Goal: Task Accomplishment & Management: Use online tool/utility

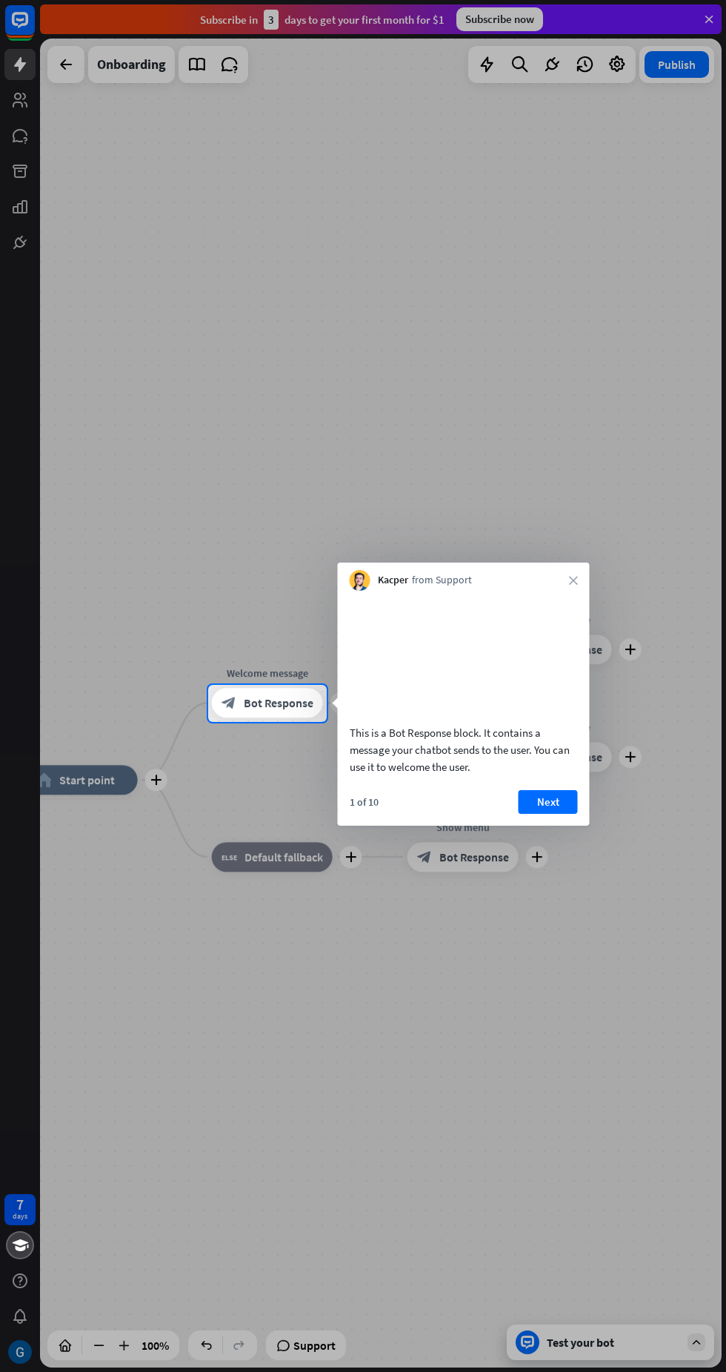
click at [573, 579] on icon "close" at bounding box center [573, 580] width 9 height 9
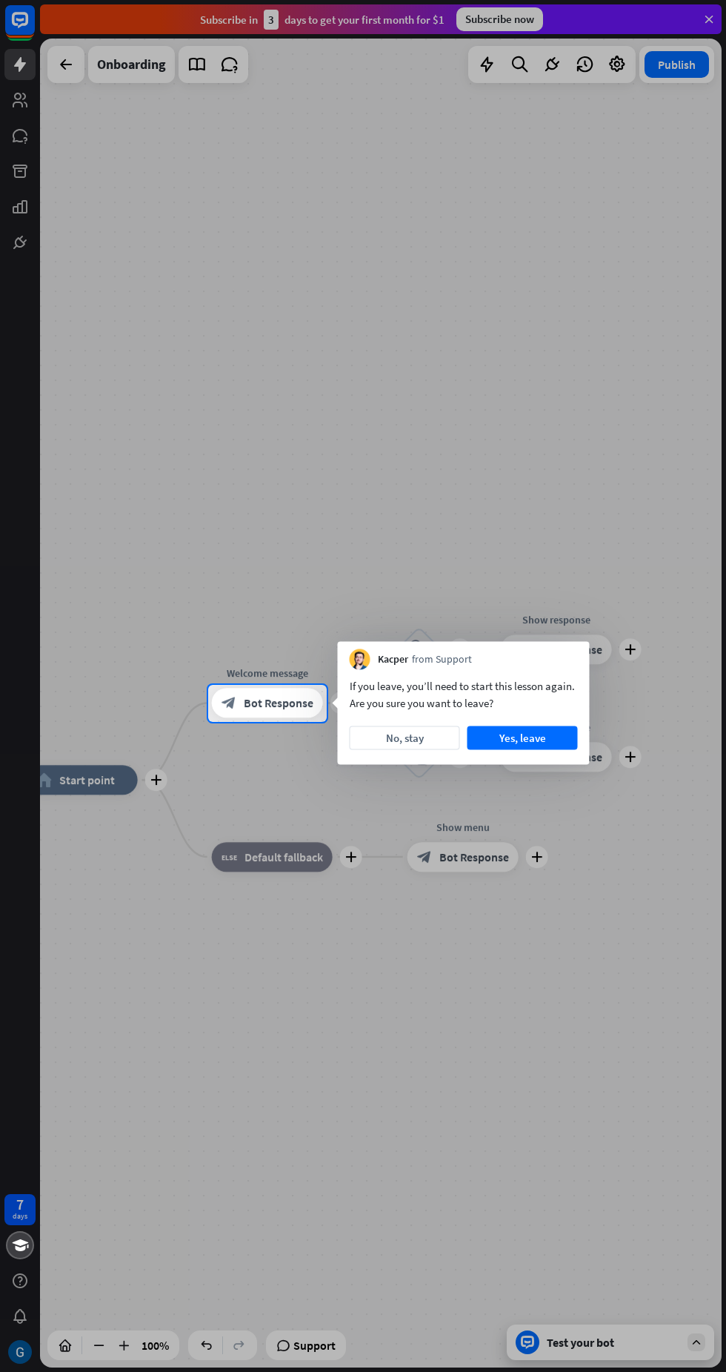
click at [416, 745] on button "No, stay" at bounding box center [405, 738] width 110 height 24
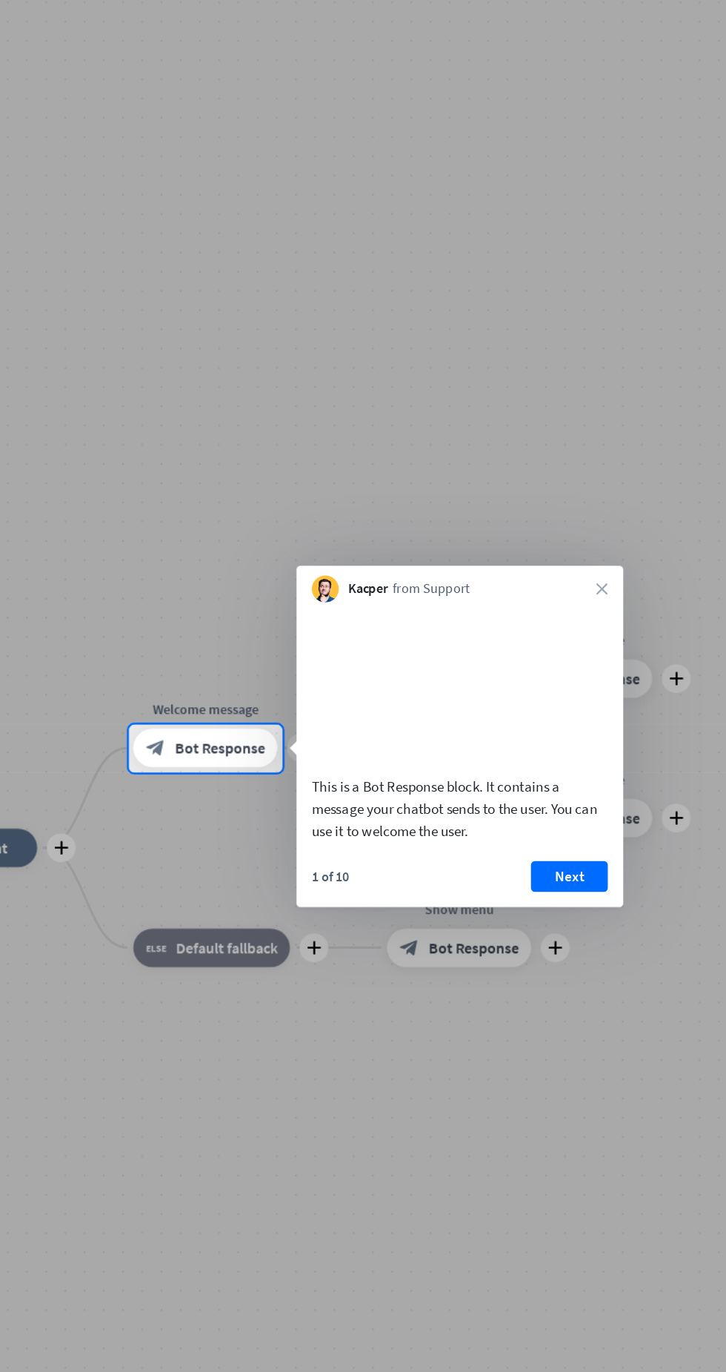
click at [562, 814] on button "Next" at bounding box center [548, 802] width 59 height 24
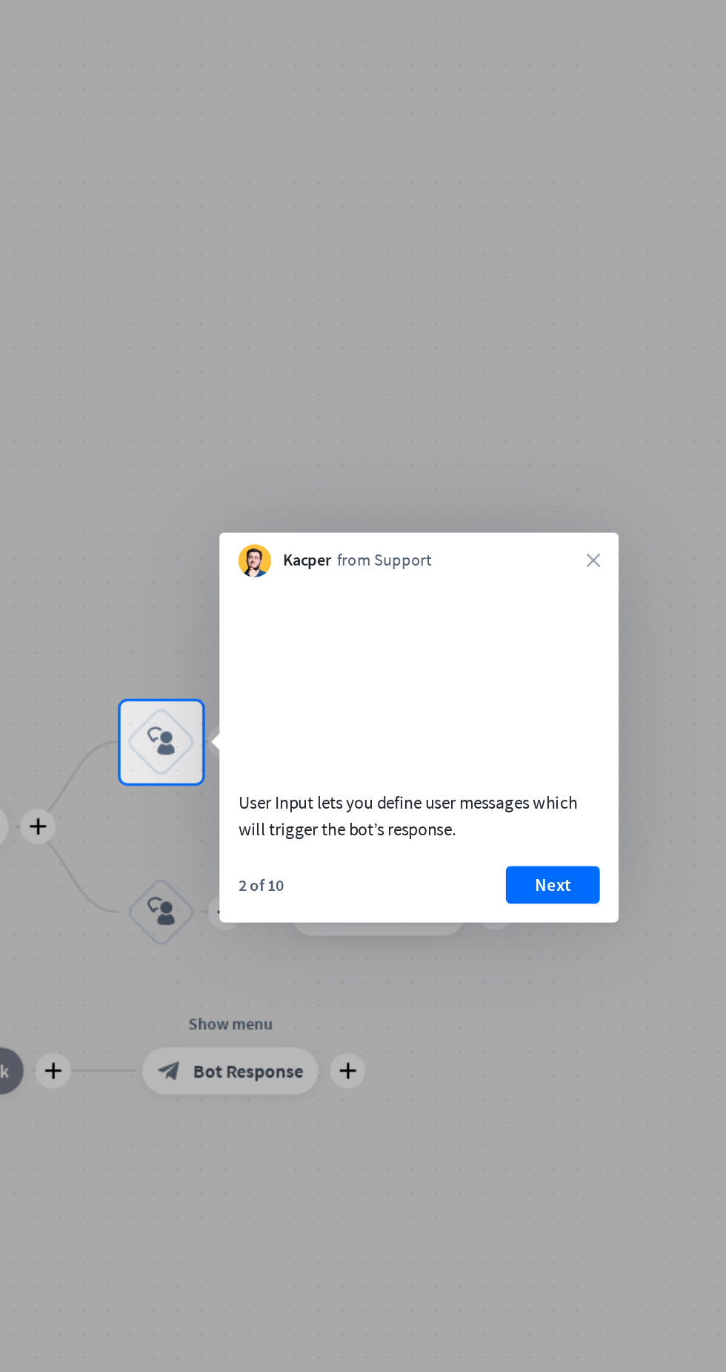
click at [534, 805] on button "Next" at bounding box center [514, 793] width 59 height 24
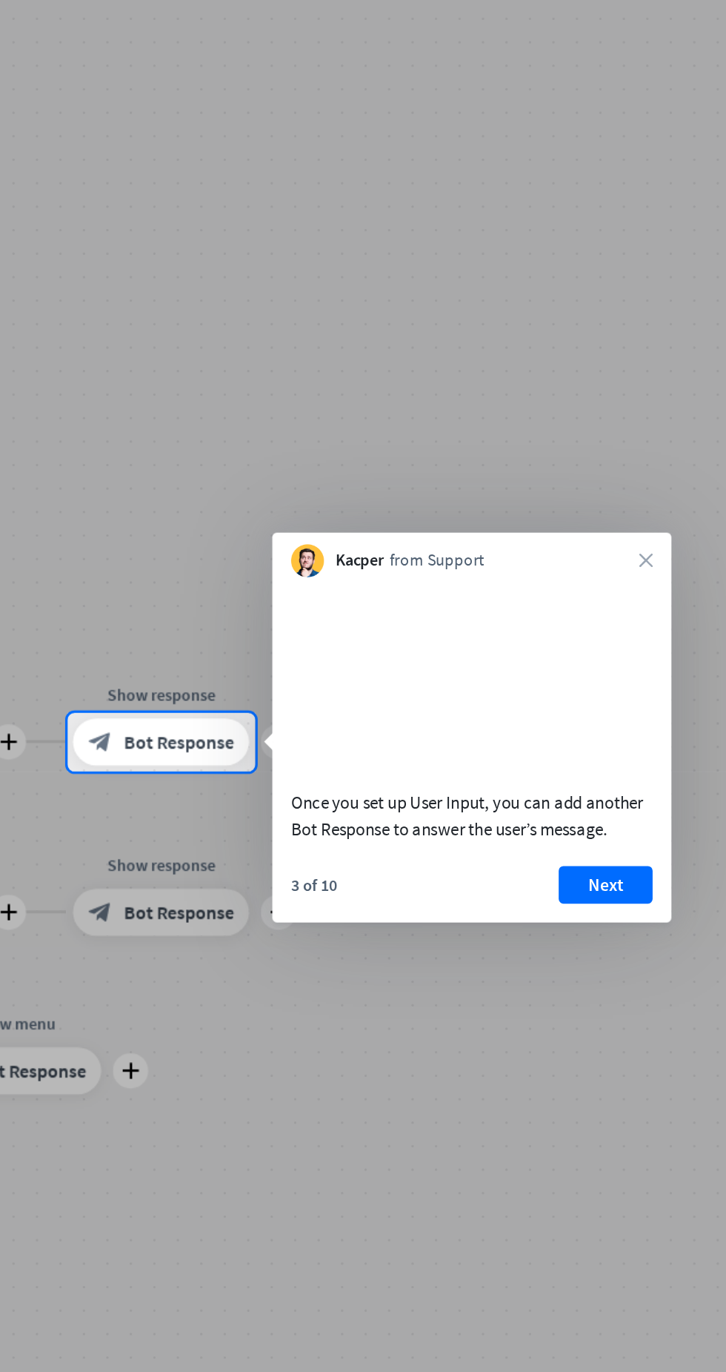
click at [562, 805] on button "Next" at bounding box center [548, 793] width 59 height 24
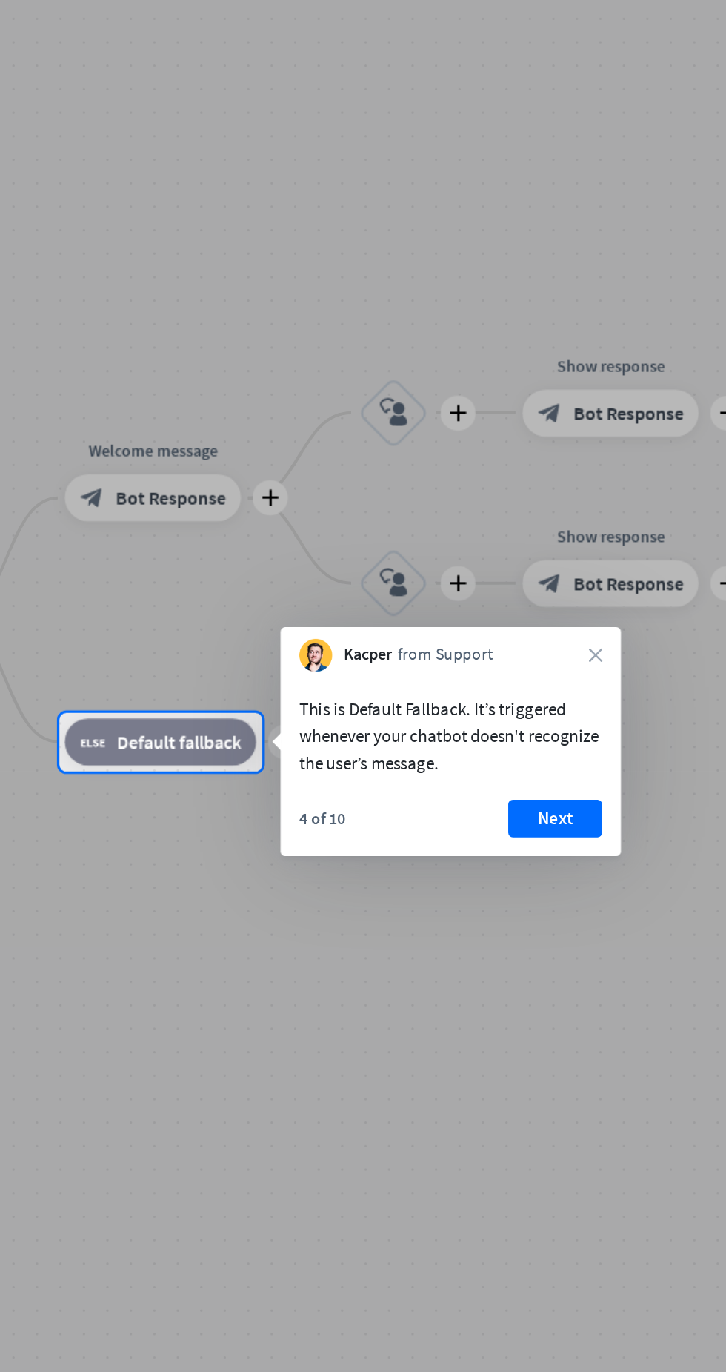
click at [536, 757] on button "Next" at bounding box center [516, 752] width 59 height 24
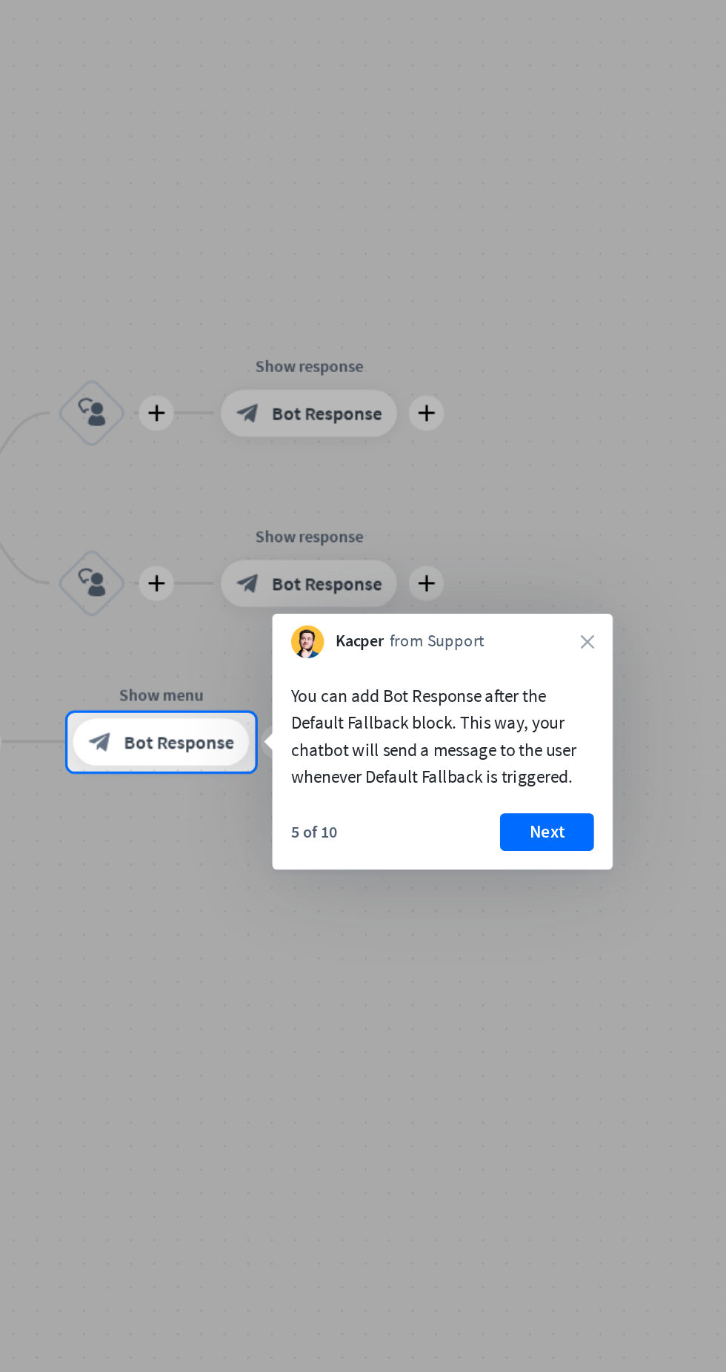
click at [535, 761] on button "Next" at bounding box center [511, 760] width 59 height 24
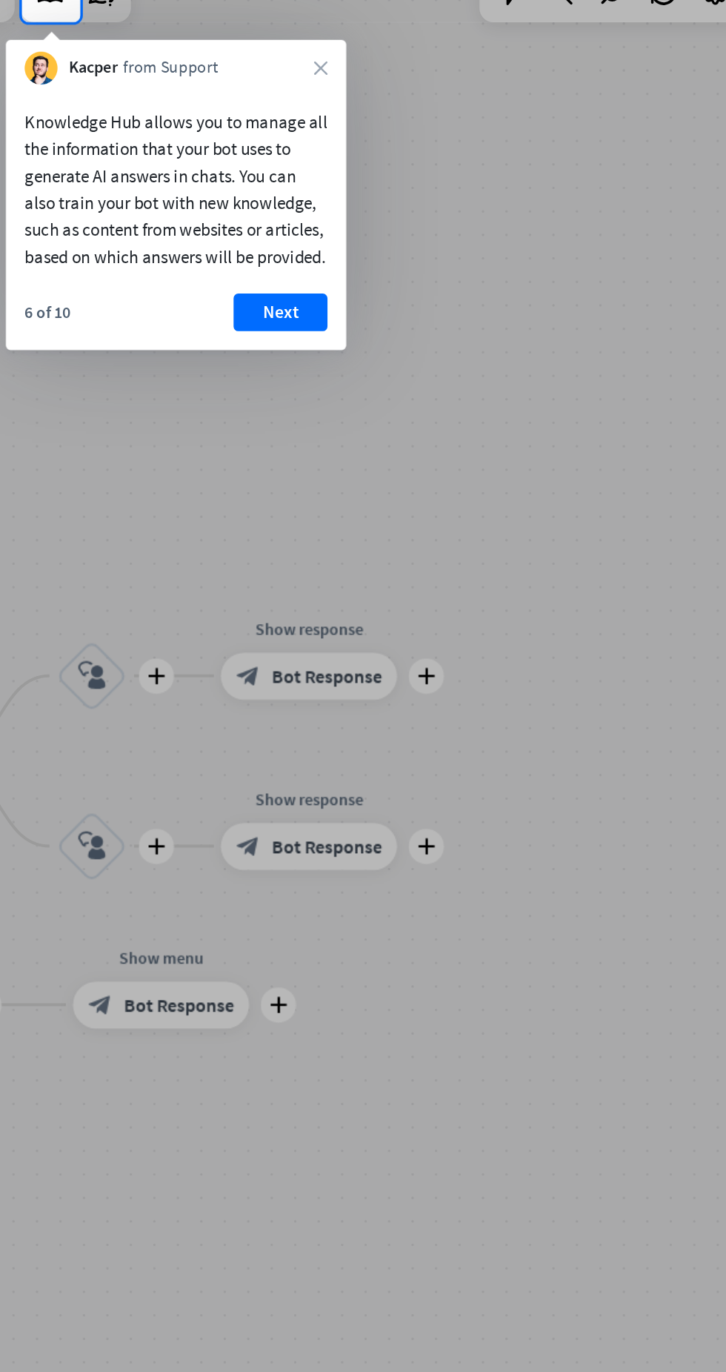
click at [364, 278] on button "Next" at bounding box center [342, 266] width 59 height 24
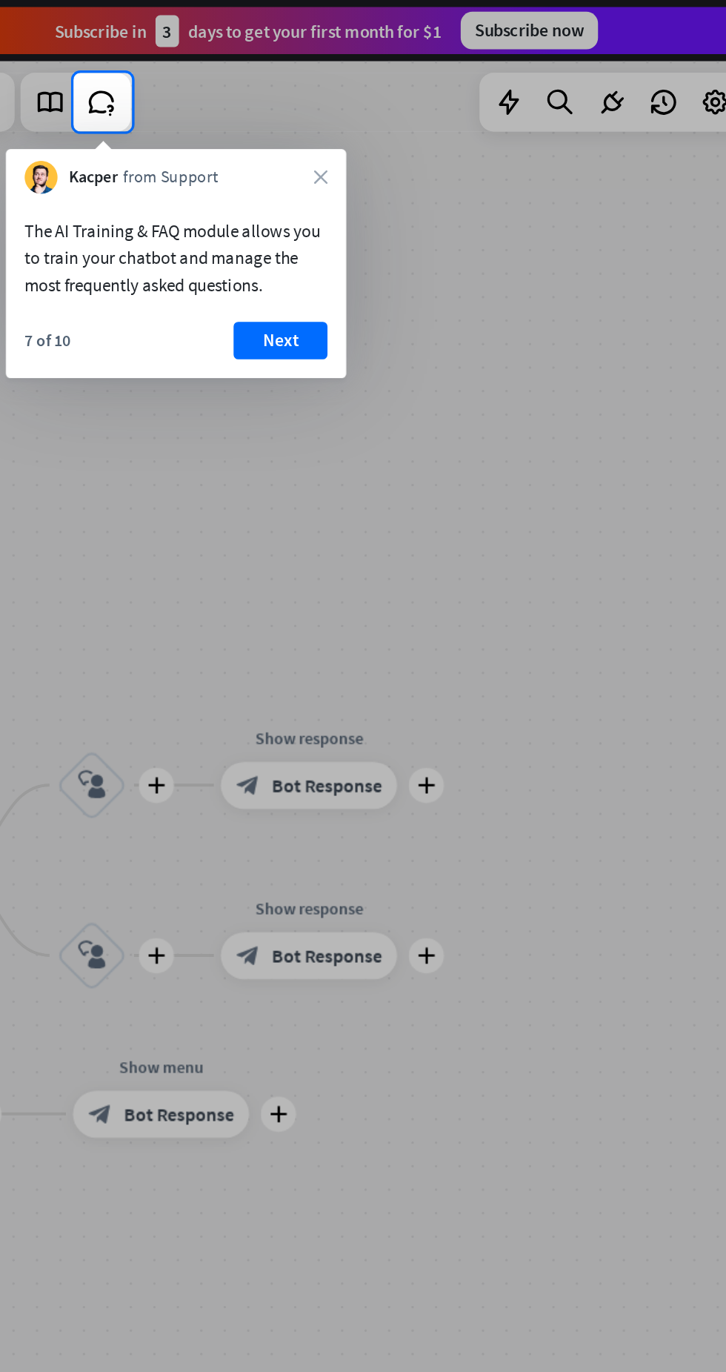
click at [367, 226] on button "Next" at bounding box center [342, 215] width 59 height 24
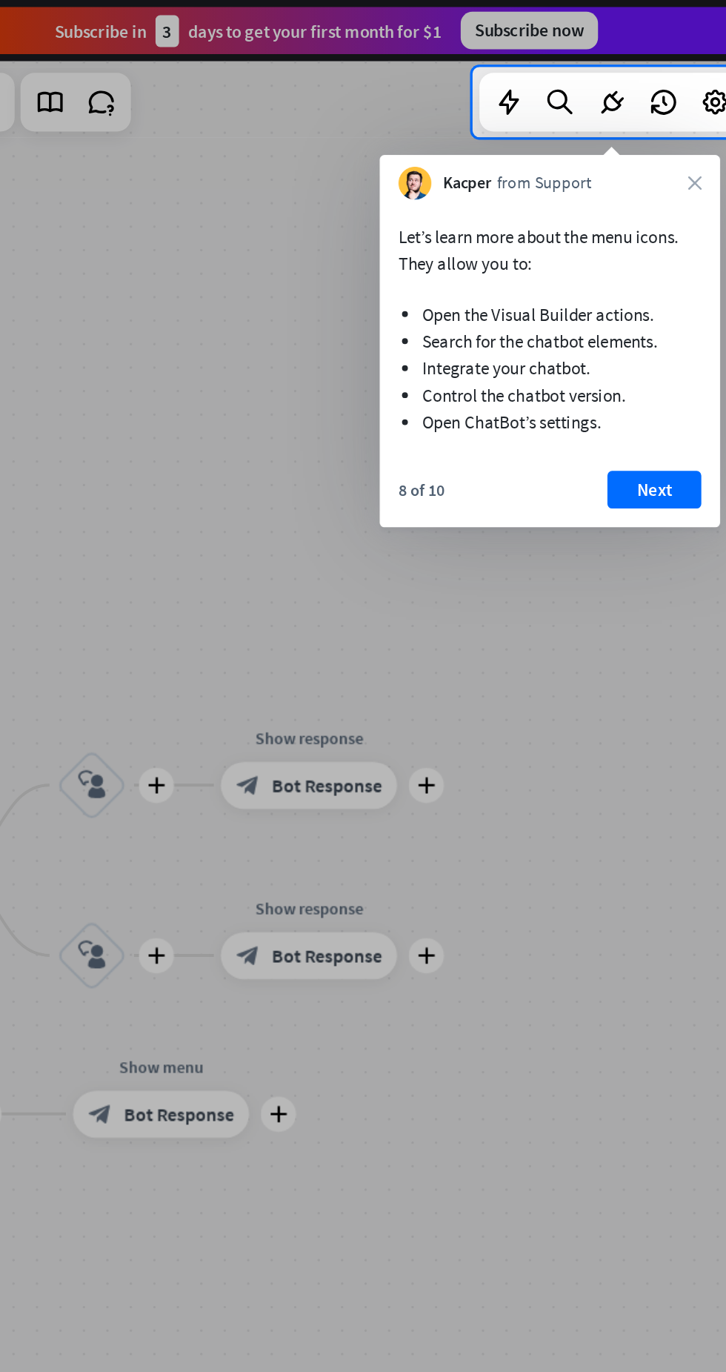
click at [582, 297] on button "Next" at bounding box center [578, 309] width 59 height 24
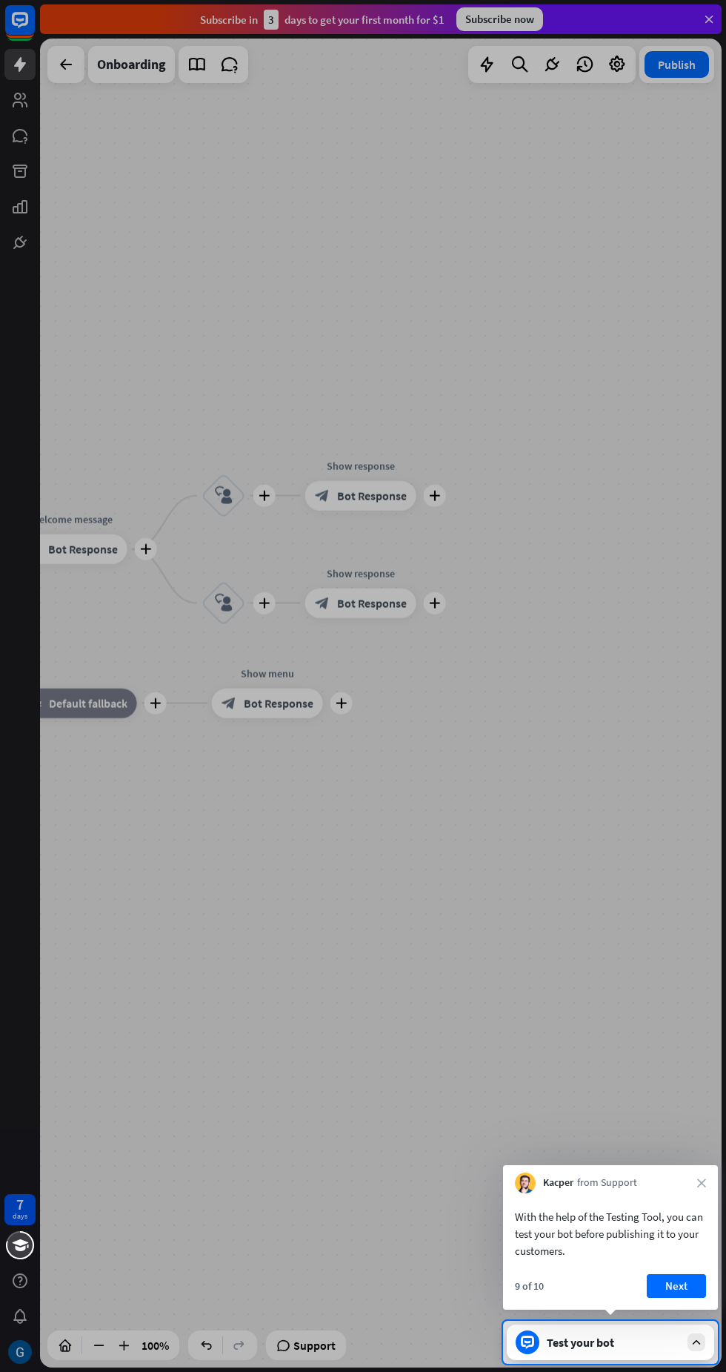
click at [679, 1280] on button "Next" at bounding box center [676, 1286] width 59 height 24
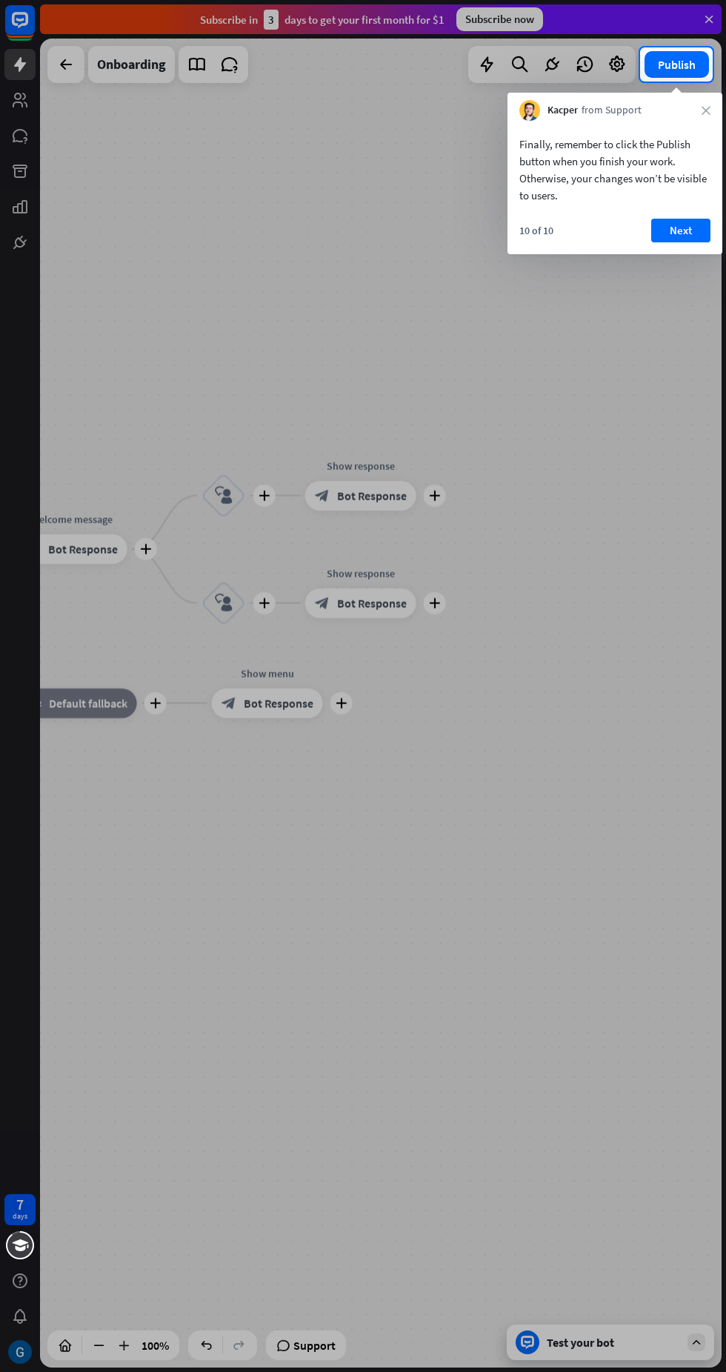
click at [682, 225] on button "Next" at bounding box center [680, 231] width 59 height 24
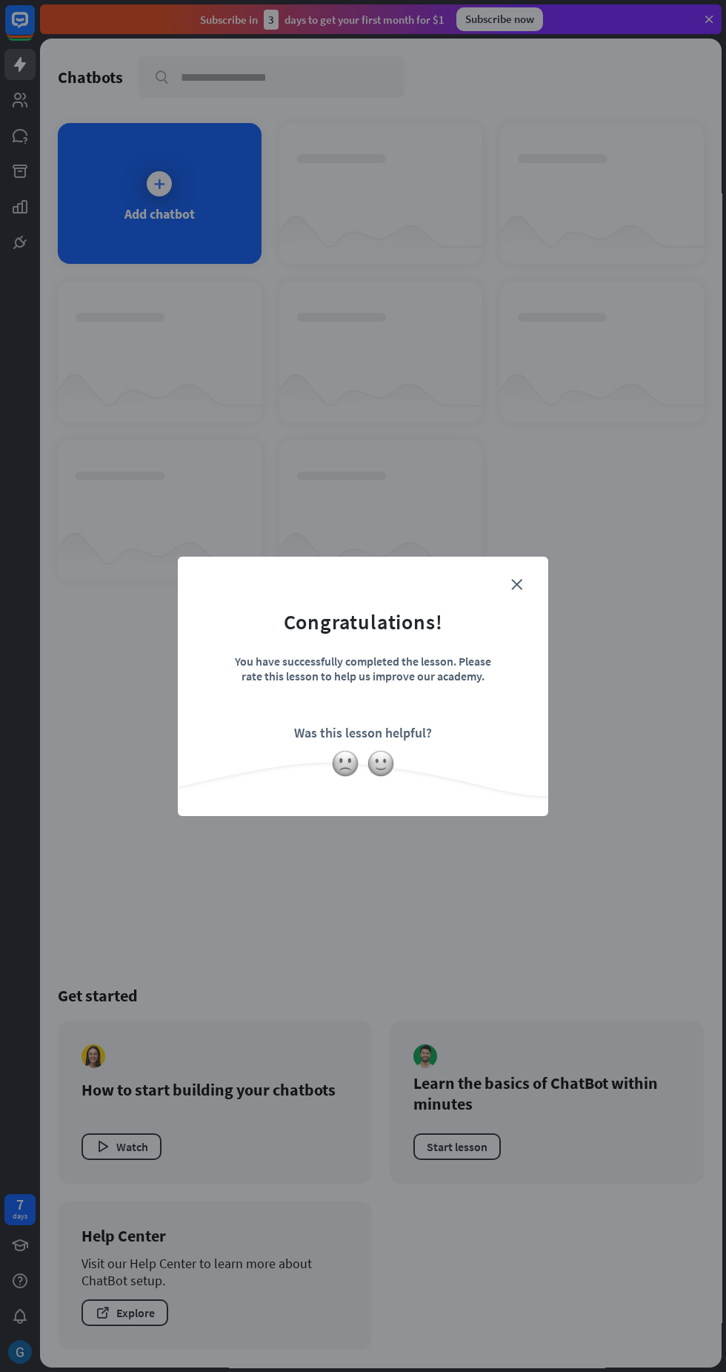
click at [516, 584] on icon "close" at bounding box center [516, 584] width 11 height 11
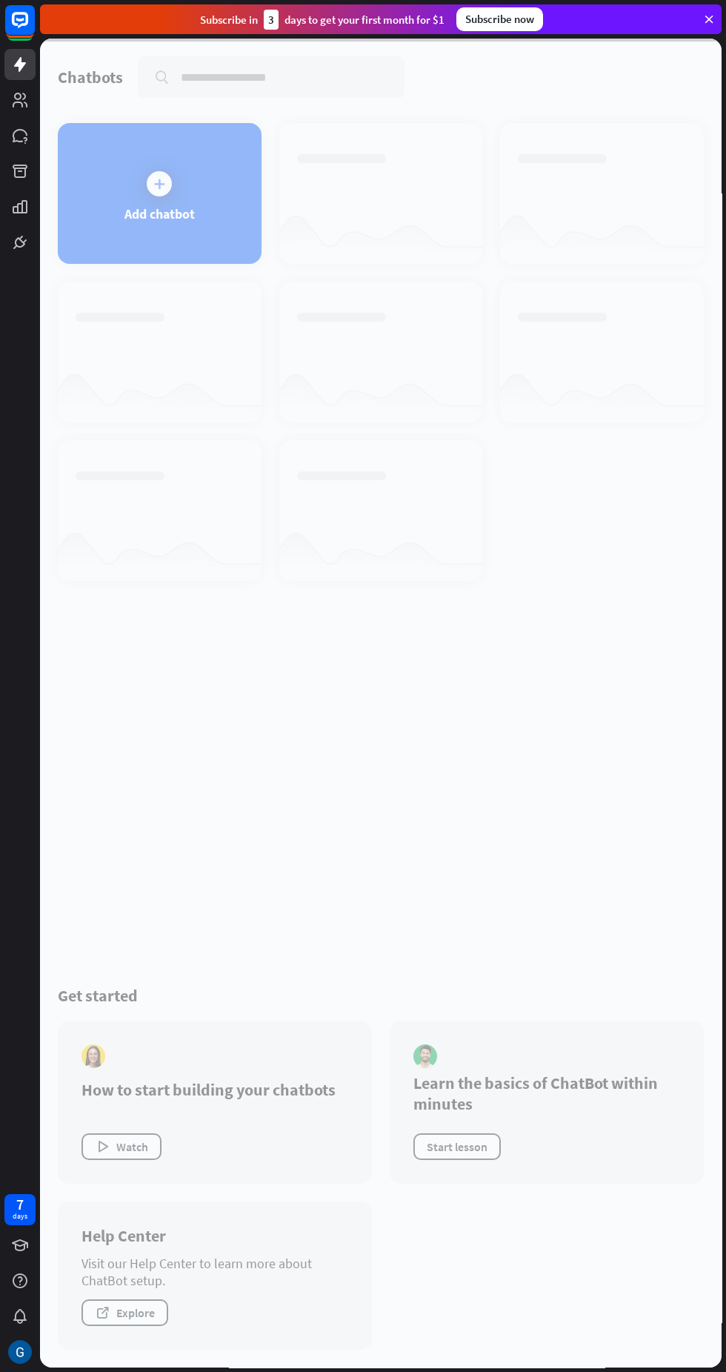
click at [204, 221] on div at bounding box center [381, 703] width 682 height 1329
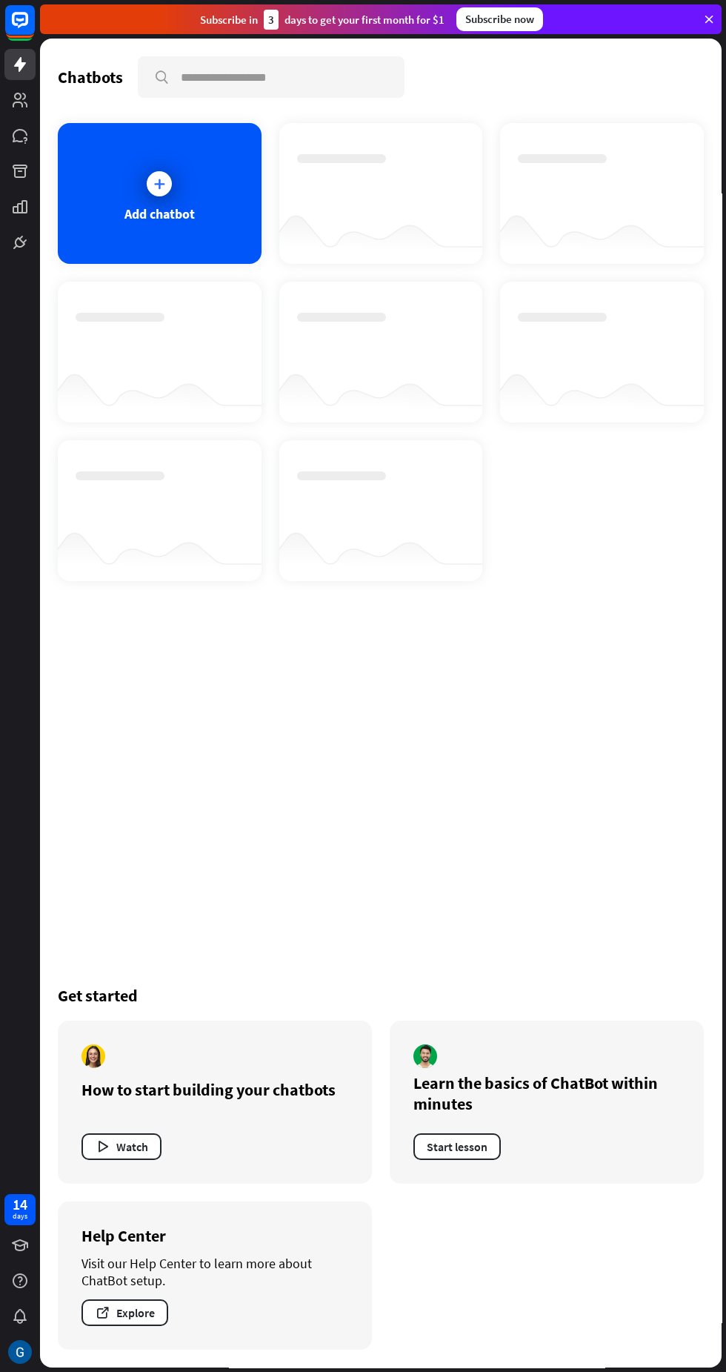
click at [199, 188] on div "Add chatbot" at bounding box center [160, 193] width 204 height 141
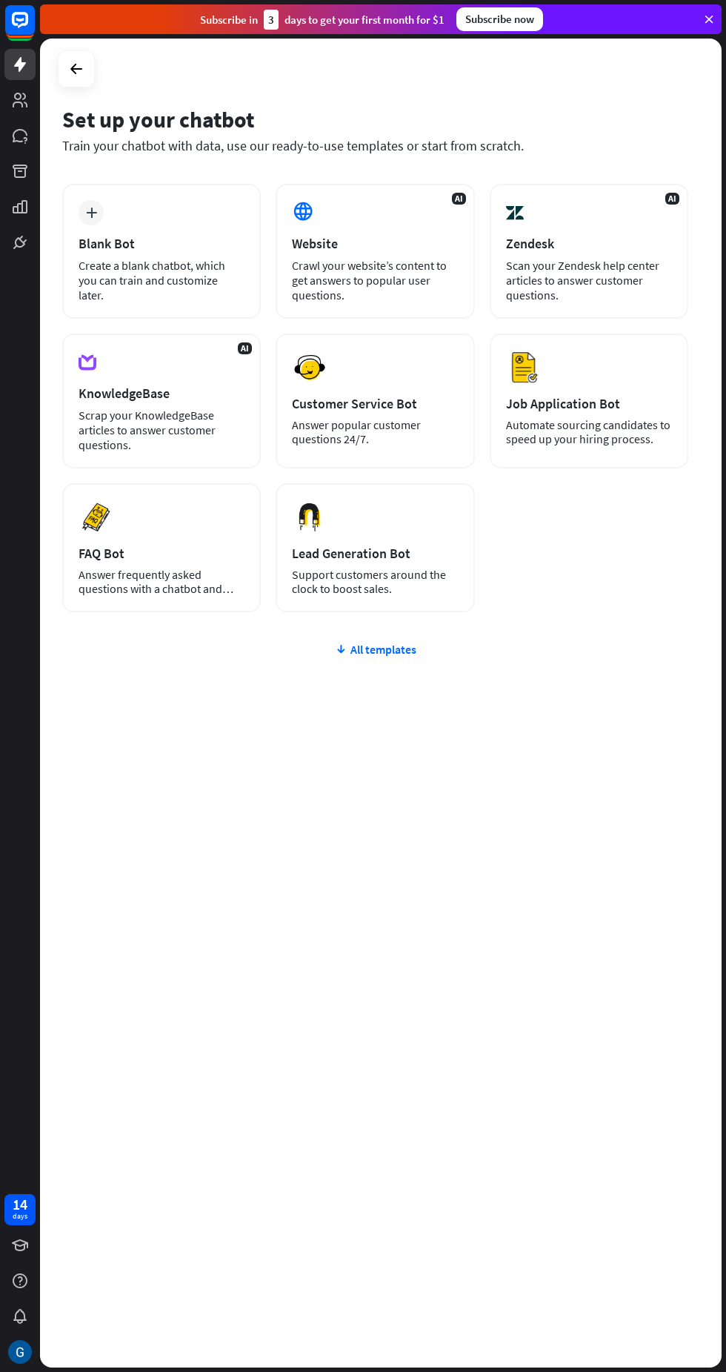
click at [402, 257] on div "AI Website Crawl your website’s content to get answers to popular user question…" at bounding box center [375, 251] width 199 height 135
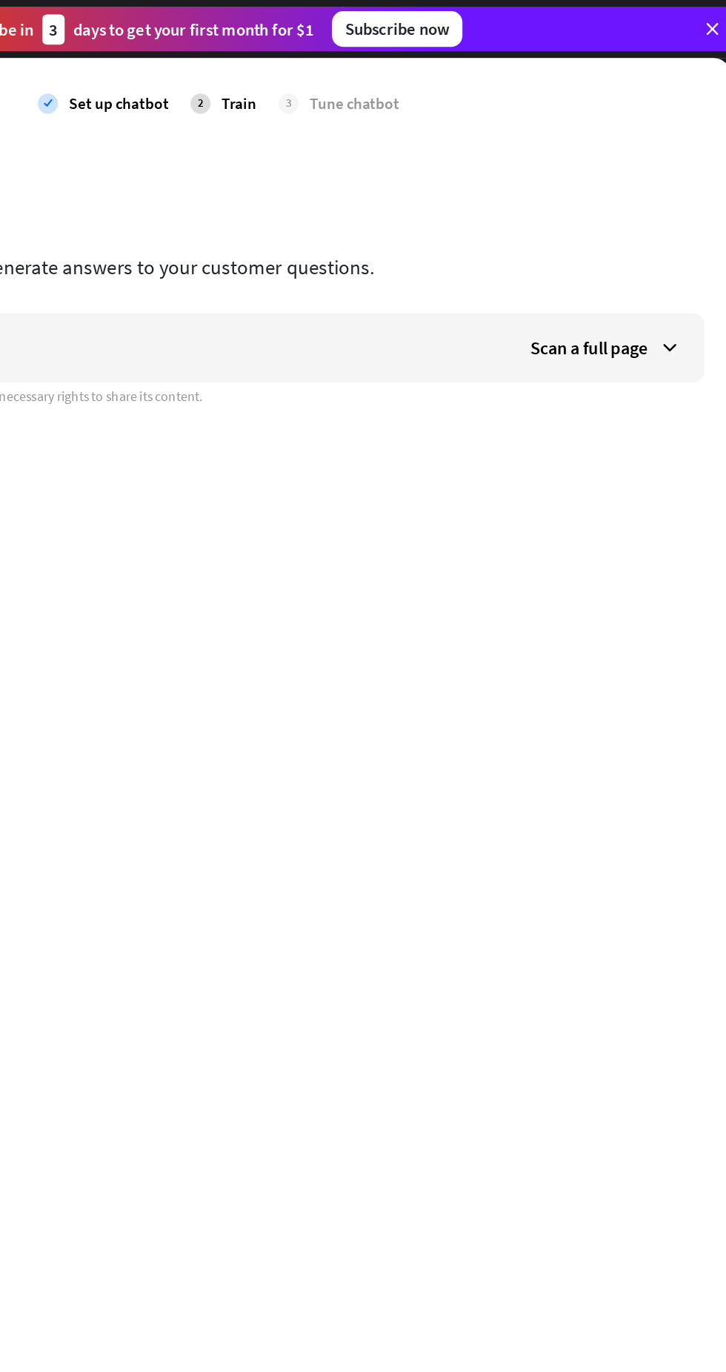
type input "**********"
click at [657, 242] on div "Scan a full page" at bounding box center [639, 231] width 130 height 44
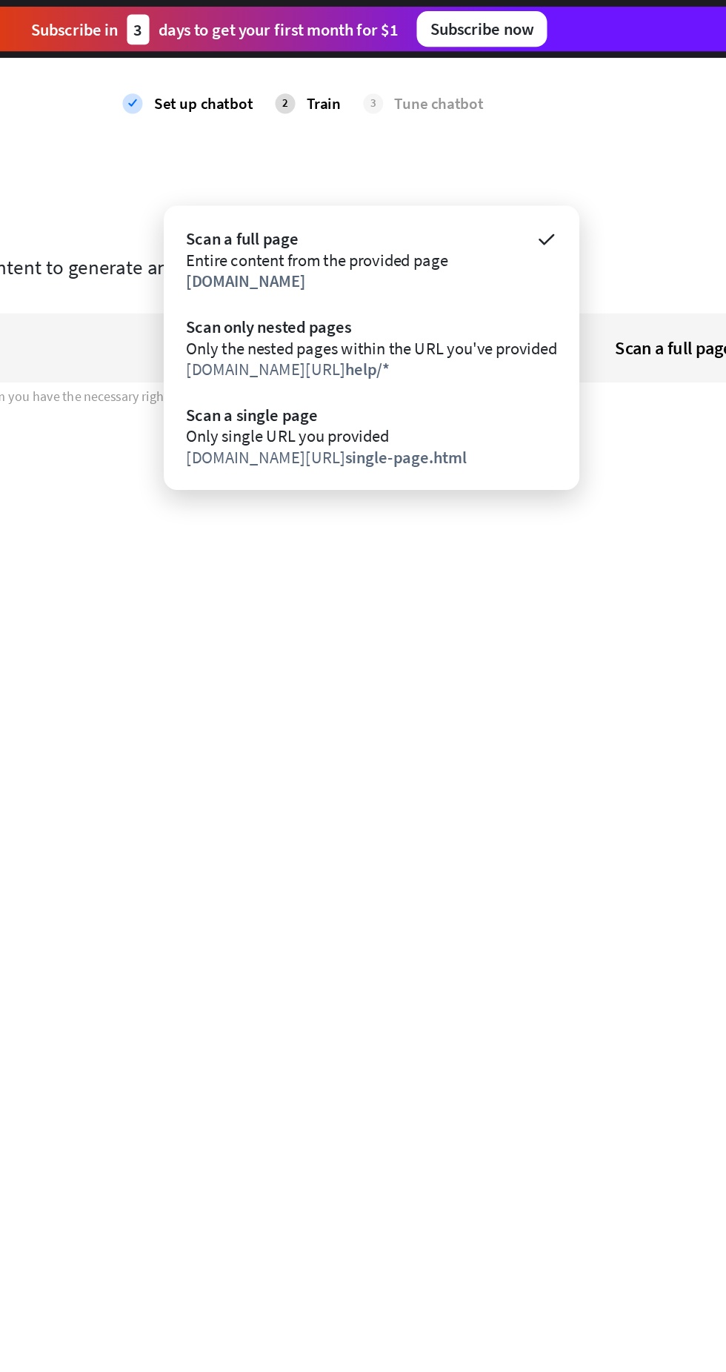
click at [519, 431] on div "**********" at bounding box center [381, 673] width 682 height 1269
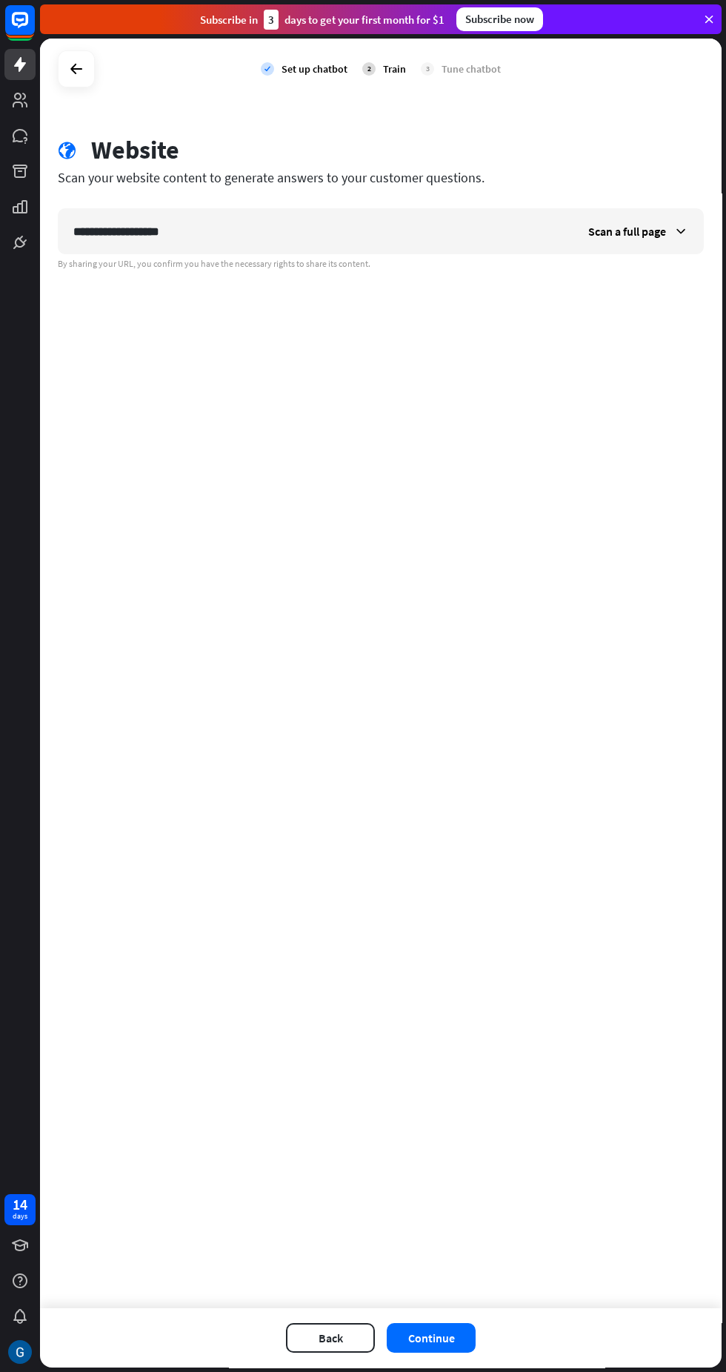
click at [451, 1343] on button "Continue" at bounding box center [431, 1338] width 89 height 30
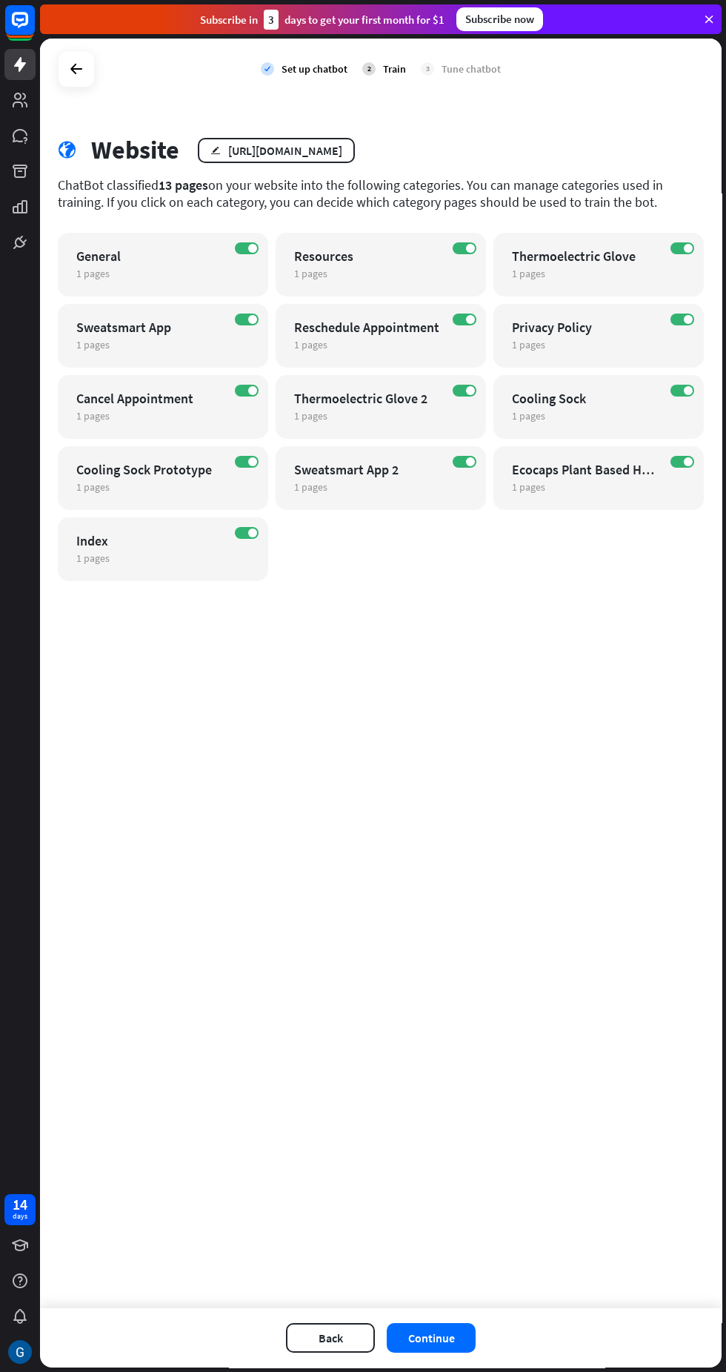
click at [467, 1337] on button "Continue" at bounding box center [431, 1338] width 89 height 30
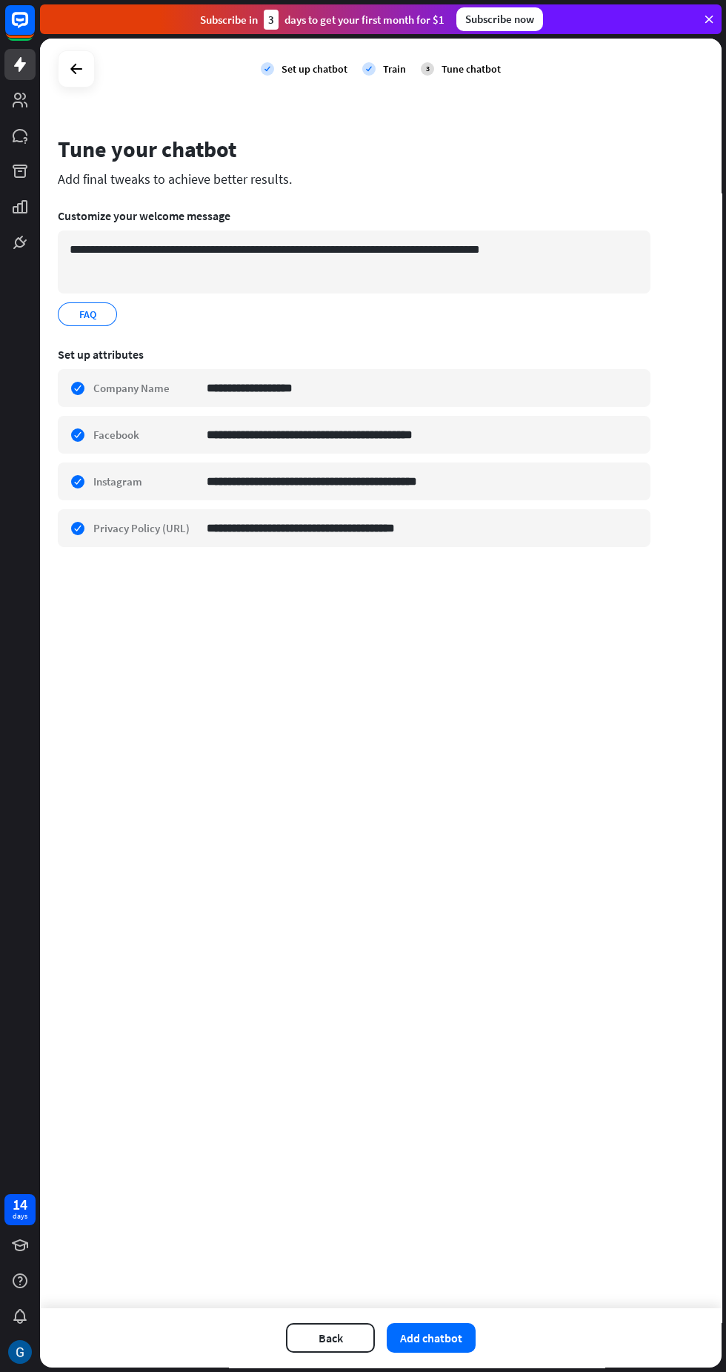
scroll to position [10, 0]
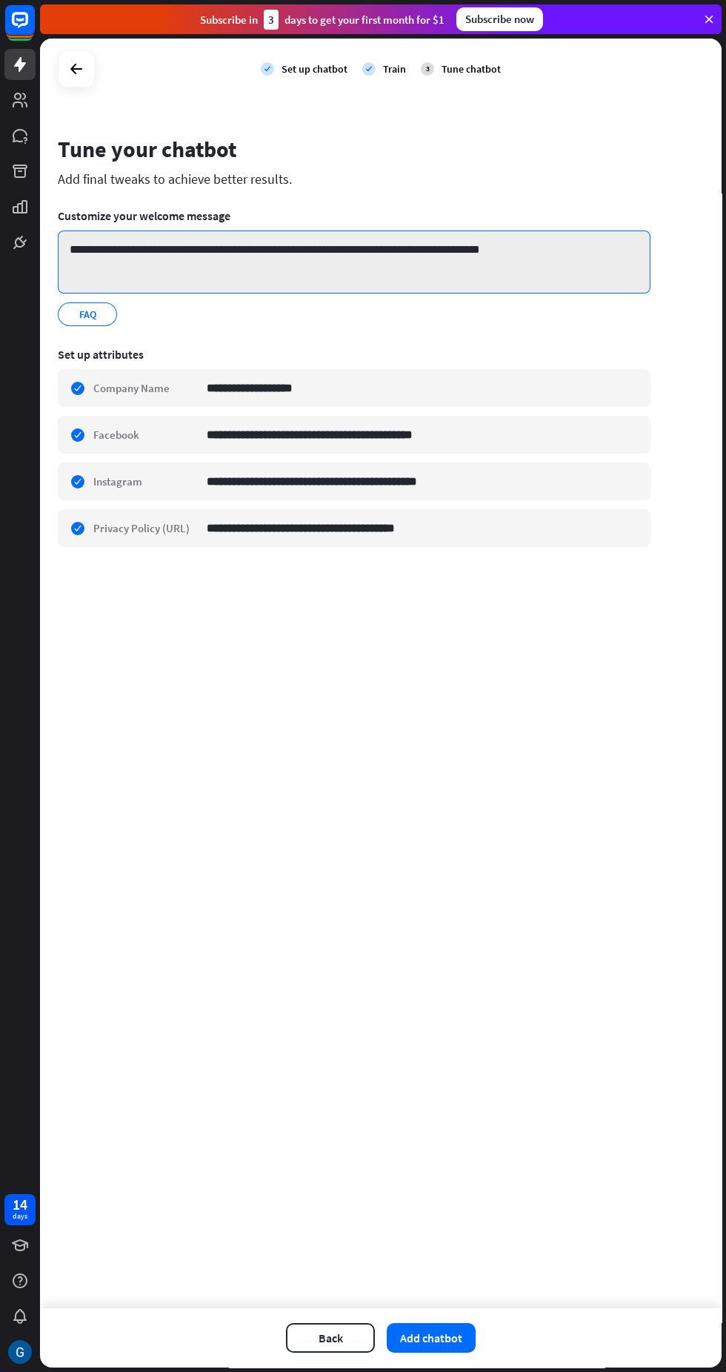
click at [505, 260] on textarea "**********" at bounding box center [354, 261] width 593 height 63
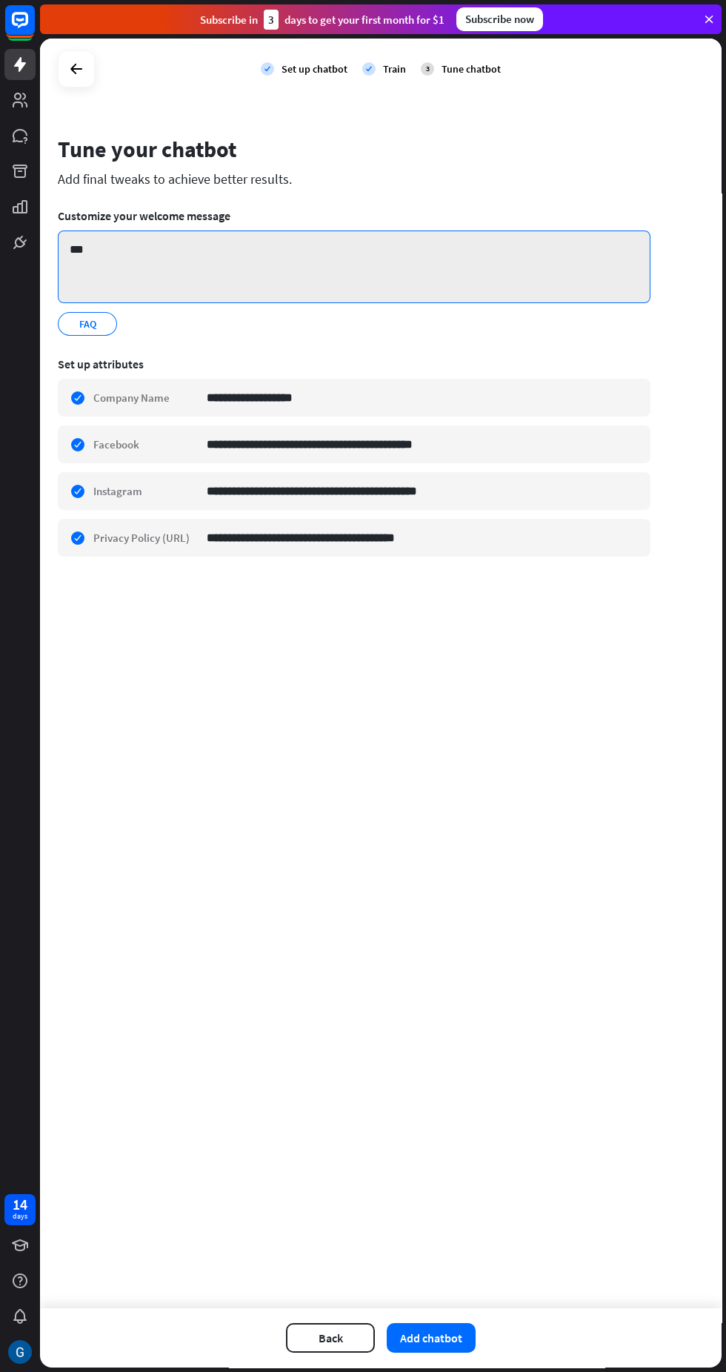
type textarea "**"
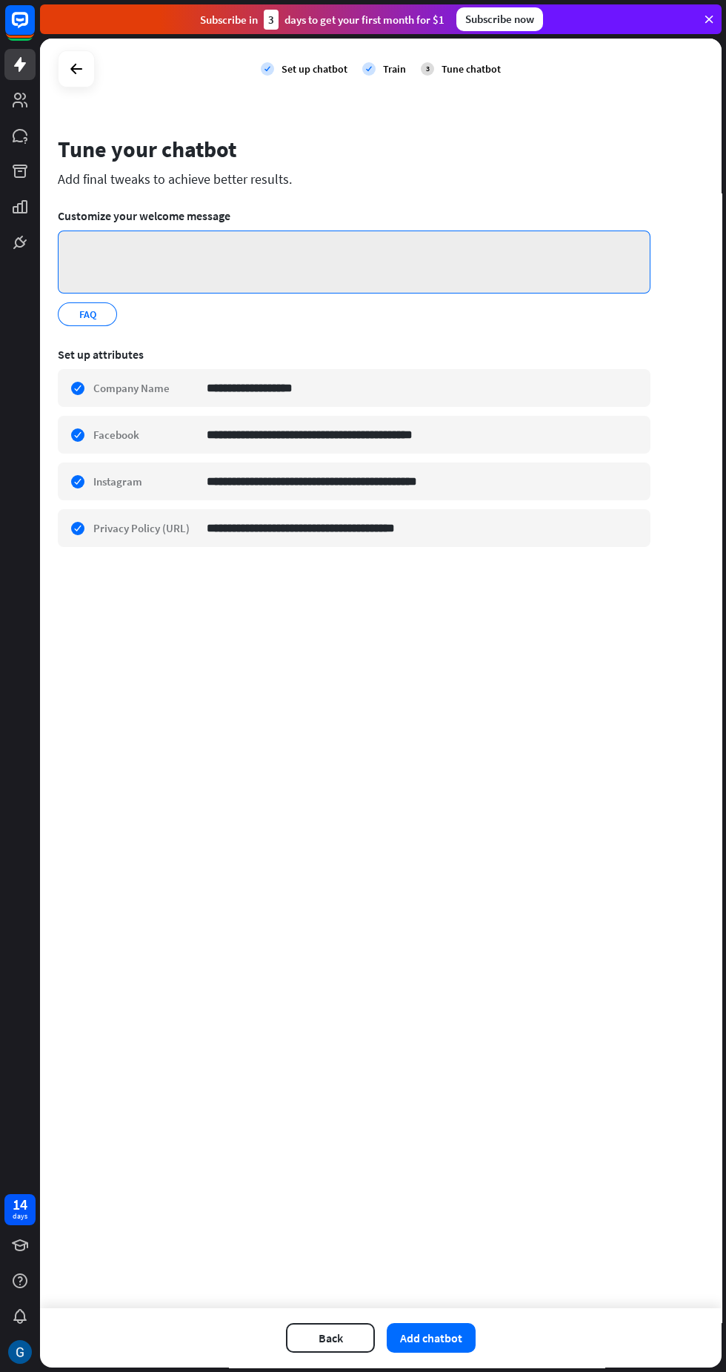
paste textarea "**********"
type textarea "**********"
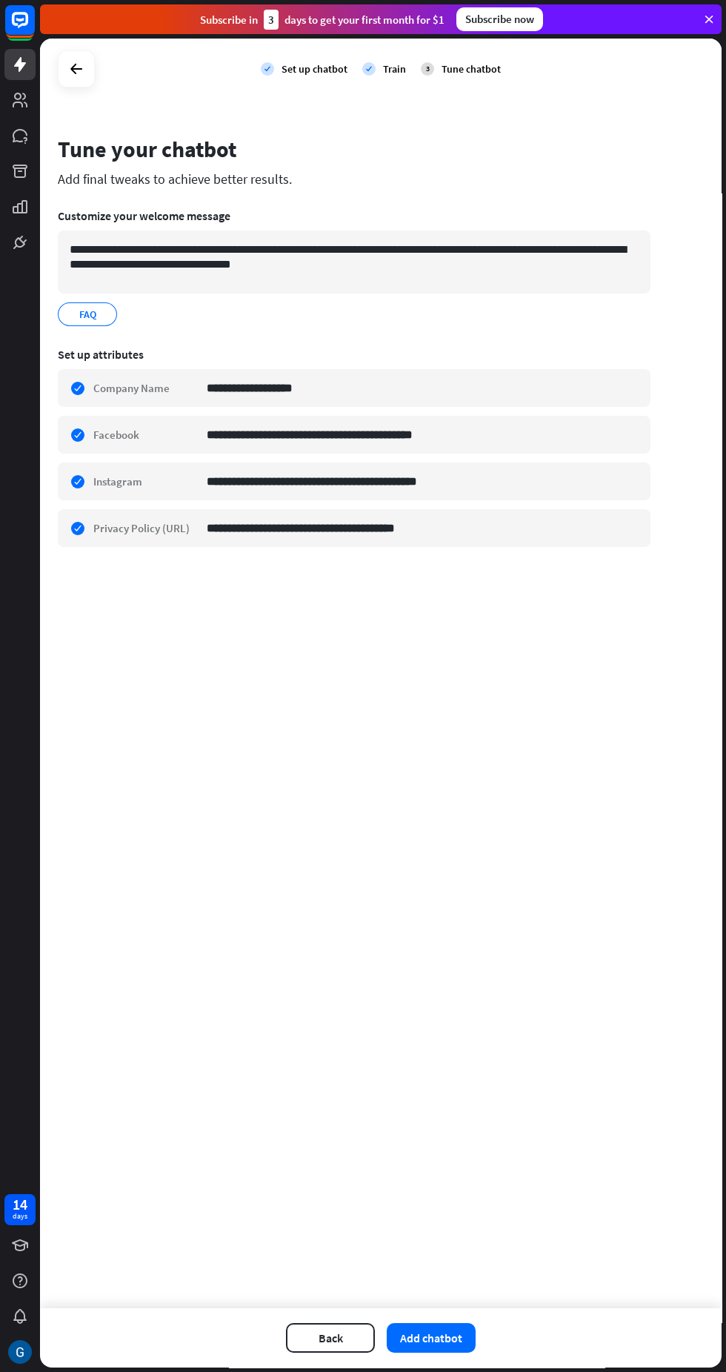
click at [467, 1340] on button "Add chatbot" at bounding box center [431, 1338] width 89 height 30
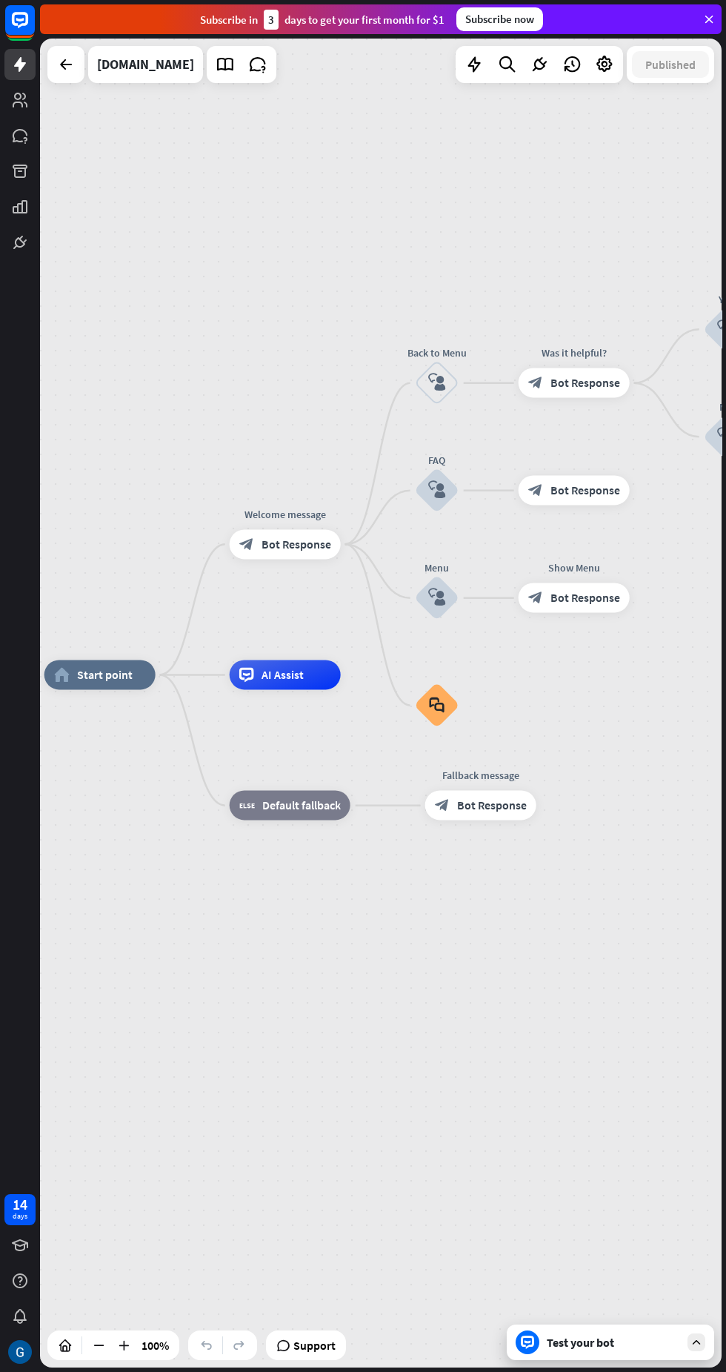
click at [128, 683] on div "home_2 Start point" at bounding box center [99, 674] width 111 height 30
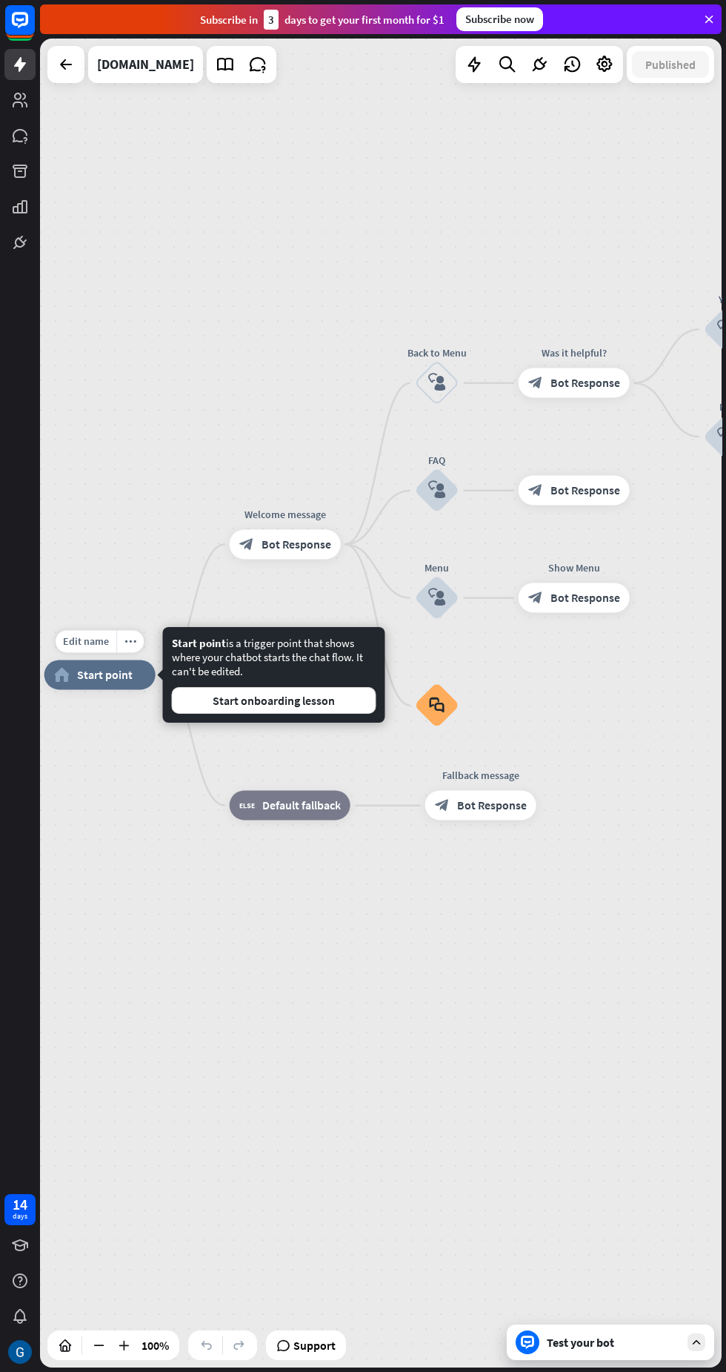
click at [406, 973] on div "Edit name more_horiz plus home_2 Start point Welcome message block_bot_response…" at bounding box center [385, 1338] width 682 height 1329
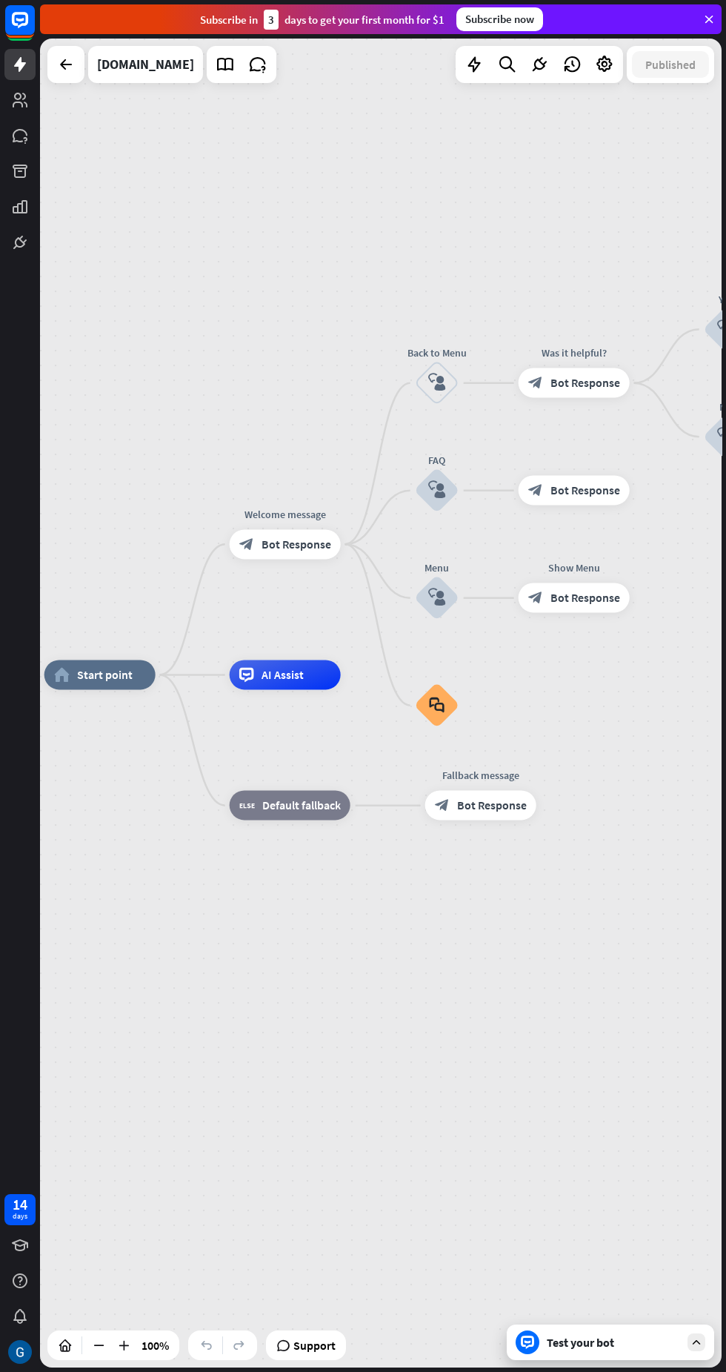
click at [328, 681] on div "AI Assist" at bounding box center [285, 674] width 111 height 30
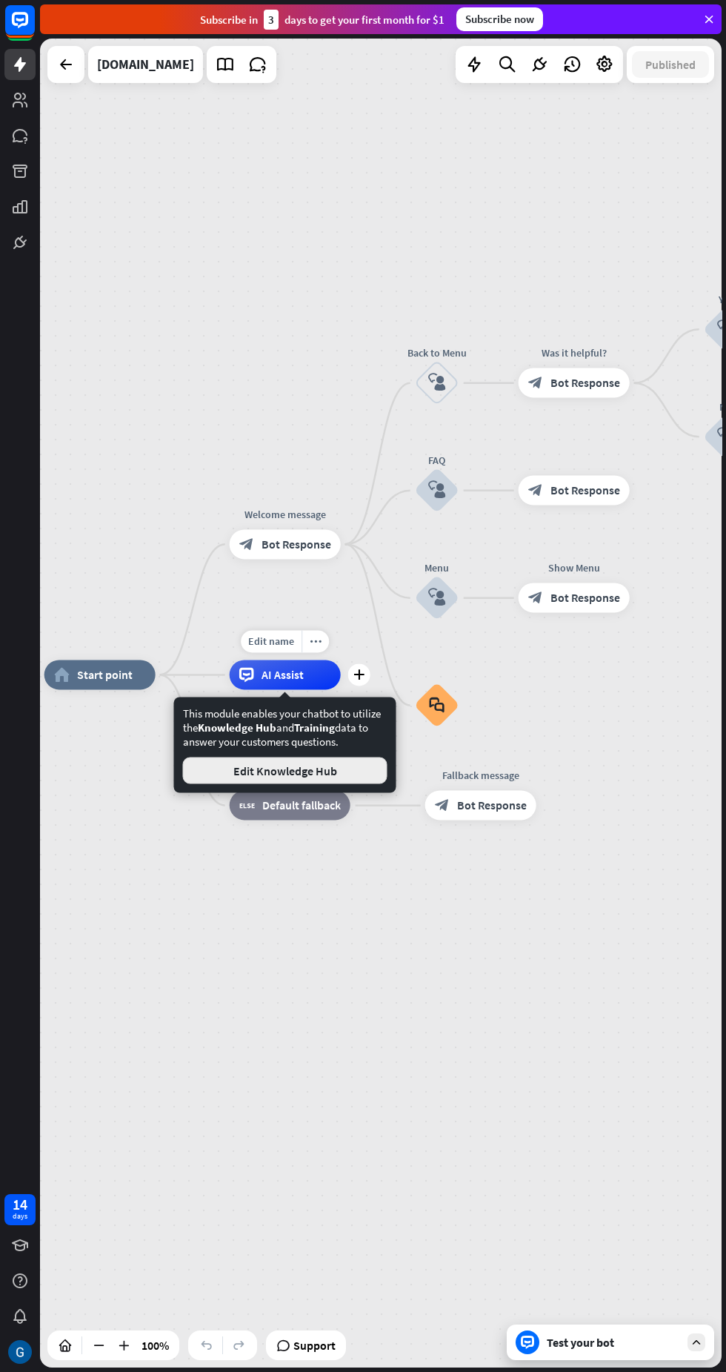
click at [369, 772] on button "Edit Knowledge Hub" at bounding box center [285, 770] width 205 height 27
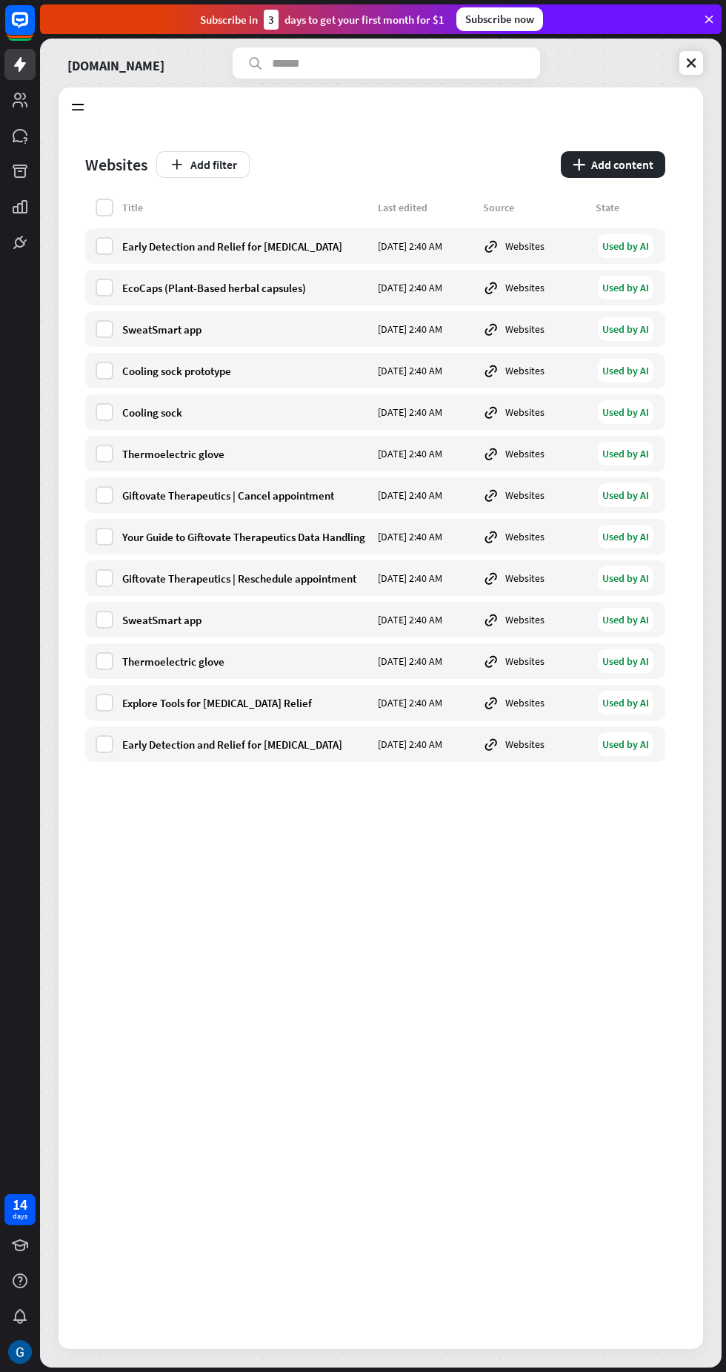
click at [638, 164] on button "plus Add content" at bounding box center [613, 164] width 104 height 27
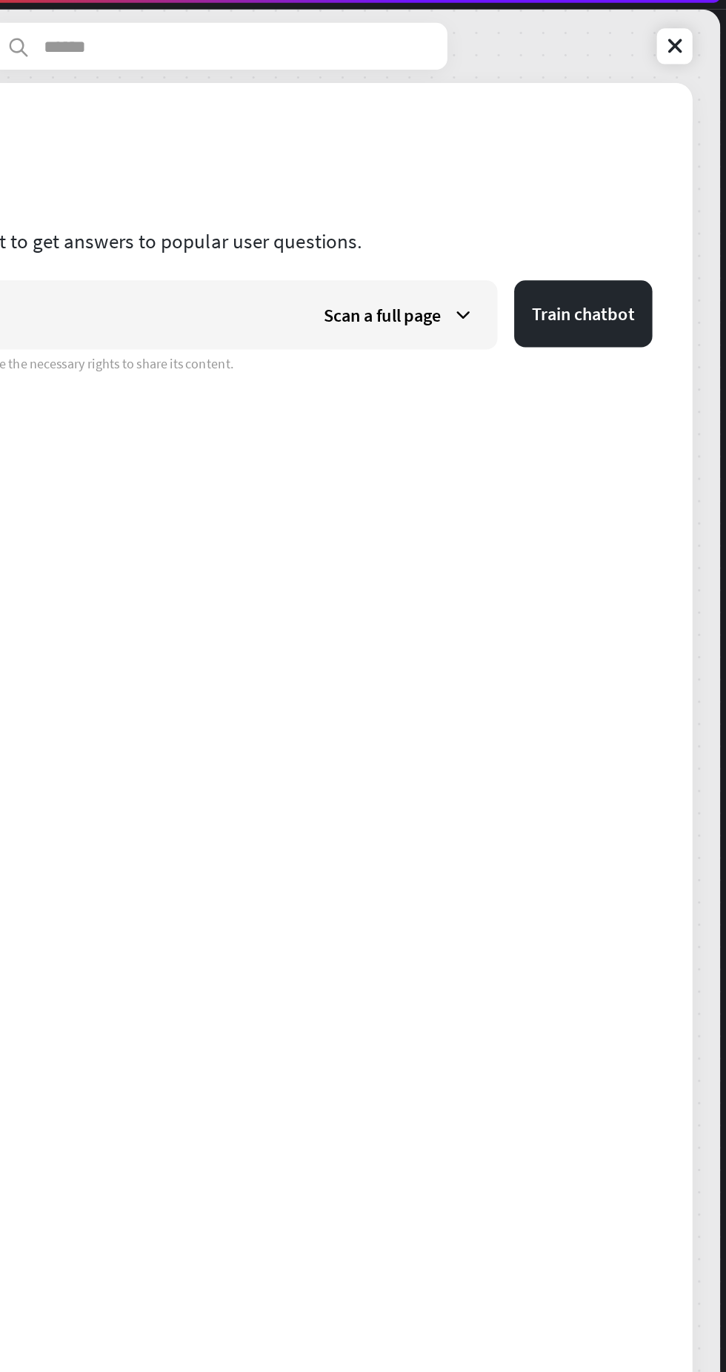
click at [554, 235] on icon at bounding box center [550, 241] width 15 height 15
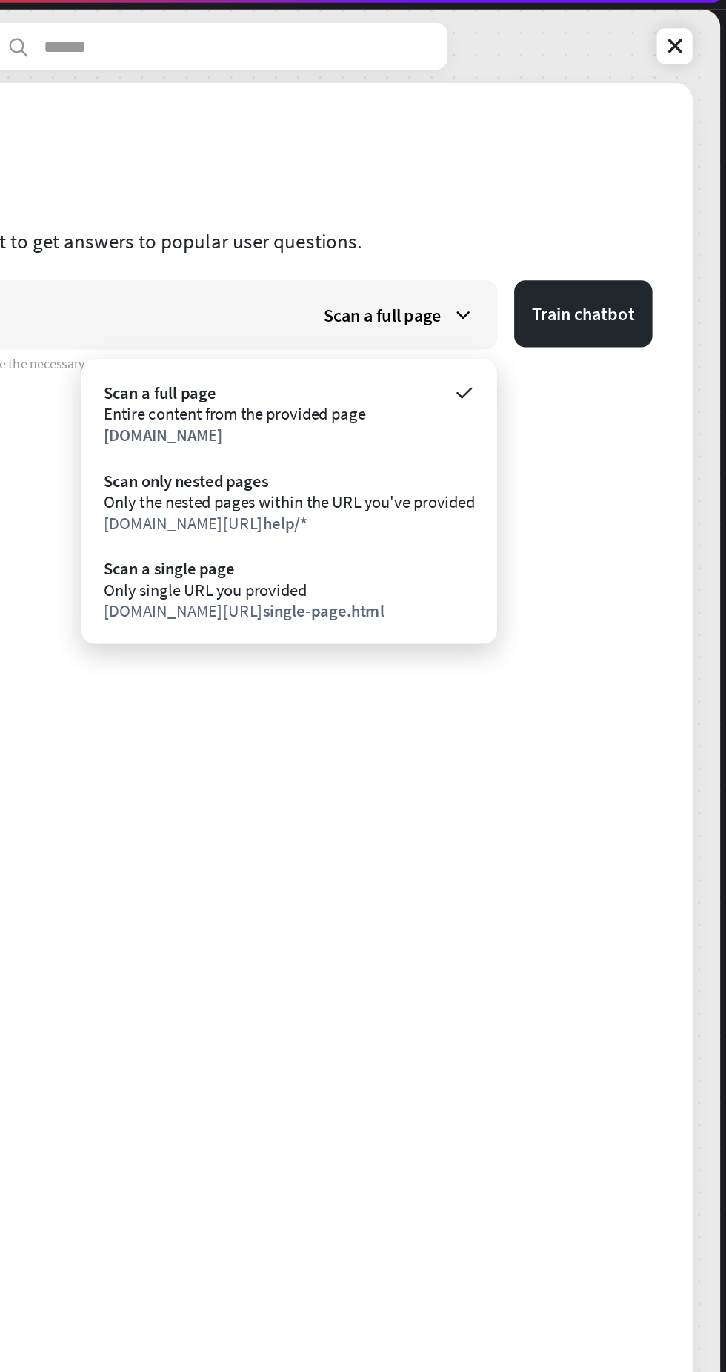
click at [579, 532] on div "Scan a full page Train chatbot By sharing your URL, you confirm you have the ne…" at bounding box center [380, 784] width 591 height 1130
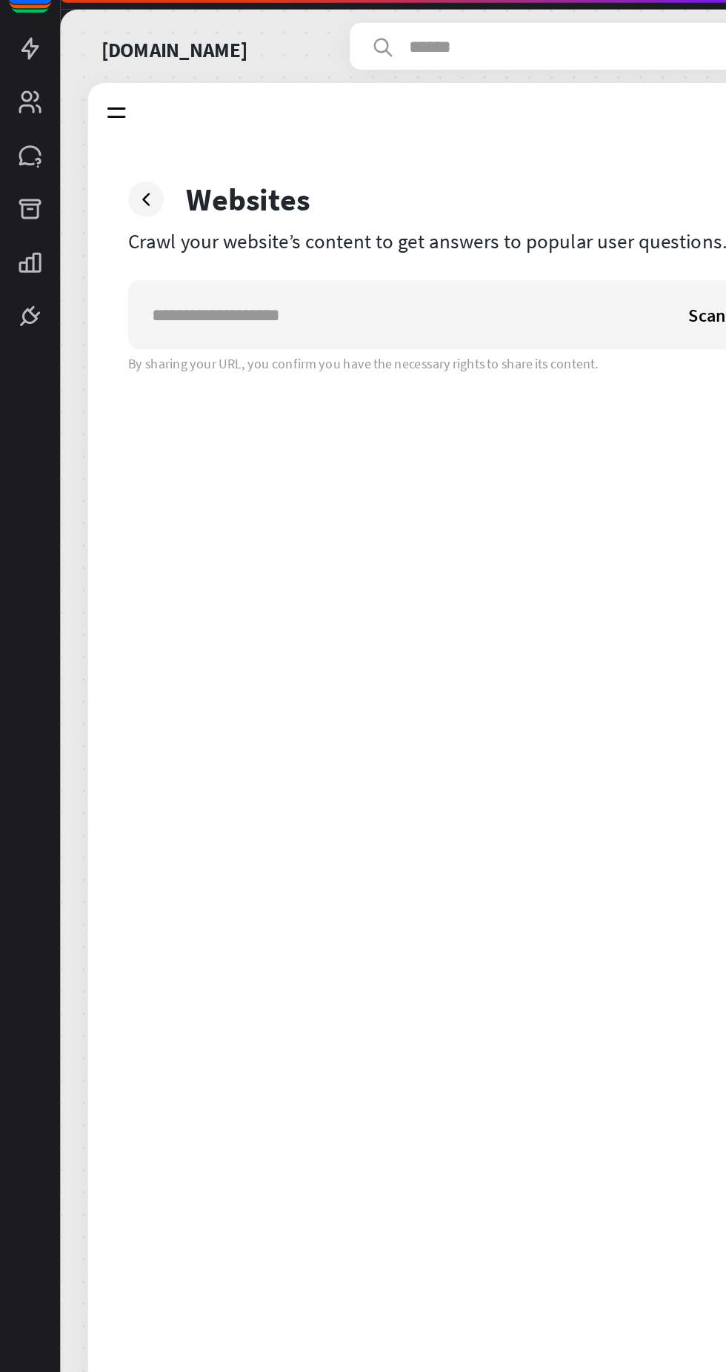
click at [87, 105] on div at bounding box center [78, 107] width 24 height 24
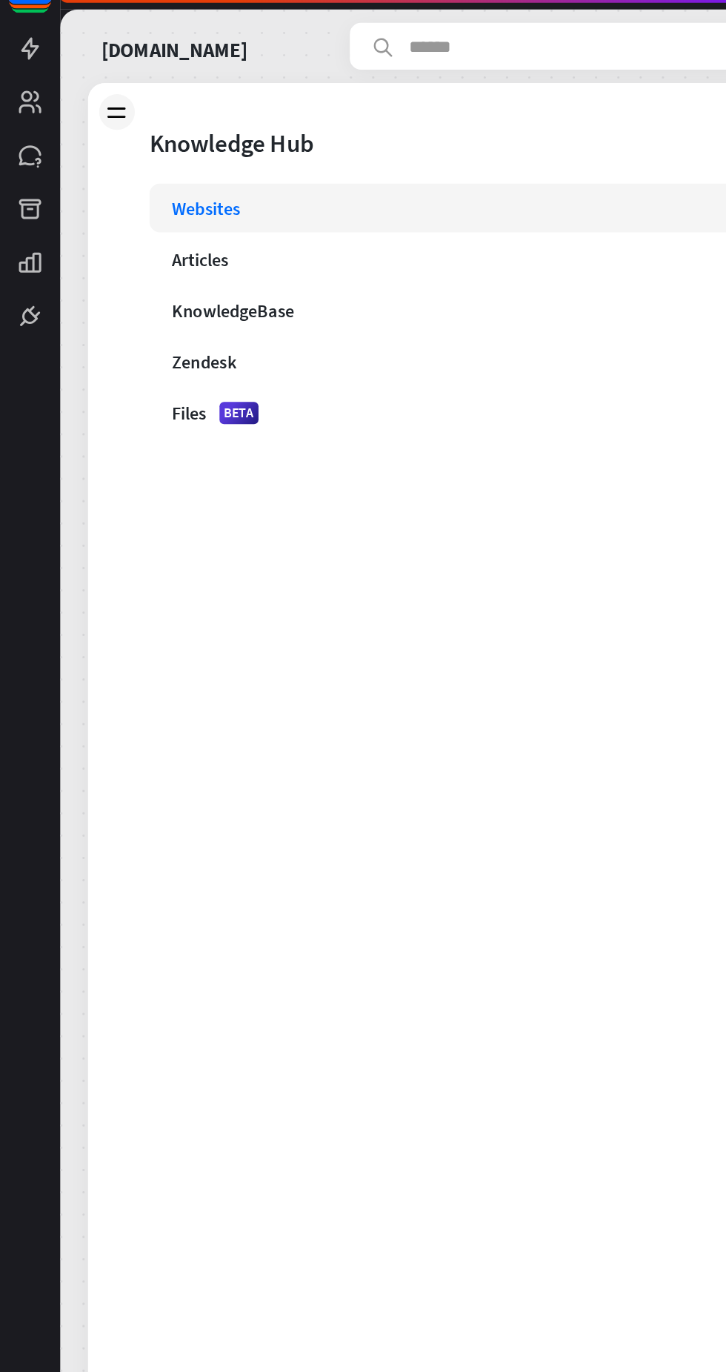
click at [246, 232] on div "KnowledgeBase" at bounding box center [378, 238] width 528 height 15
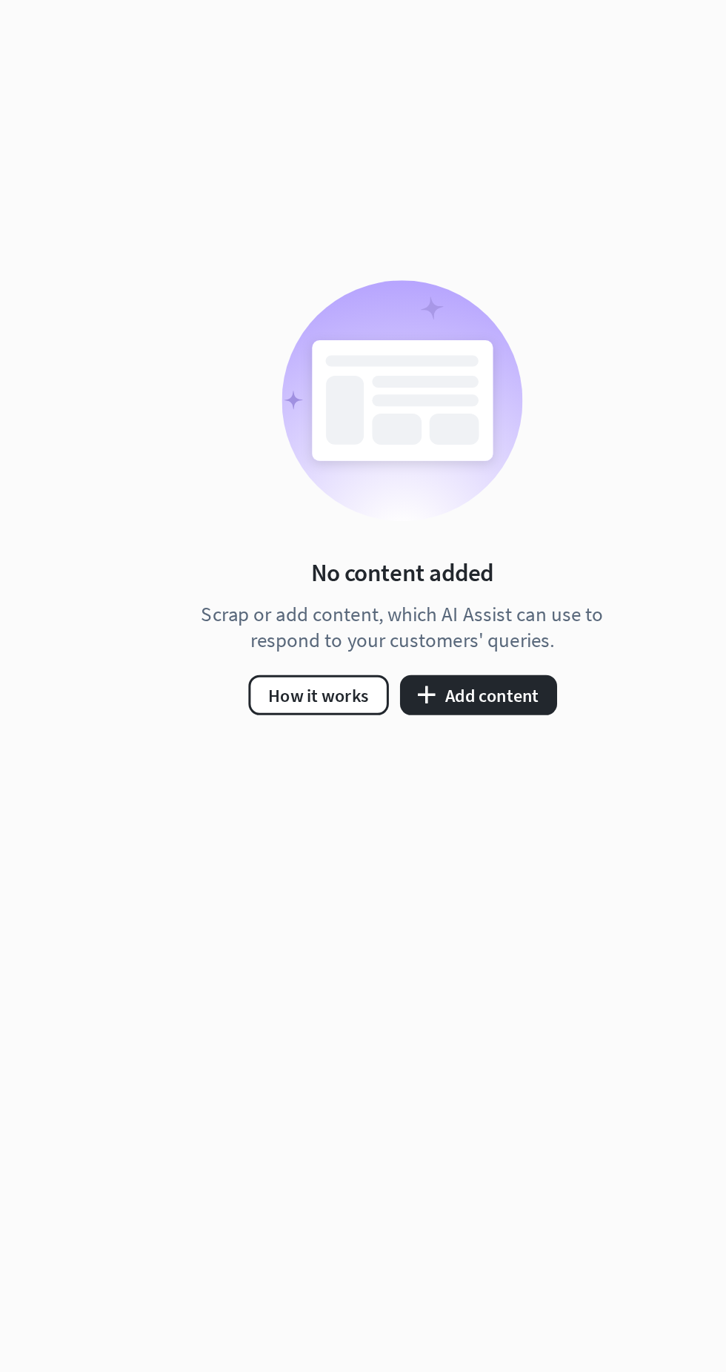
click at [473, 869] on button "plus Add content" at bounding box center [431, 867] width 104 height 27
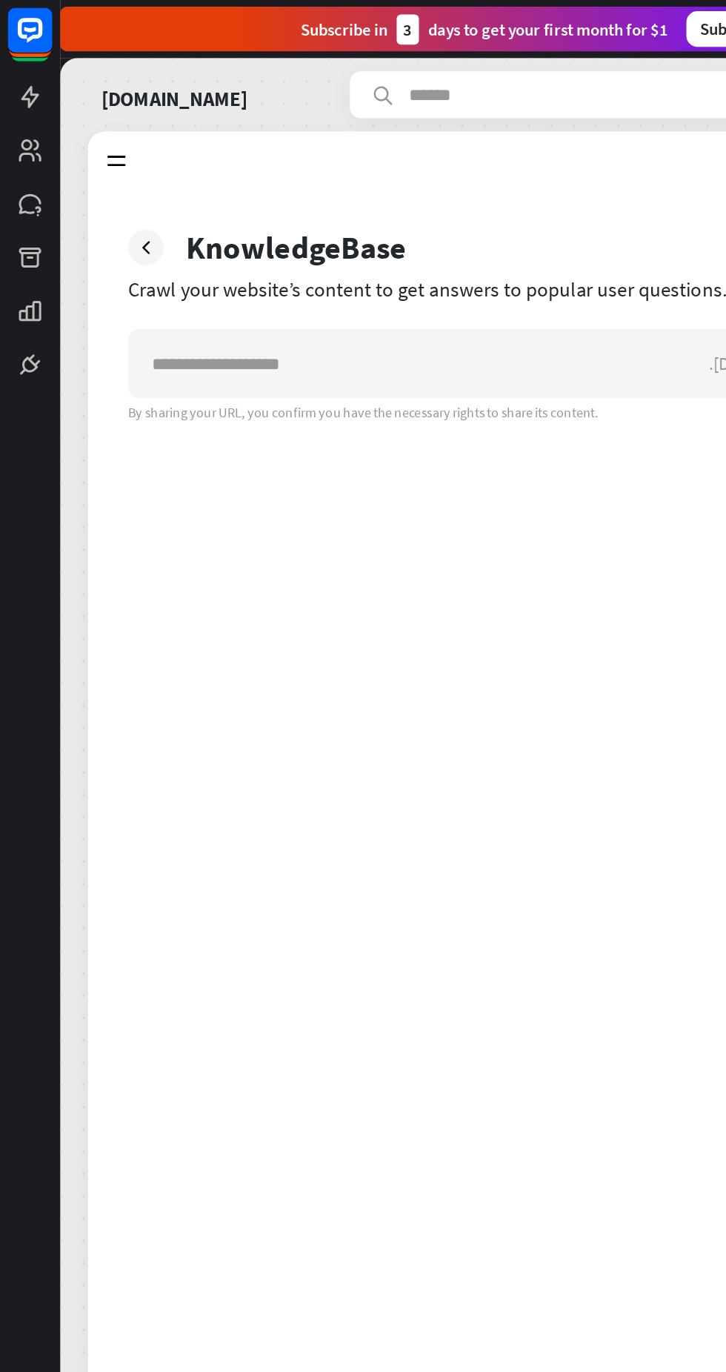
click at [71, 107] on icon at bounding box center [78, 107] width 16 height 16
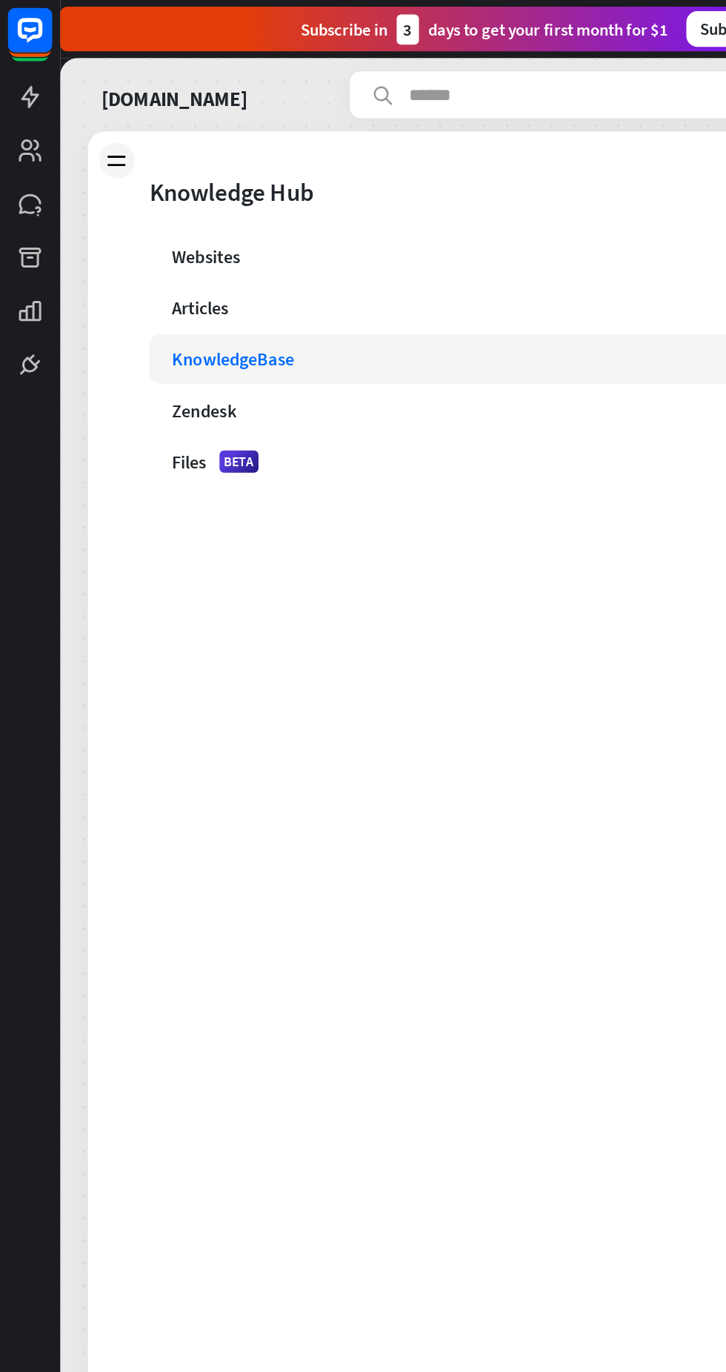
click at [376, 317] on div "Files BETA 0" at bounding box center [387, 306] width 577 height 33
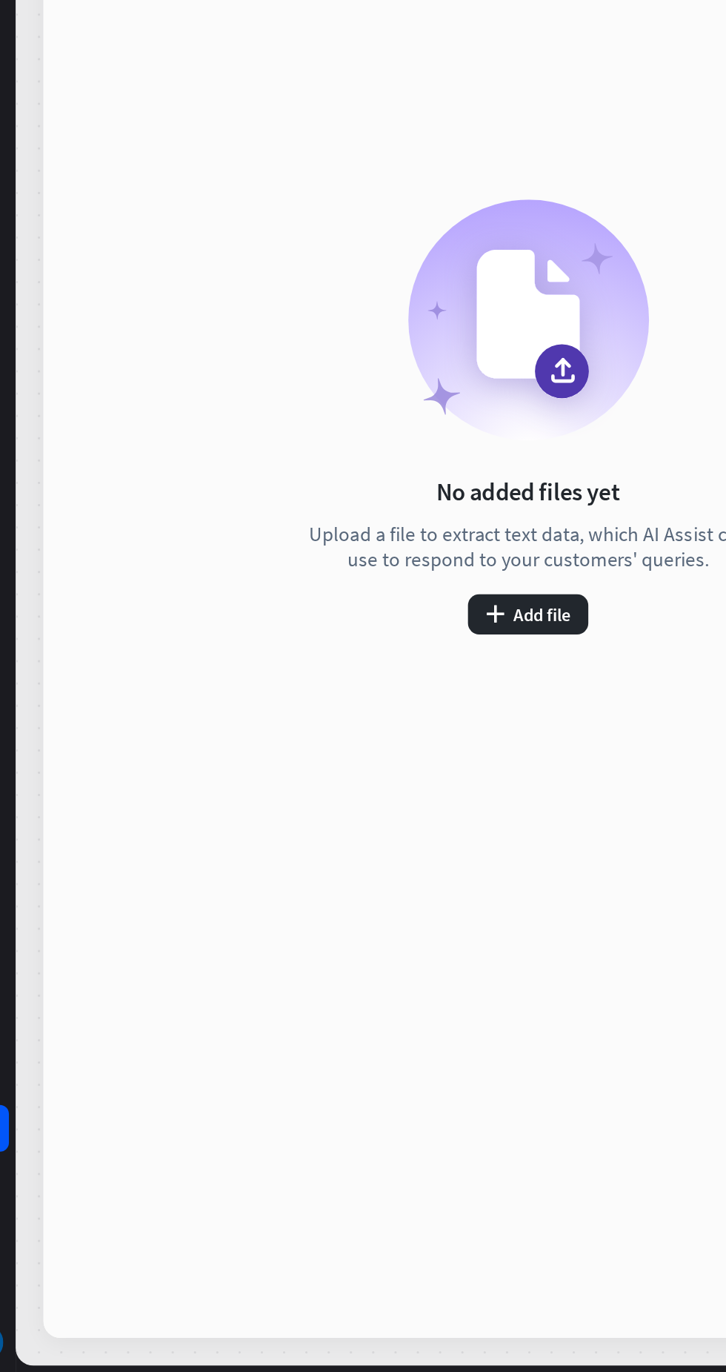
click at [393, 874] on button "plus Add file" at bounding box center [381, 867] width 80 height 27
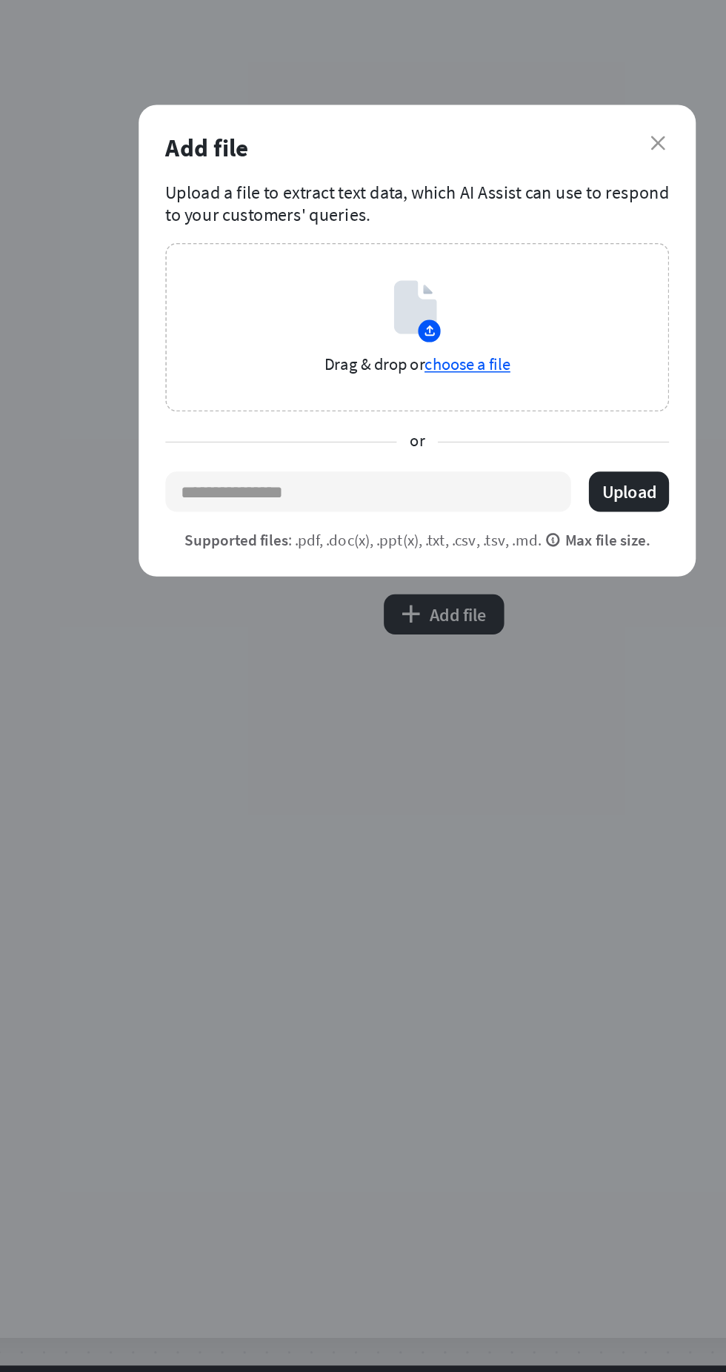
click at [416, 712] on div "Drag & drop or choose a file" at bounding box center [363, 677] width 335 height 112
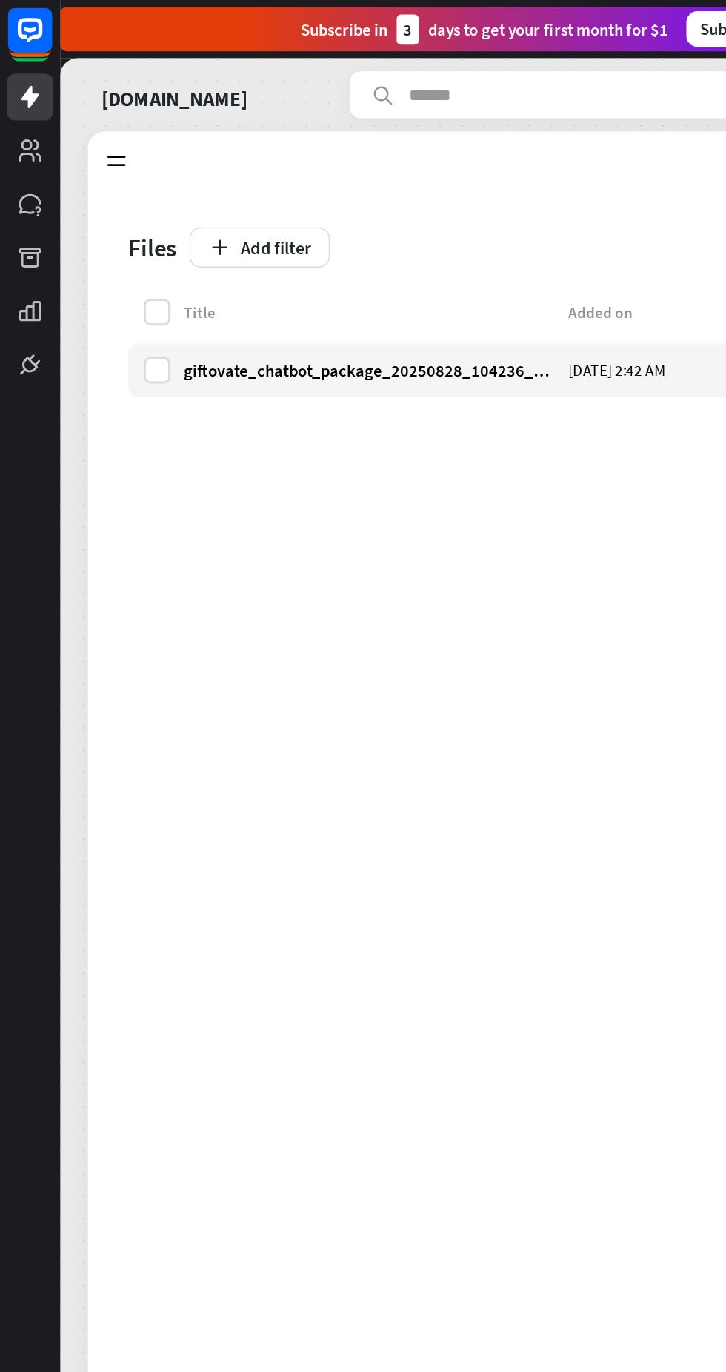
click at [85, 107] on icon at bounding box center [78, 107] width 16 height 16
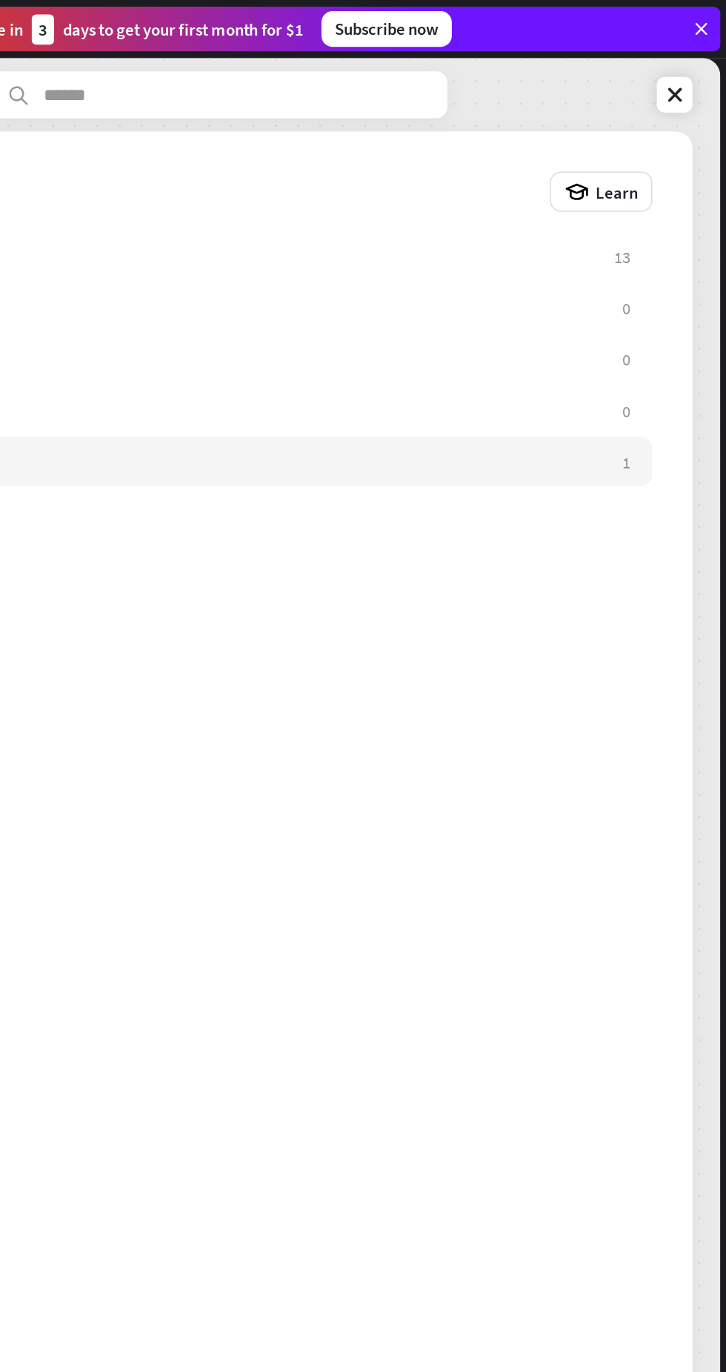
click at [650, 115] on div "Learn" at bounding box center [642, 127] width 68 height 27
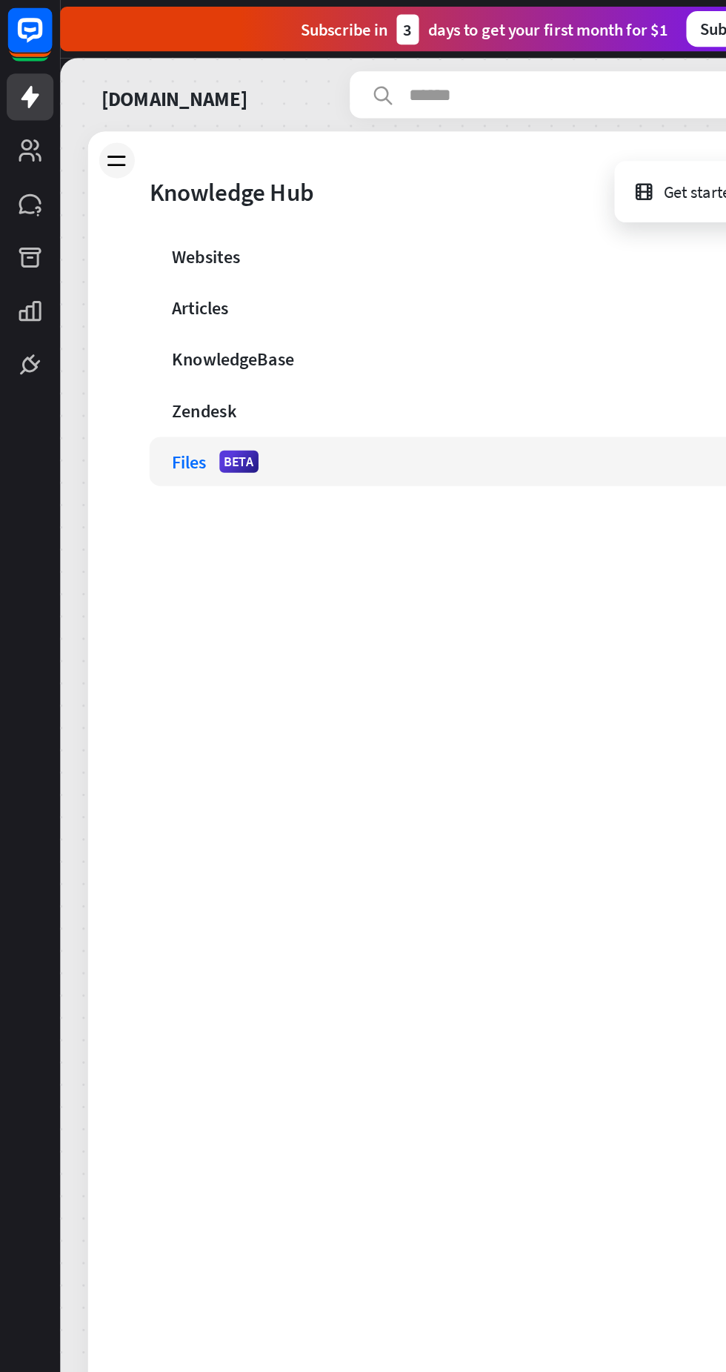
click at [200, 273] on div "Zendesk" at bounding box center [378, 272] width 528 height 15
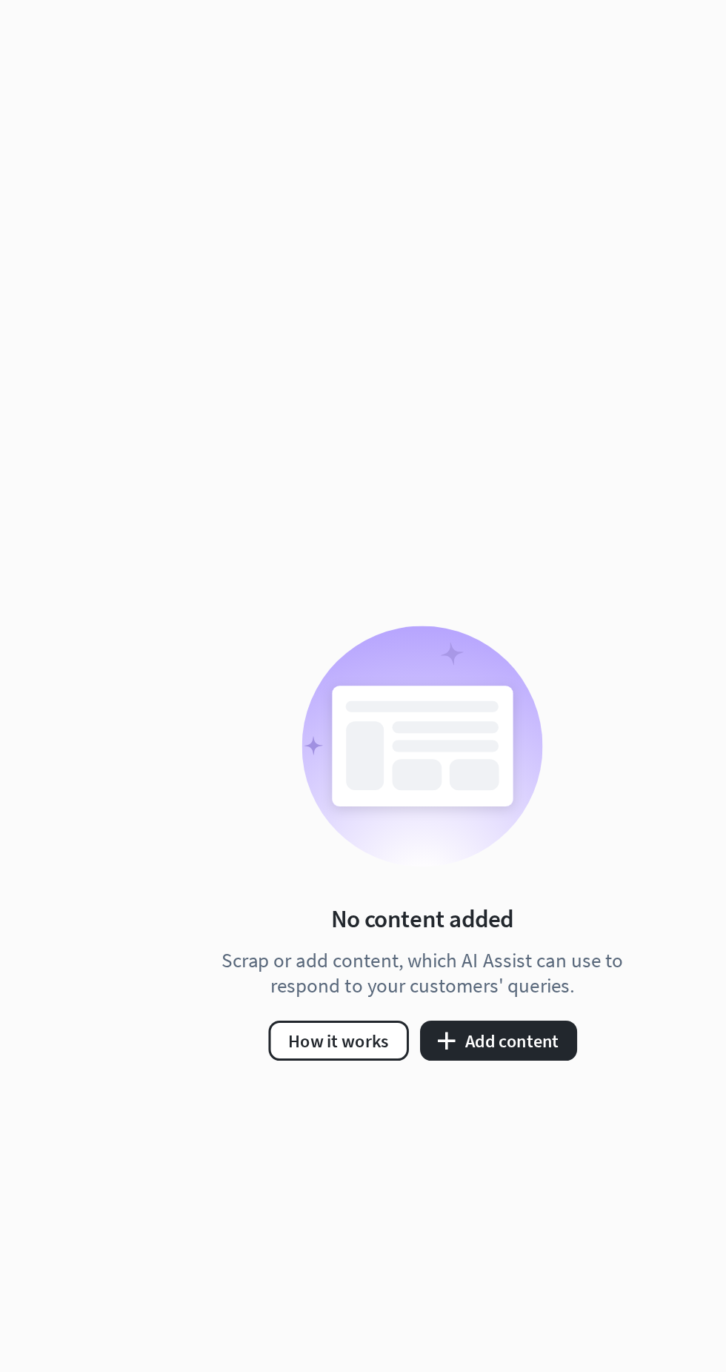
click at [446, 869] on button "plus Add content" at bounding box center [431, 867] width 104 height 27
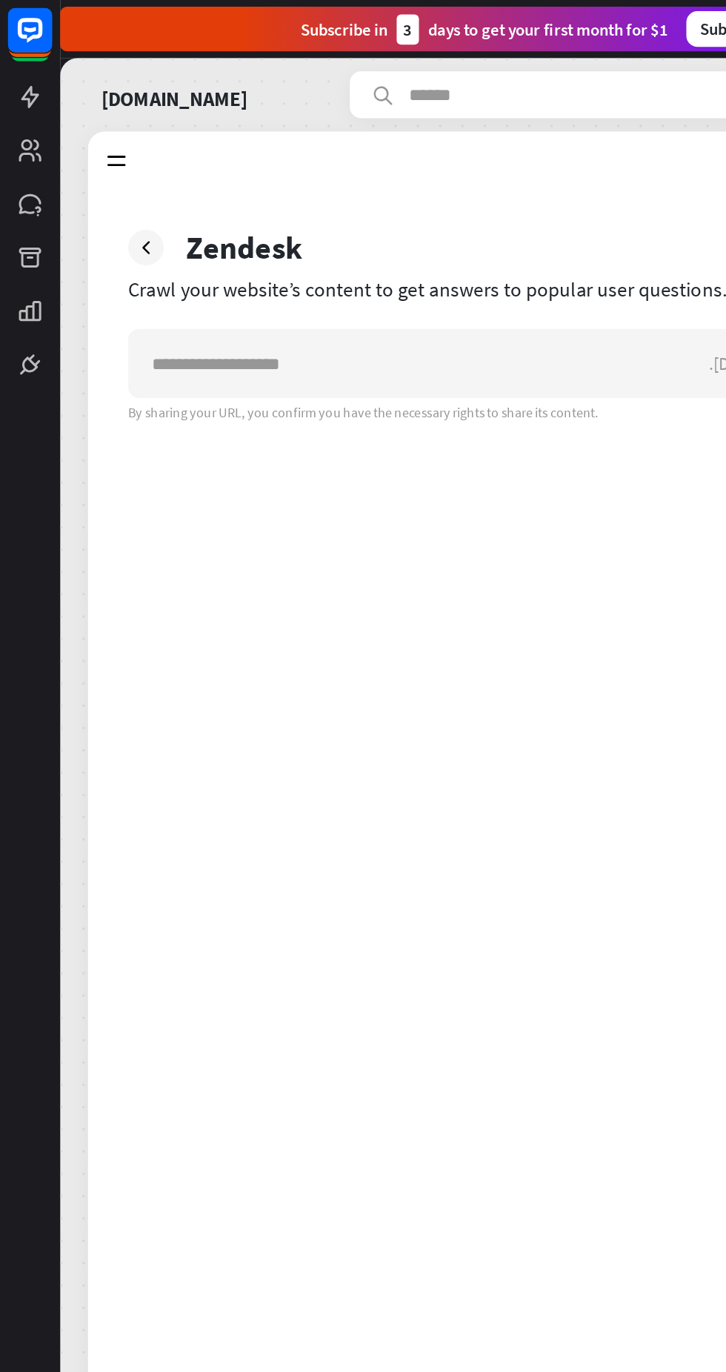
click at [82, 99] on icon at bounding box center [78, 107] width 16 height 16
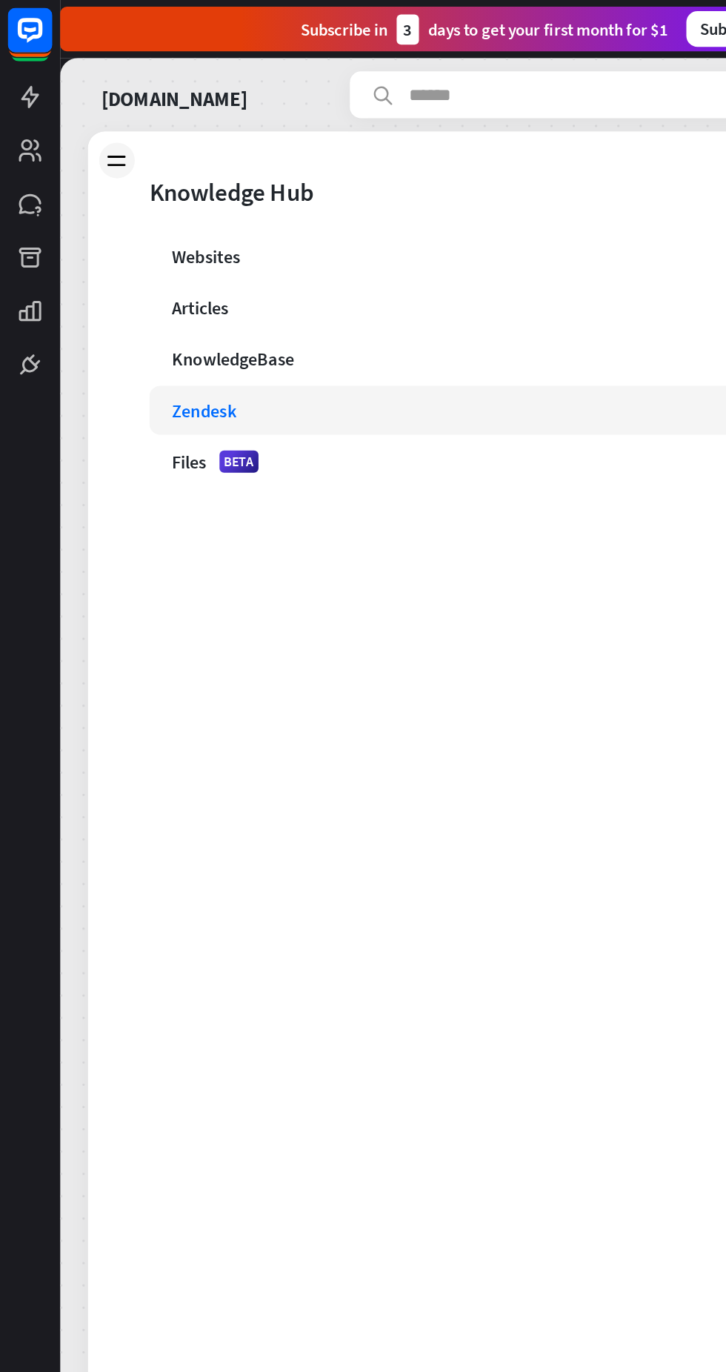
click at [279, 233] on div "KnowledgeBase" at bounding box center [378, 238] width 528 height 15
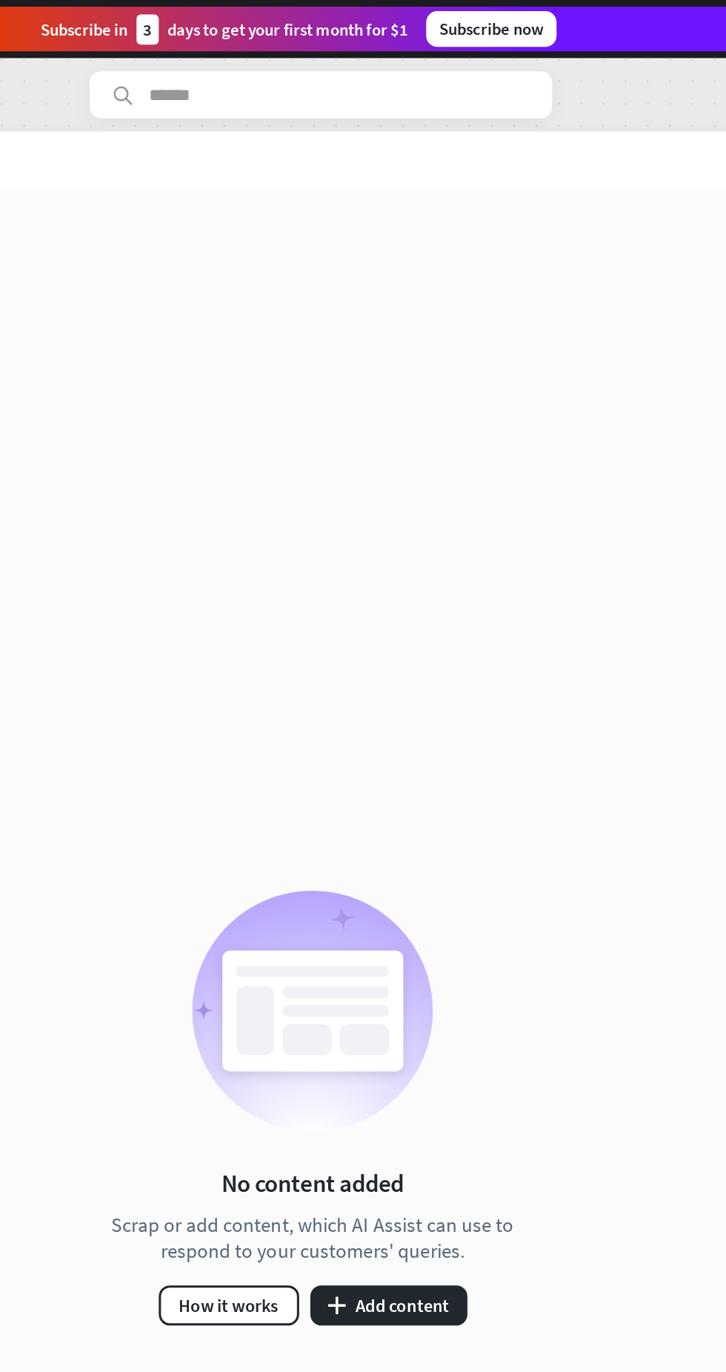
click at [451, 874] on button "plus Add content" at bounding box center [431, 867] width 104 height 27
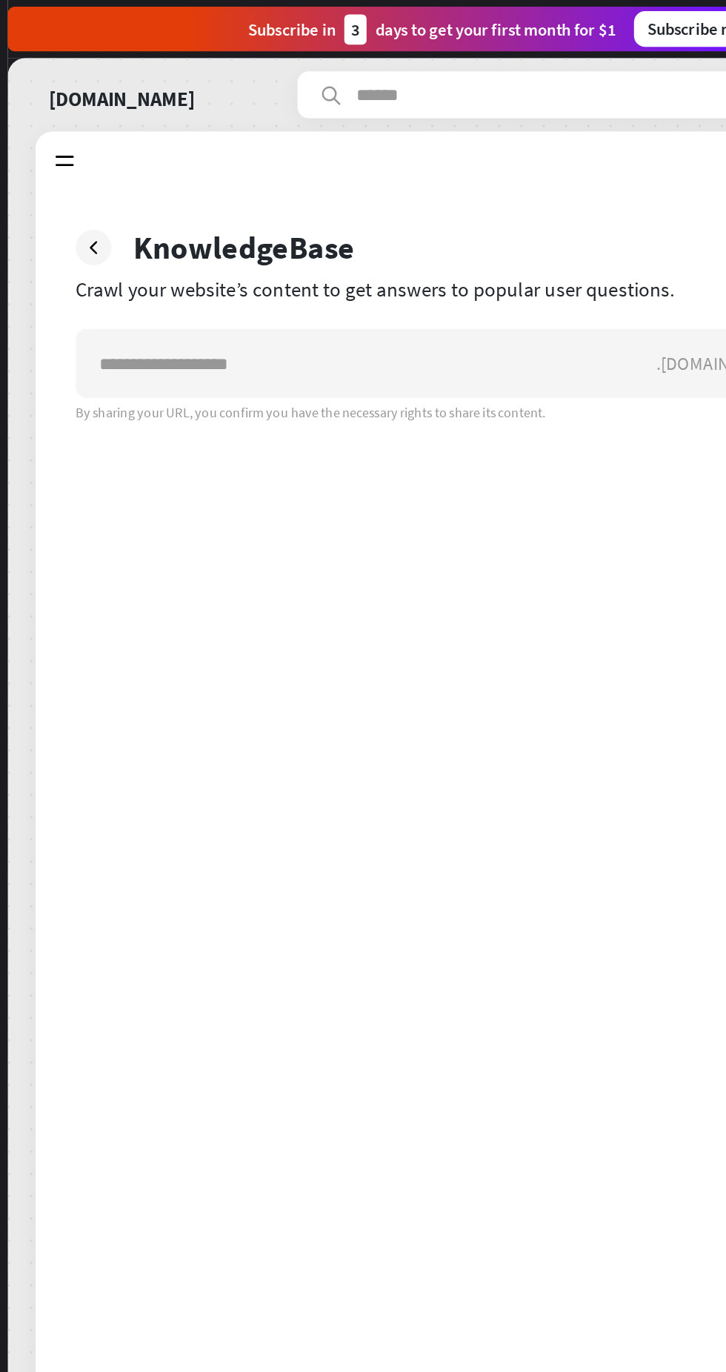
click at [79, 107] on icon at bounding box center [78, 107] width 16 height 16
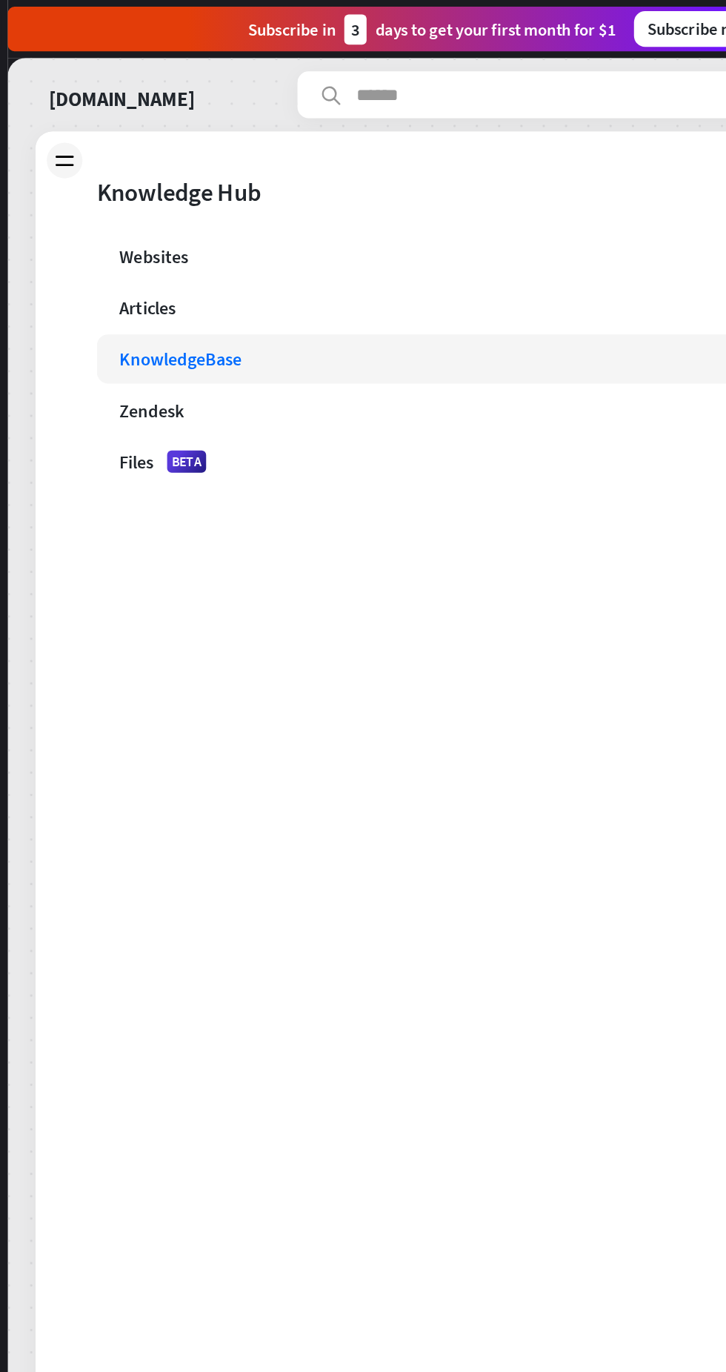
click at [353, 203] on div "Articles" at bounding box center [378, 204] width 528 height 15
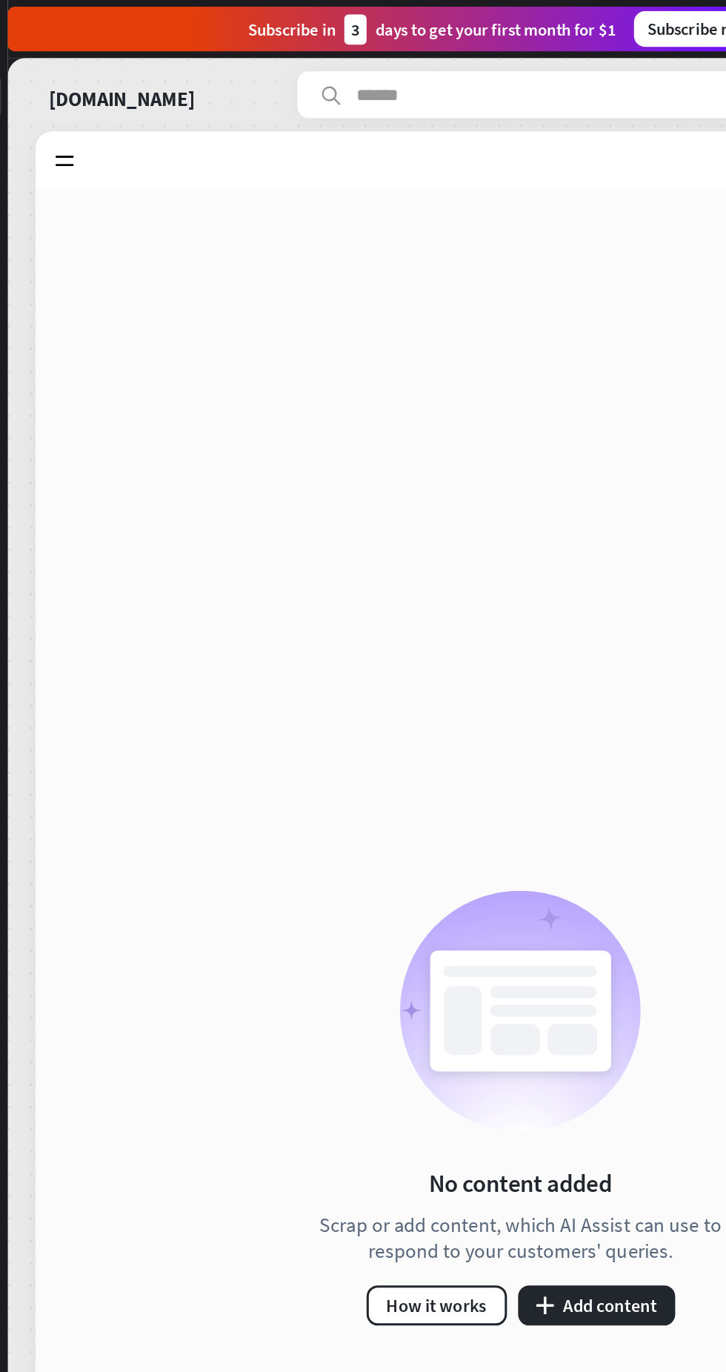
click at [78, 104] on icon at bounding box center [78, 107] width 16 height 16
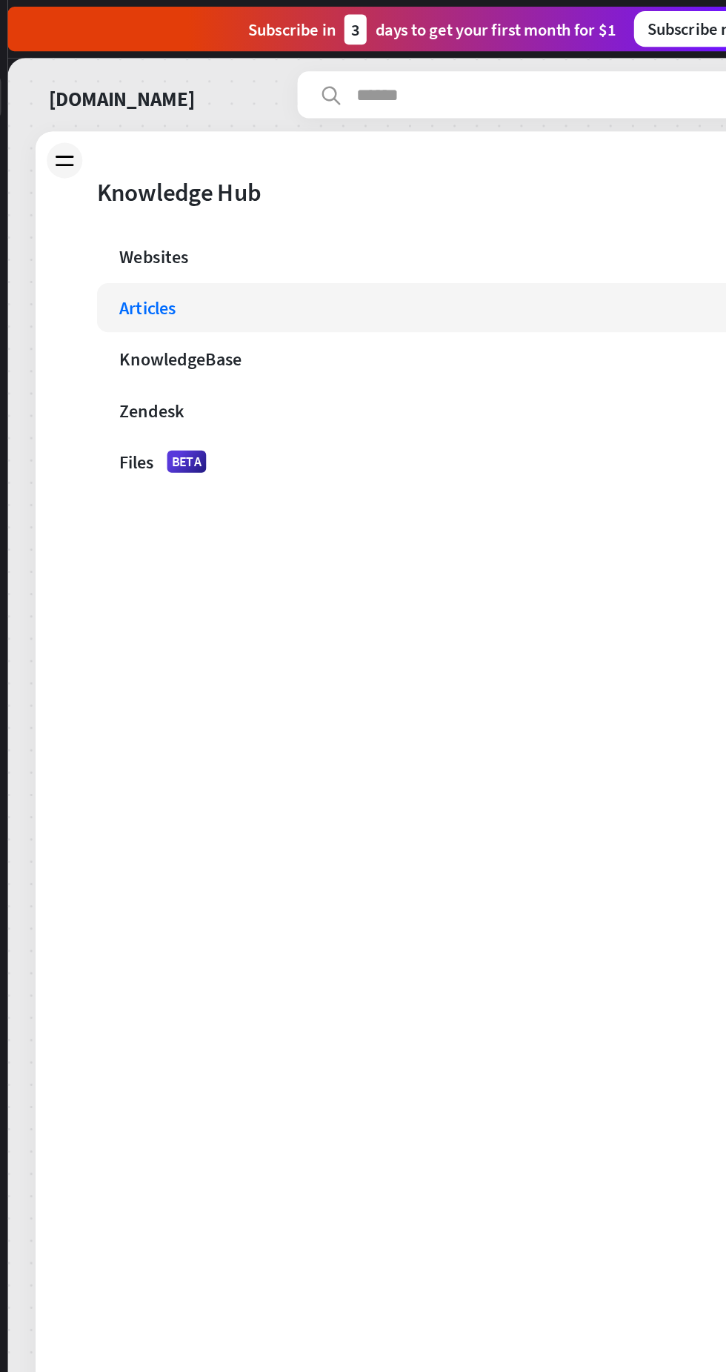
click at [341, 171] on div "Websites" at bounding box center [375, 170] width 522 height 15
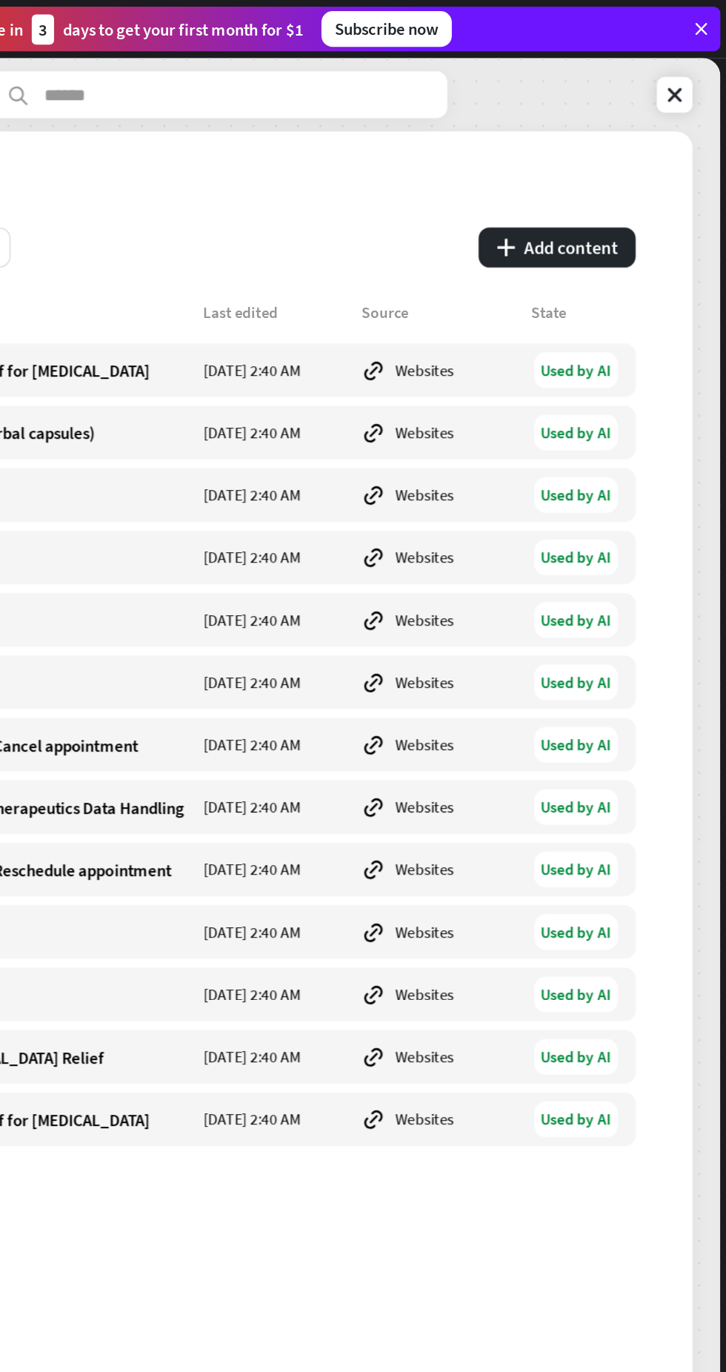
click at [690, 65] on icon at bounding box center [691, 63] width 15 height 15
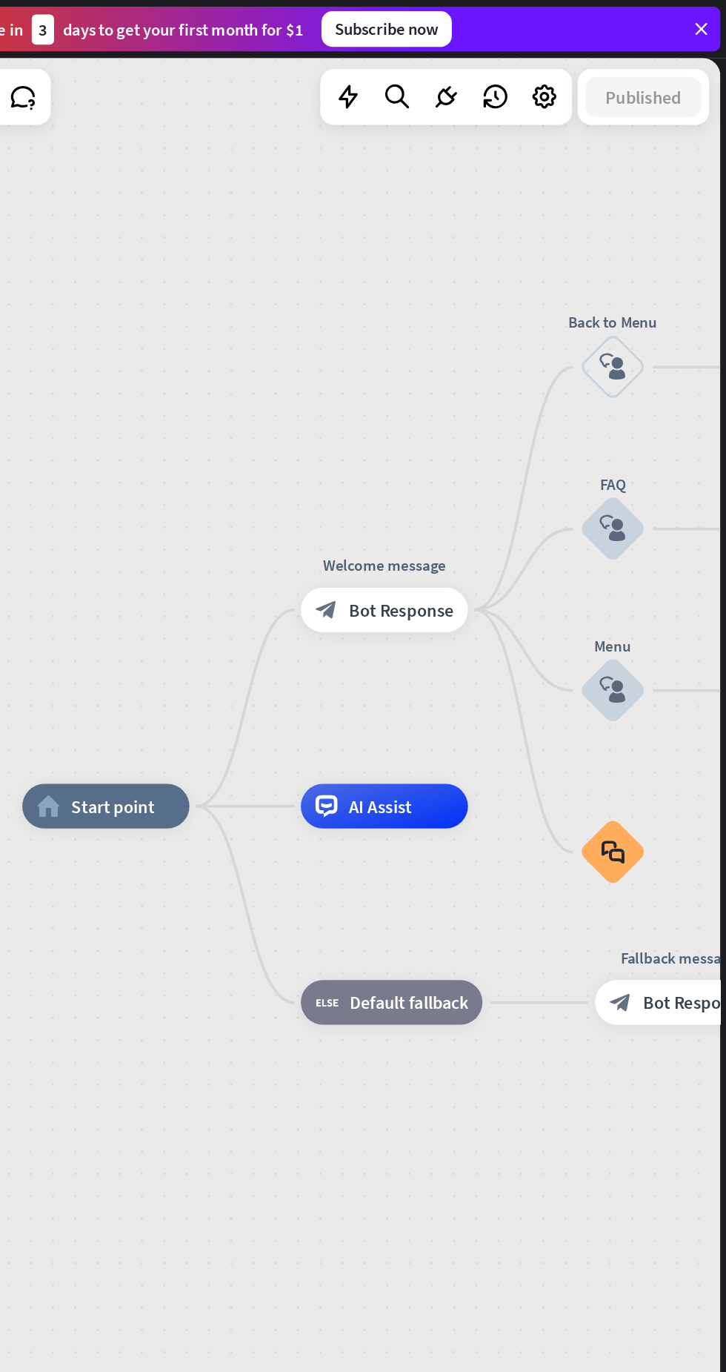
click at [535, 679] on div "block_fallback Default fallback" at bounding box center [503, 666] width 121 height 30
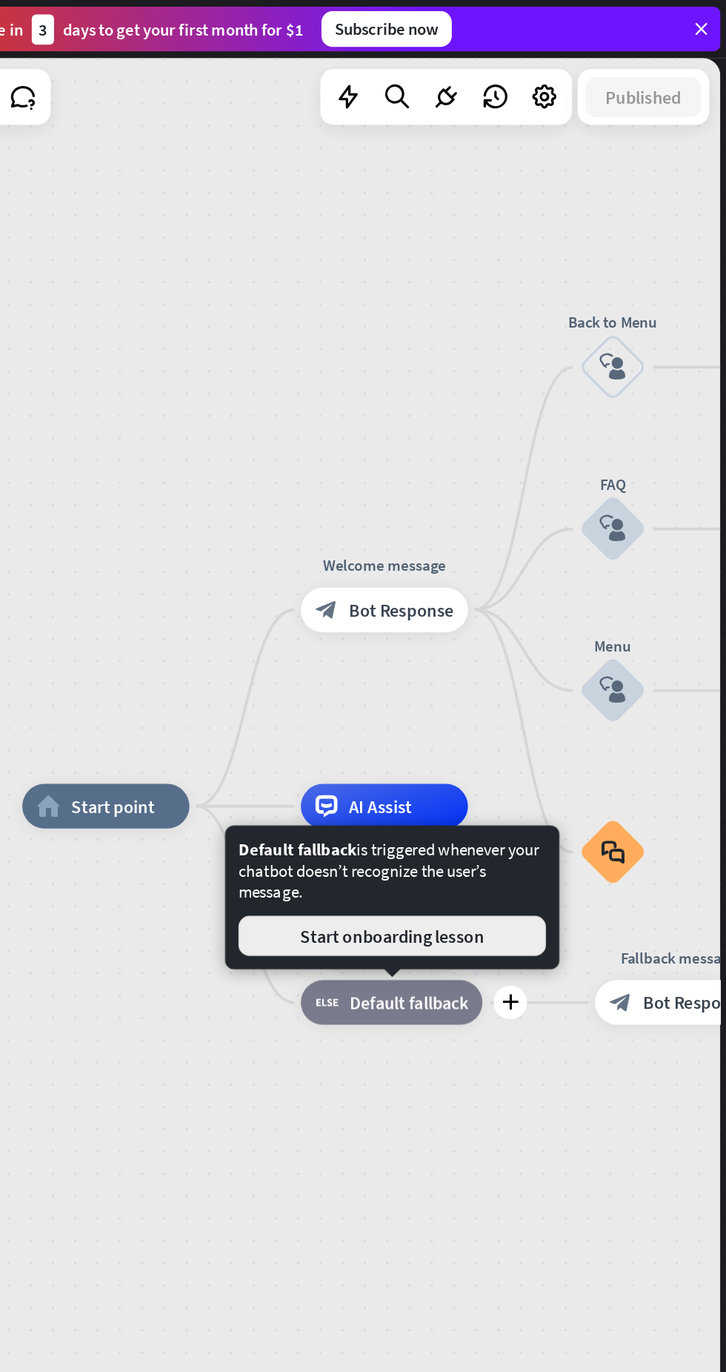
click at [579, 620] on button "Start onboarding lesson" at bounding box center [504, 622] width 205 height 27
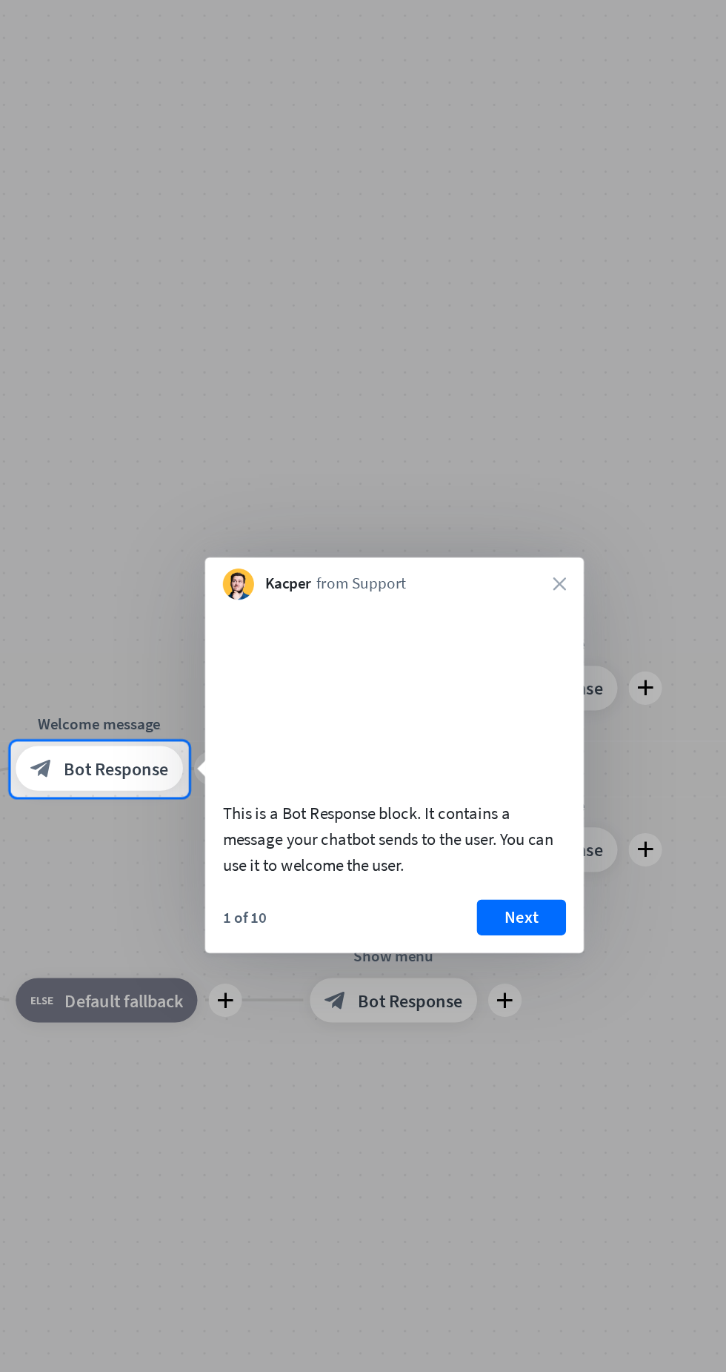
click at [522, 688] on video at bounding box center [464, 655] width 228 height 114
click at [554, 814] on button "Next" at bounding box center [548, 802] width 59 height 24
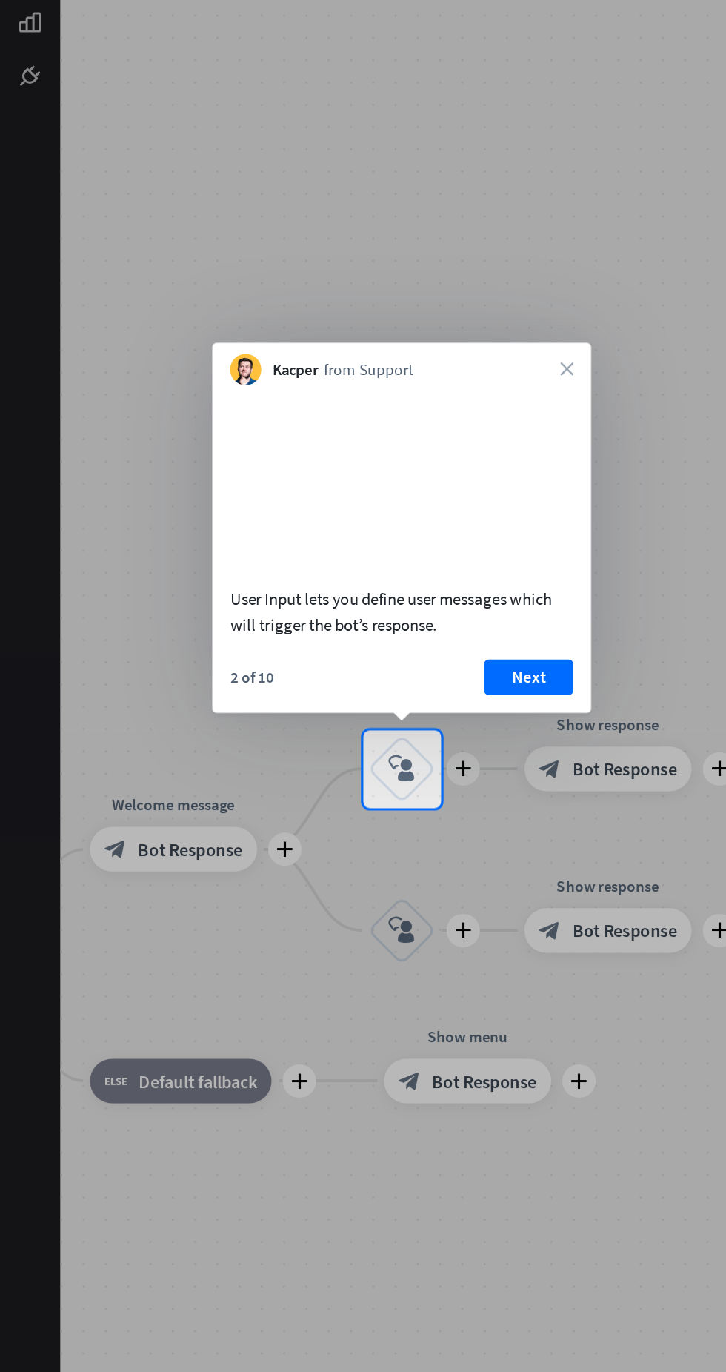
click at [388, 420] on div "Kacper from Support close" at bounding box center [268, 434] width 252 height 28
click at [376, 433] on icon "close" at bounding box center [377, 437] width 9 height 9
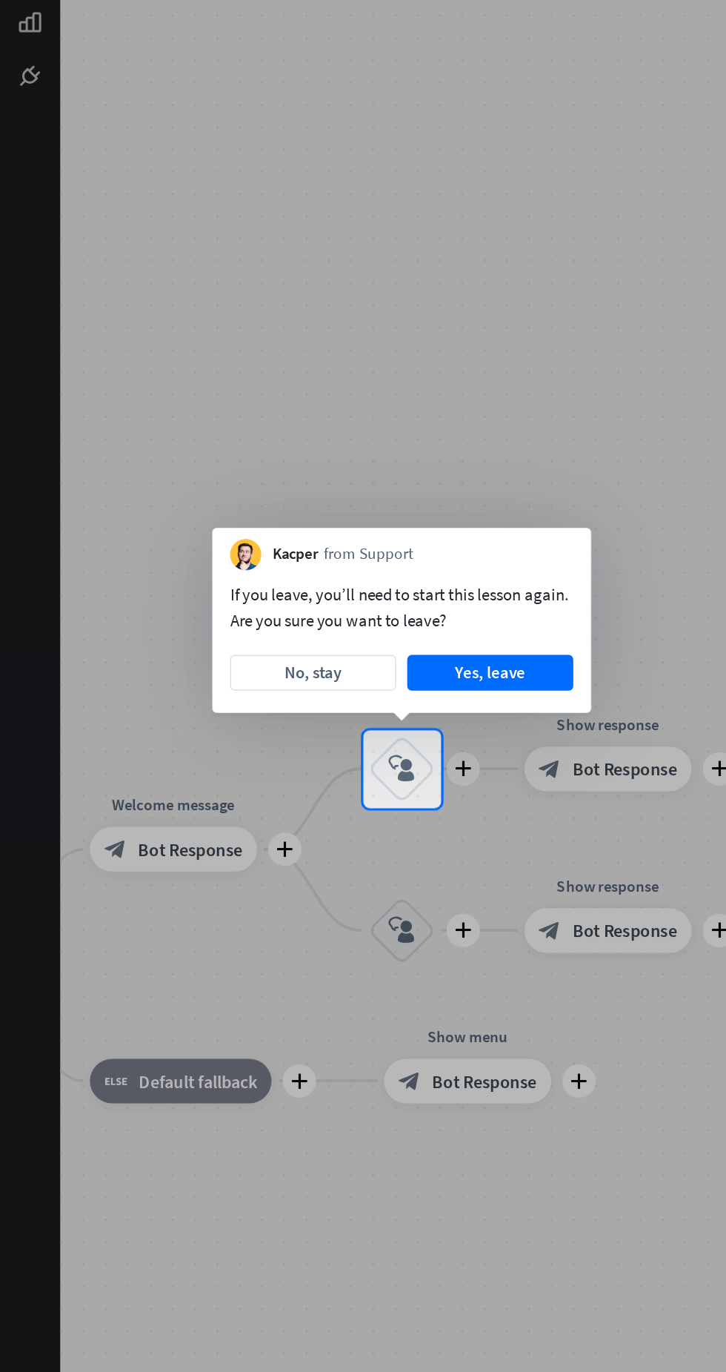
click at [340, 641] on button "Yes, leave" at bounding box center [326, 640] width 110 height 24
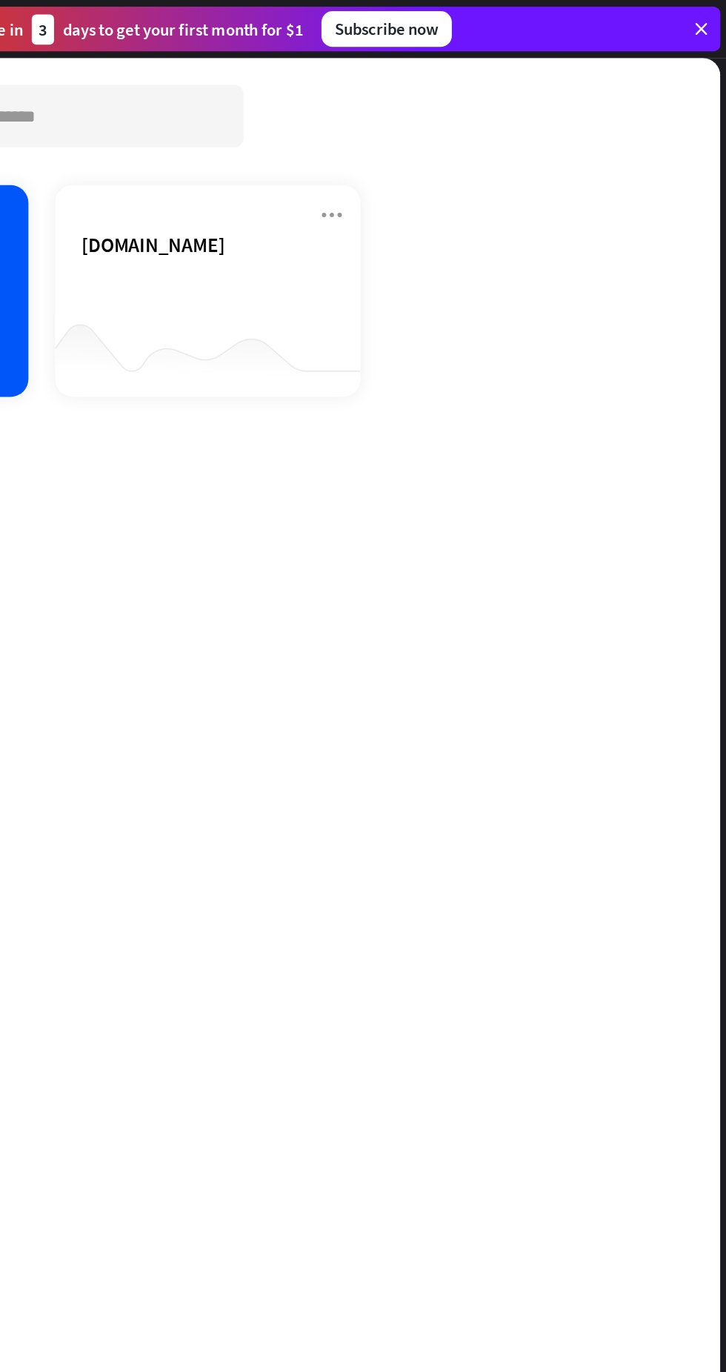
click at [429, 222] on div at bounding box center [381, 234] width 204 height 57
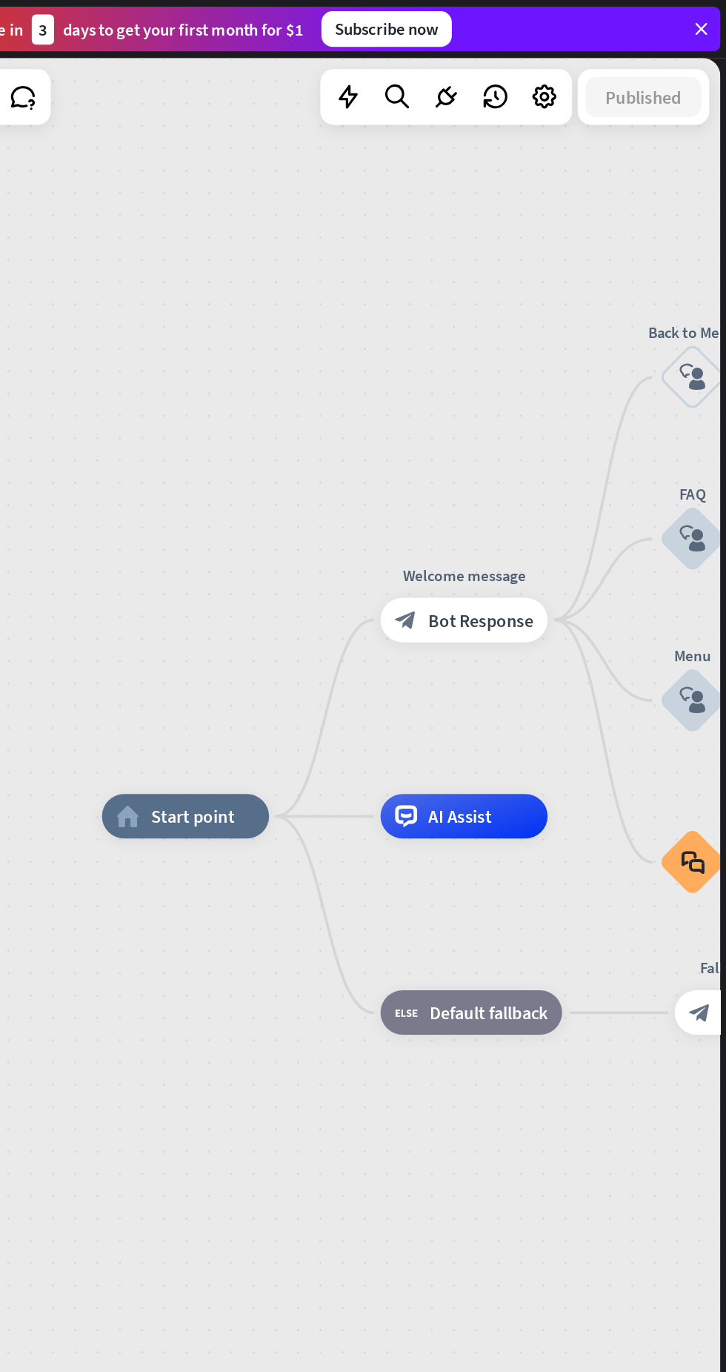
click at [563, 539] on span "AI Assist" at bounding box center [549, 542] width 42 height 15
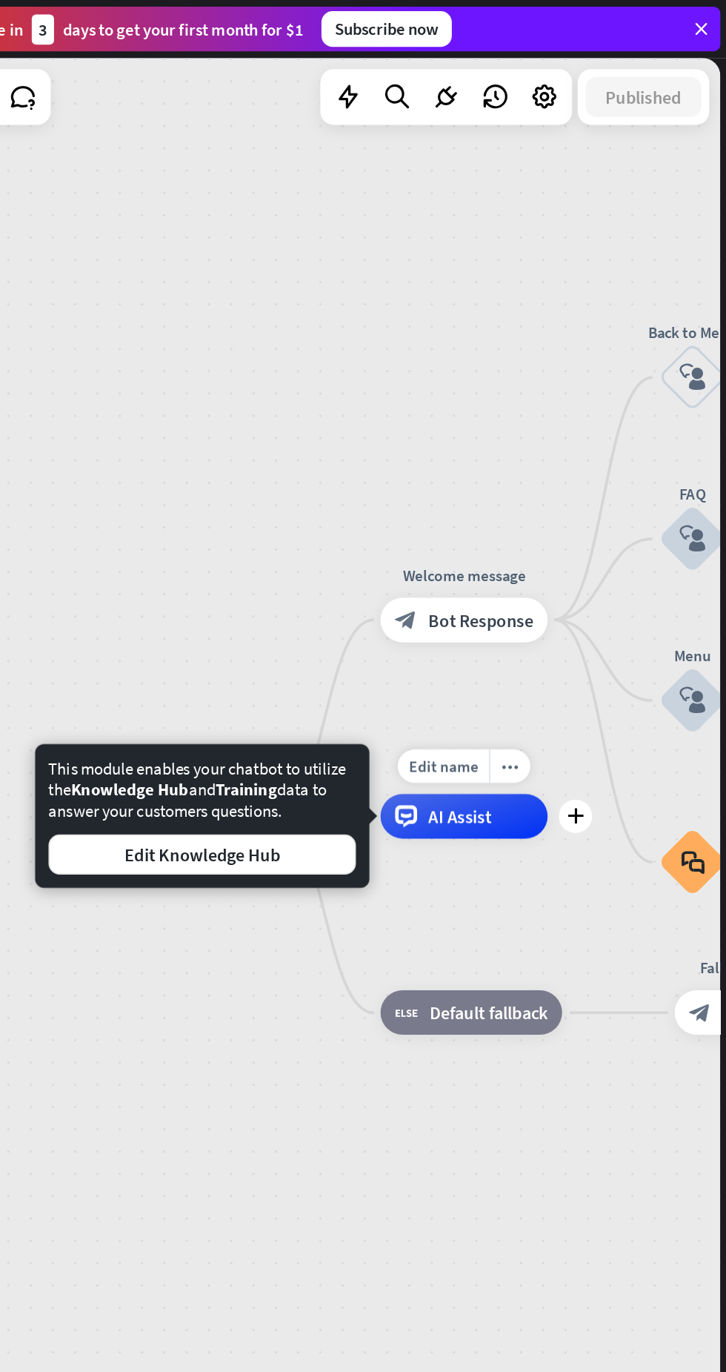
click at [582, 408] on span "Bot Response" at bounding box center [563, 412] width 70 height 15
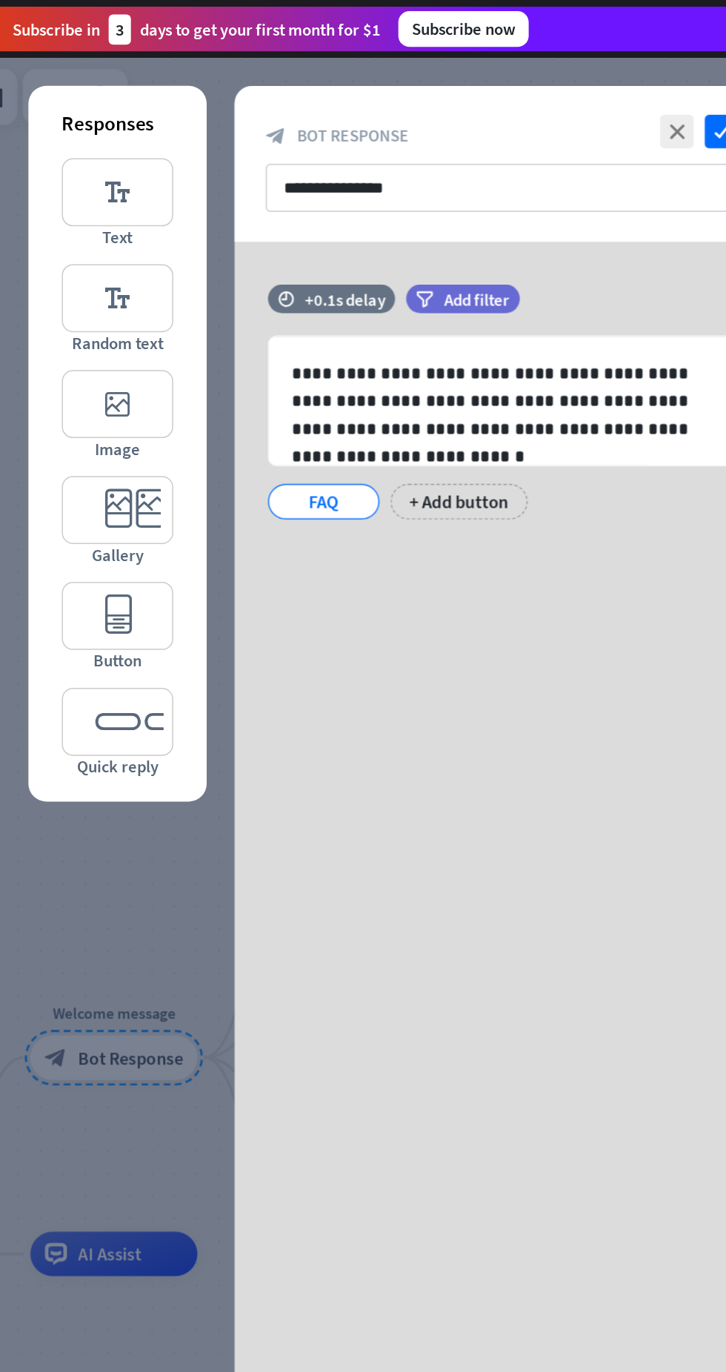
click at [421, 333] on div "FAQ" at bounding box center [406, 333] width 49 height 22
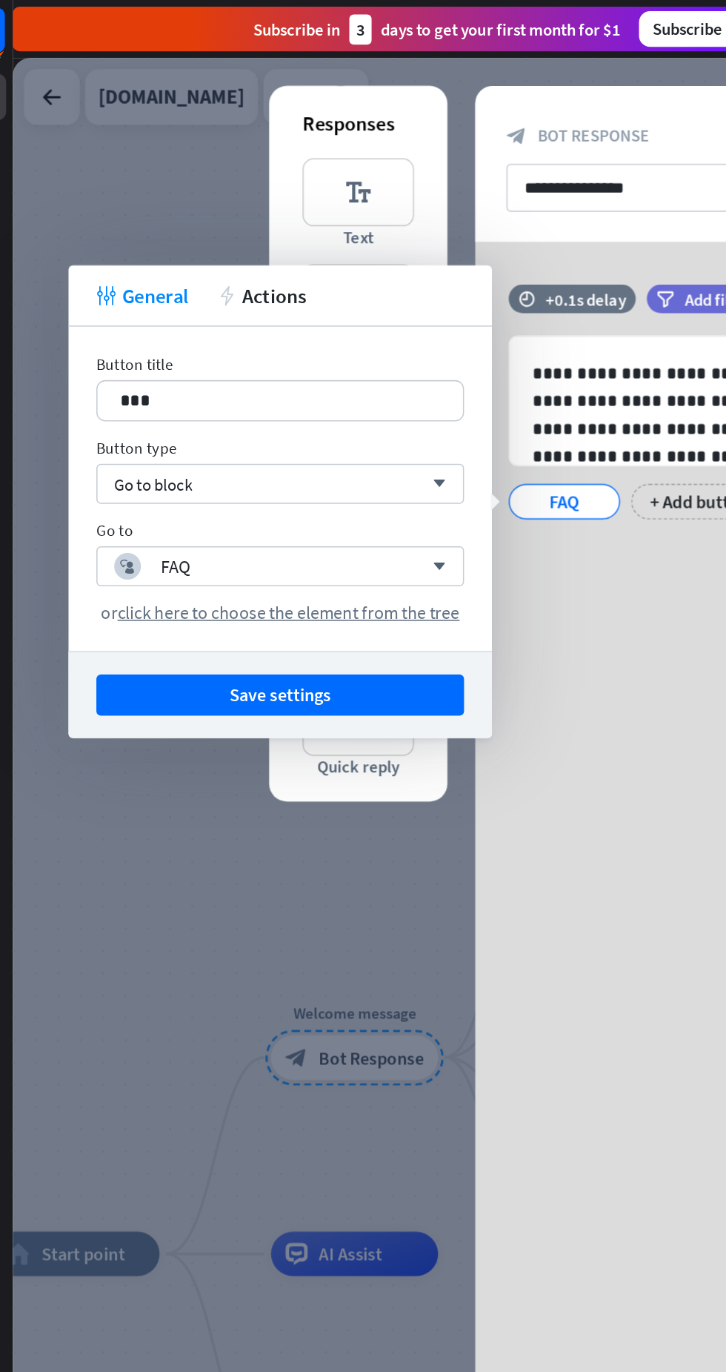
click at [312, 256] on div "***" at bounding box center [217, 266] width 243 height 26
click at [417, 442] on div "**********" at bounding box center [526, 703] width 356 height 1292
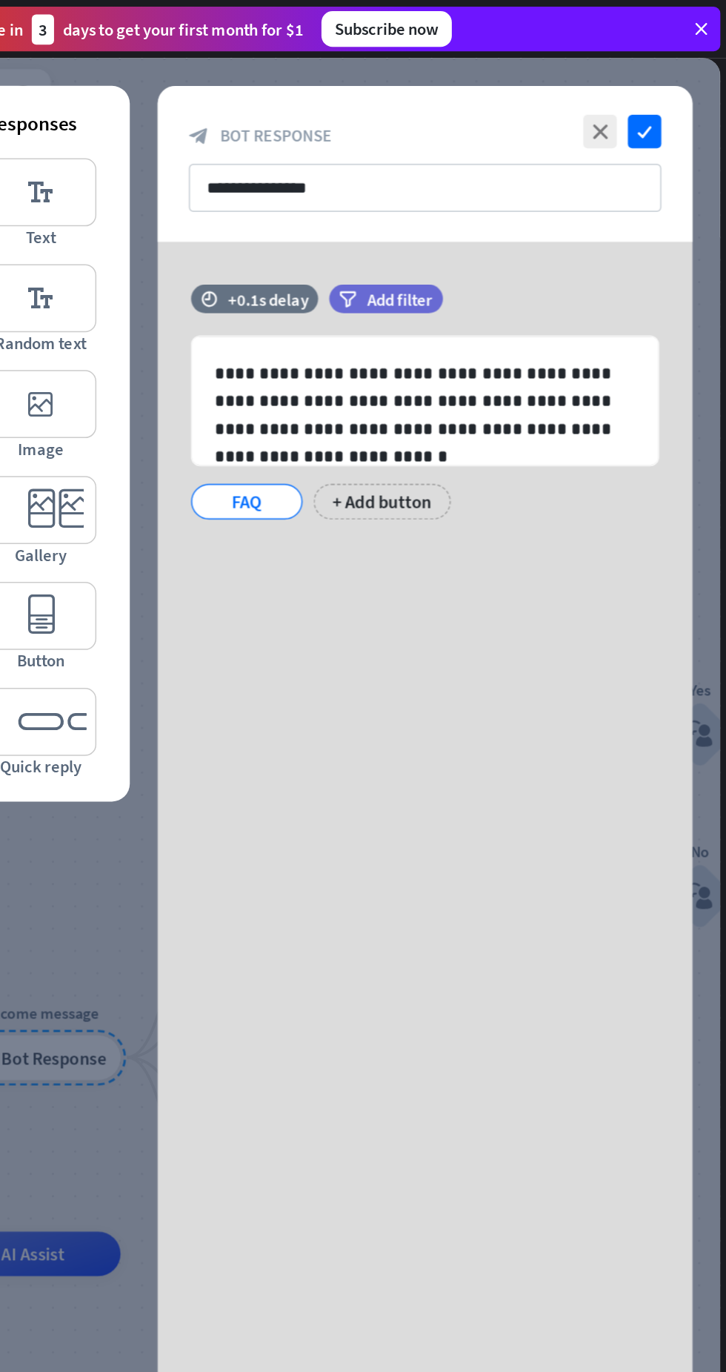
click at [672, 87] on icon "check" at bounding box center [671, 87] width 22 height 22
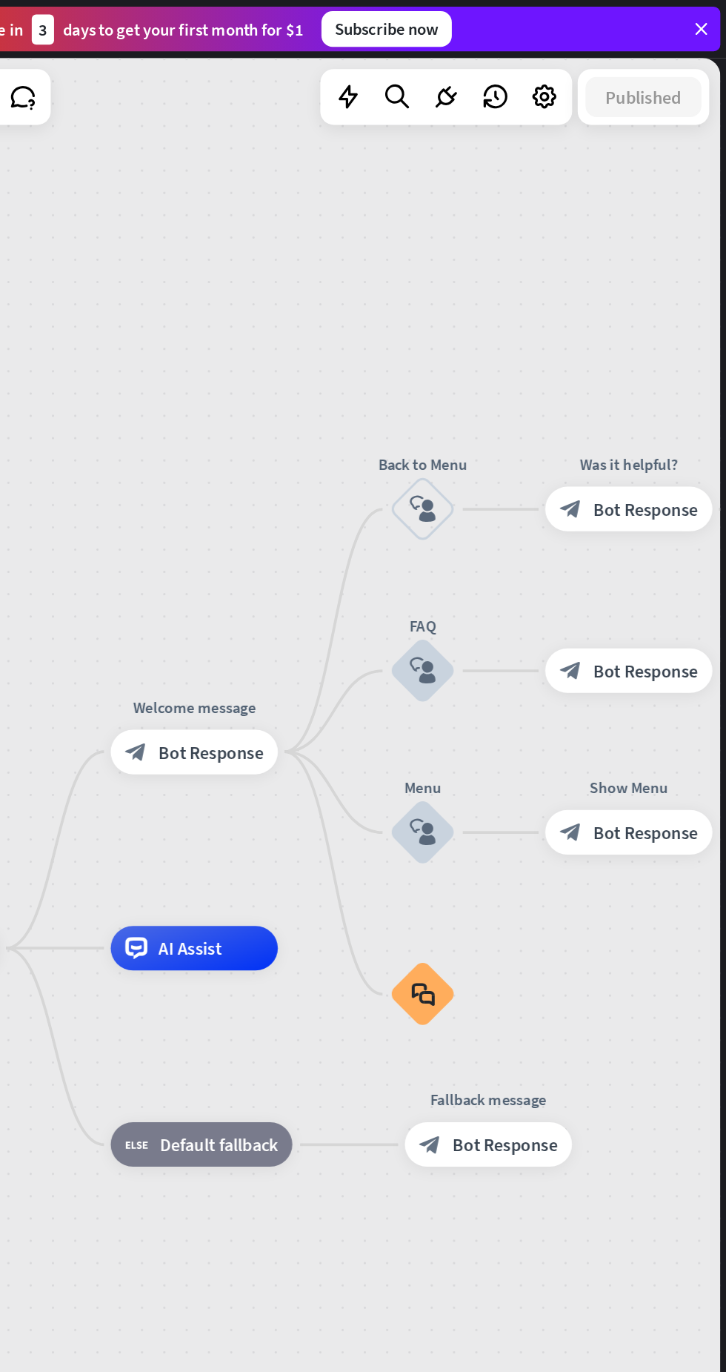
click at [409, 760] on span "Default fallback" at bounding box center [388, 761] width 79 height 15
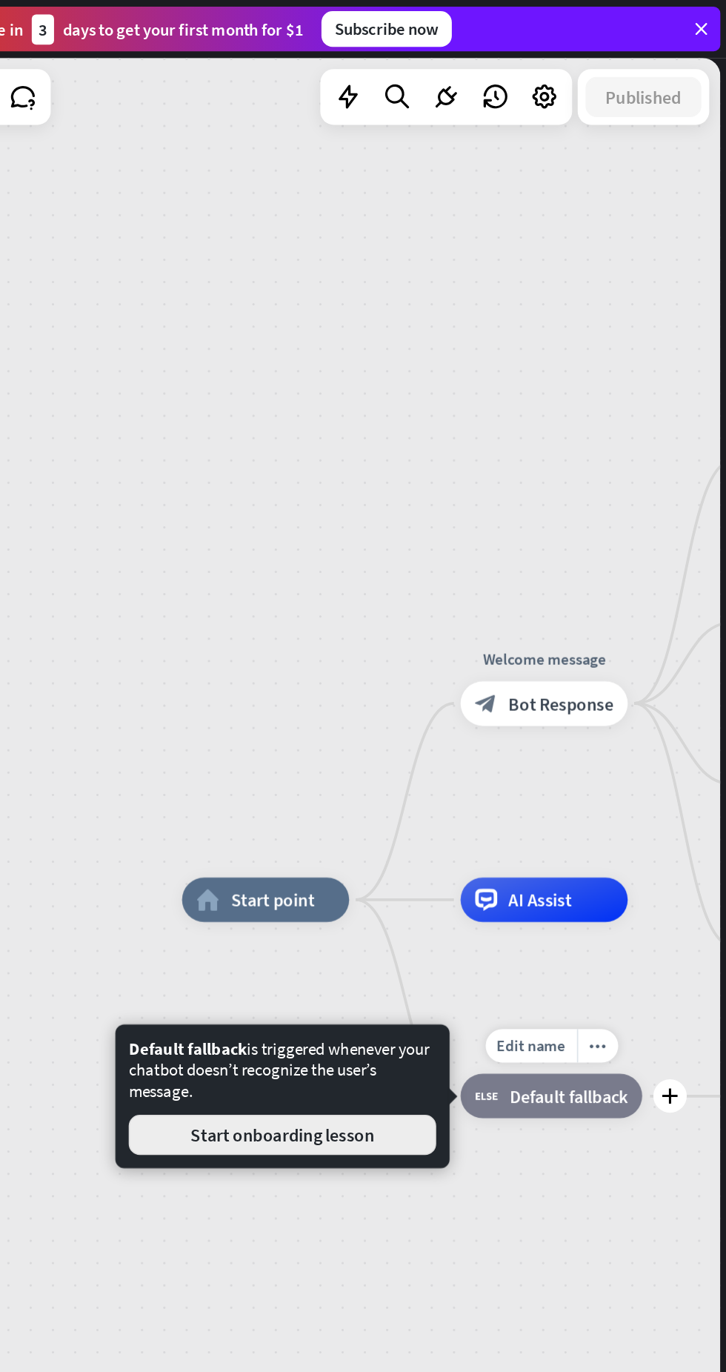
click at [487, 767] on button "Start onboarding lesson" at bounding box center [430, 754] width 205 height 27
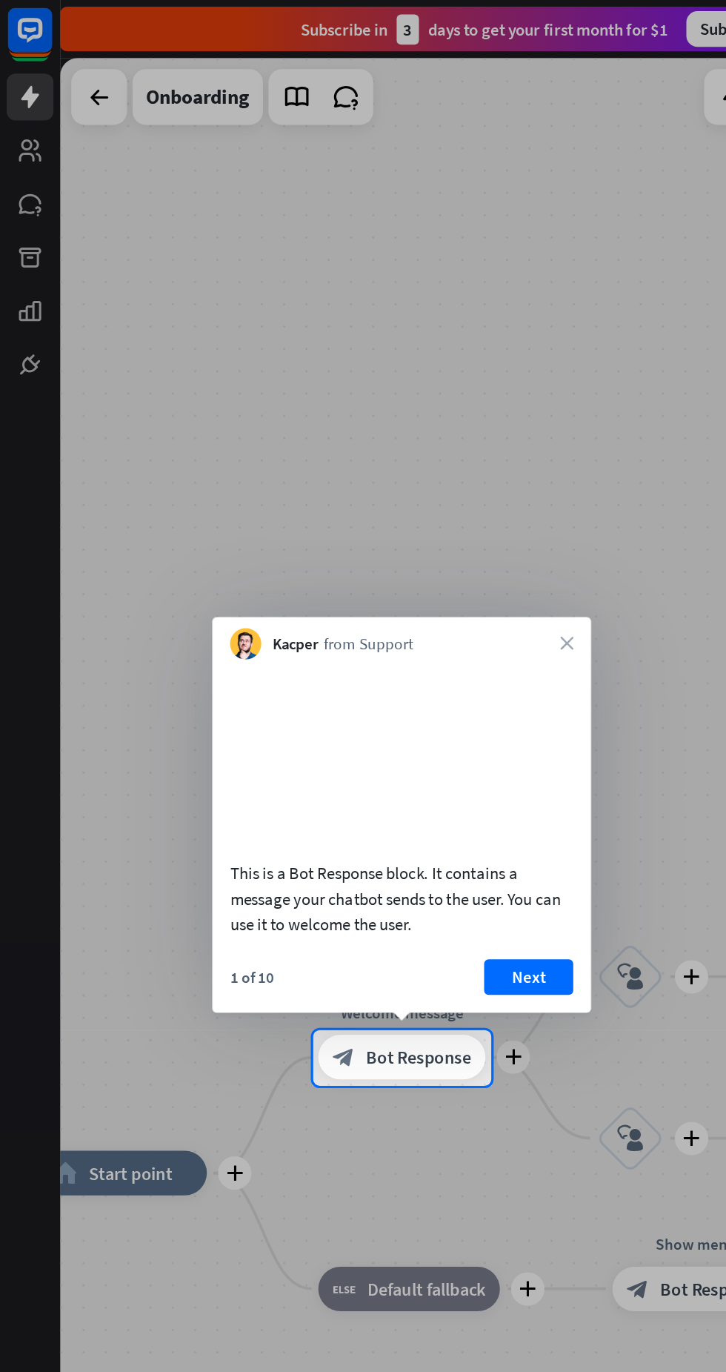
click at [379, 424] on icon "close" at bounding box center [377, 428] width 9 height 9
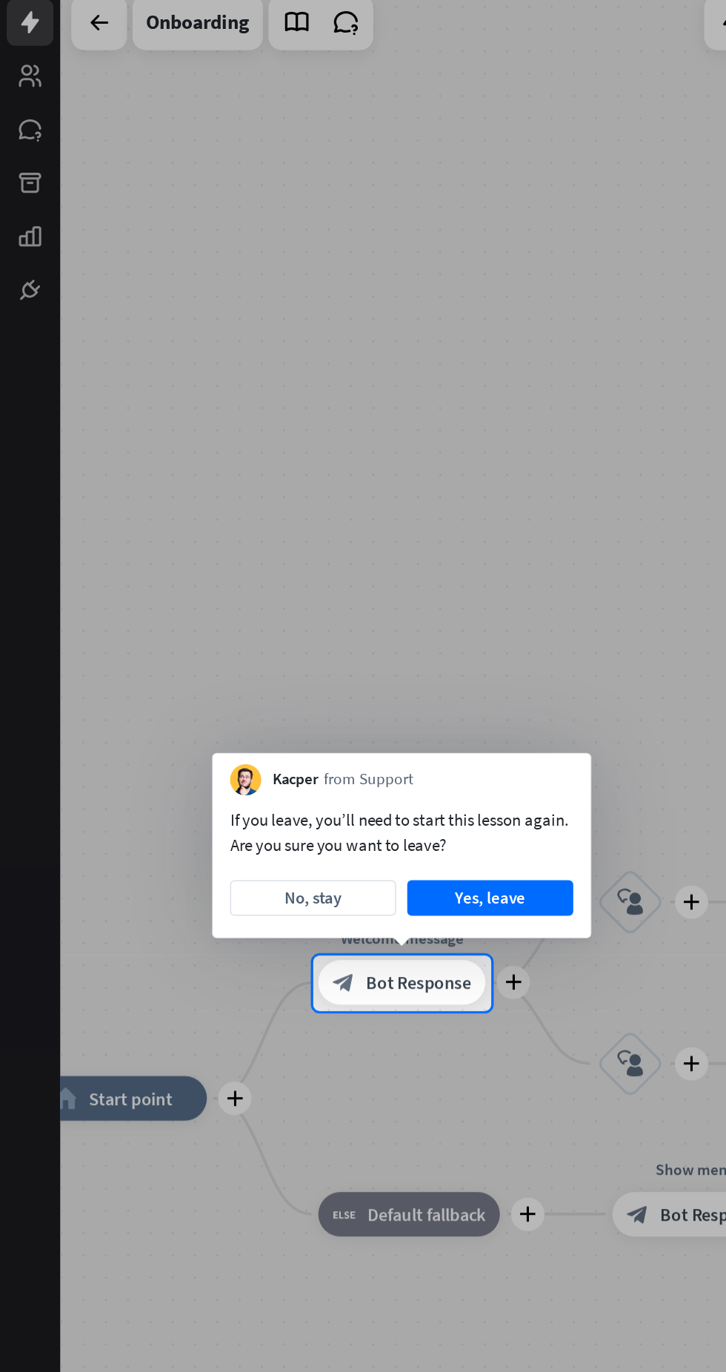
click at [225, 647] on button "No, stay" at bounding box center [208, 647] width 110 height 24
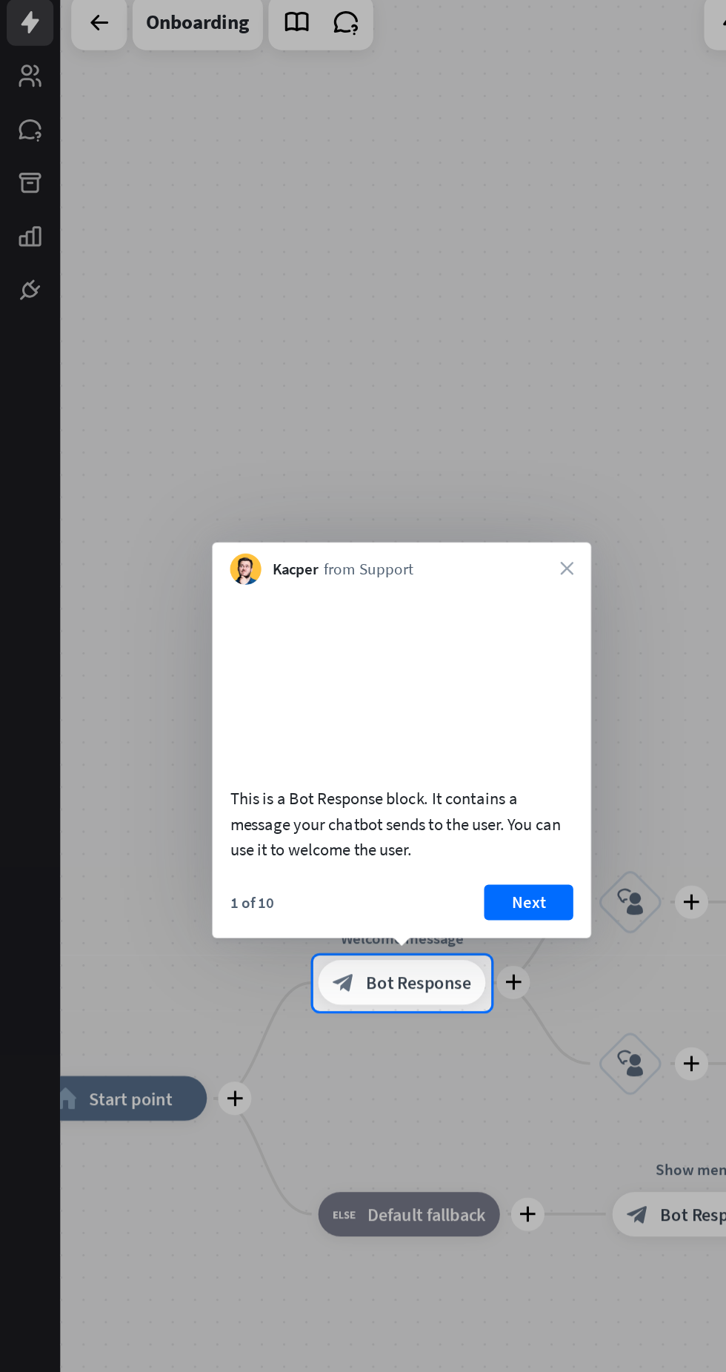
click at [363, 654] on button "Next" at bounding box center [351, 650] width 59 height 24
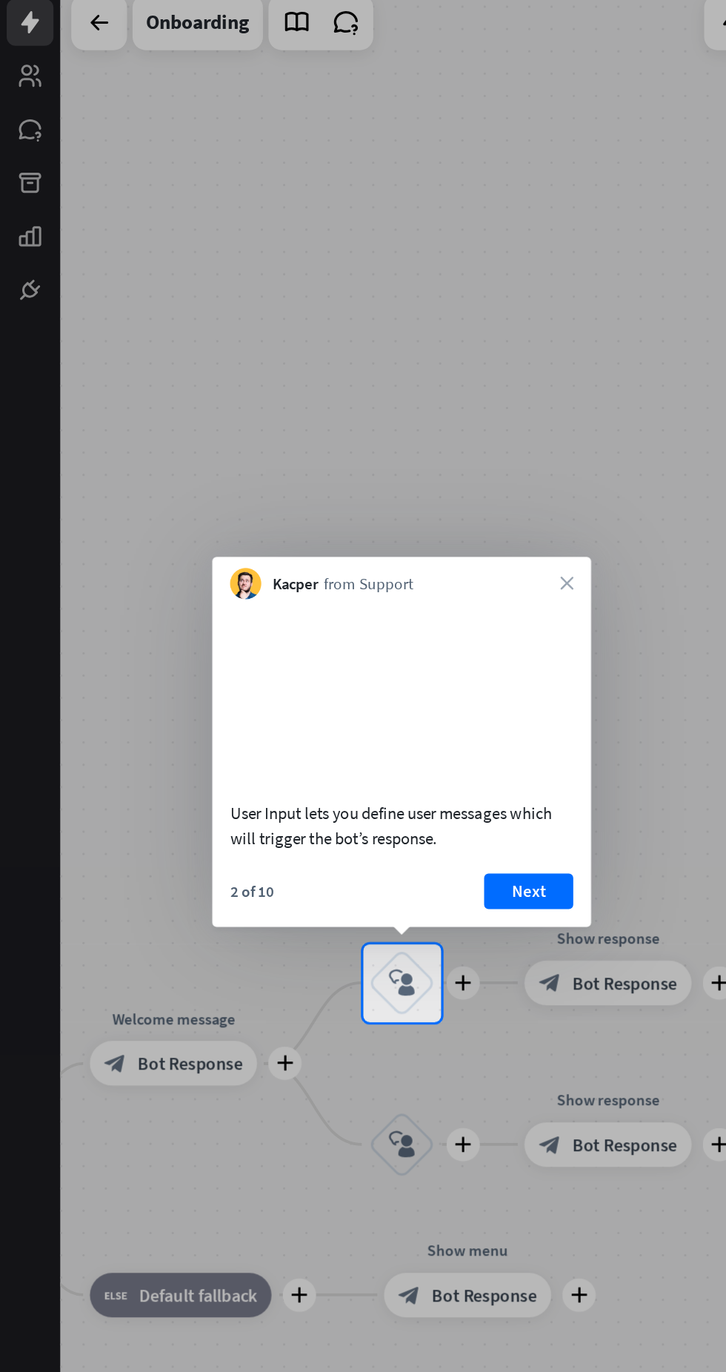
click at [362, 650] on button "Next" at bounding box center [351, 643] width 59 height 24
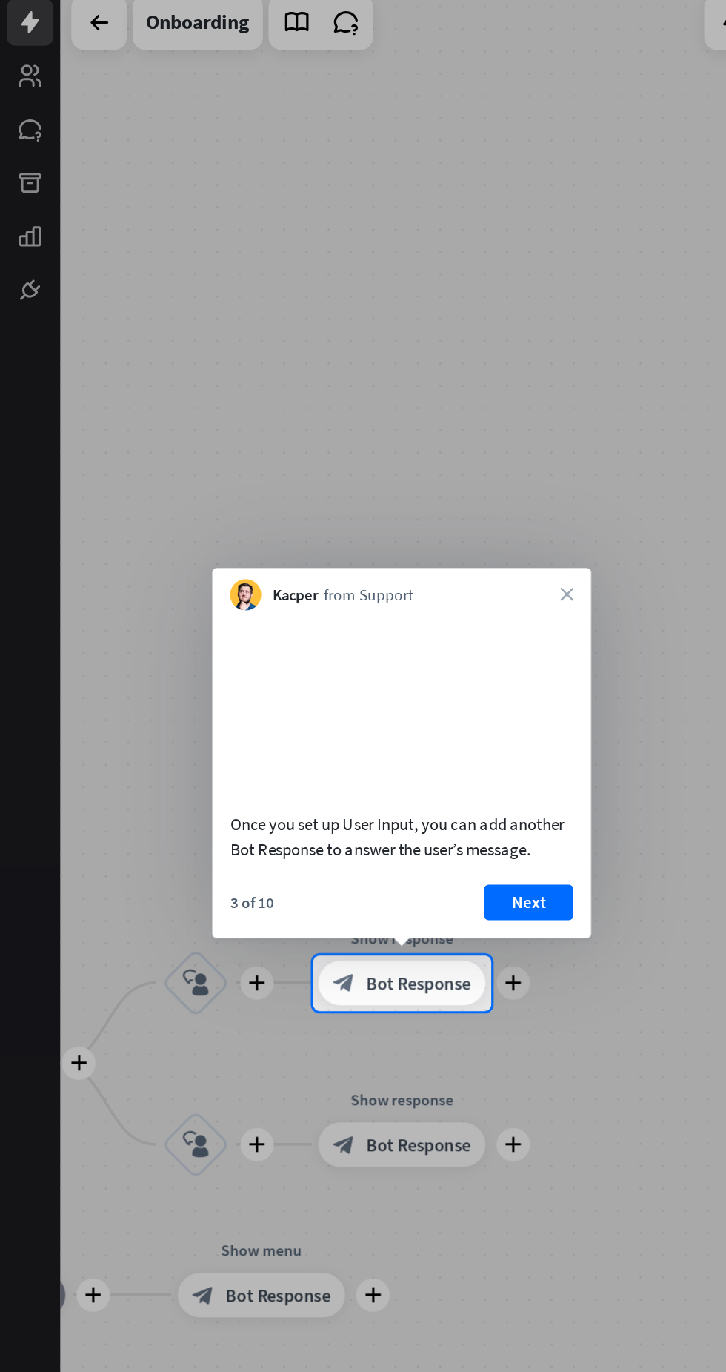
click at [353, 648] on button "Next" at bounding box center [351, 650] width 59 height 24
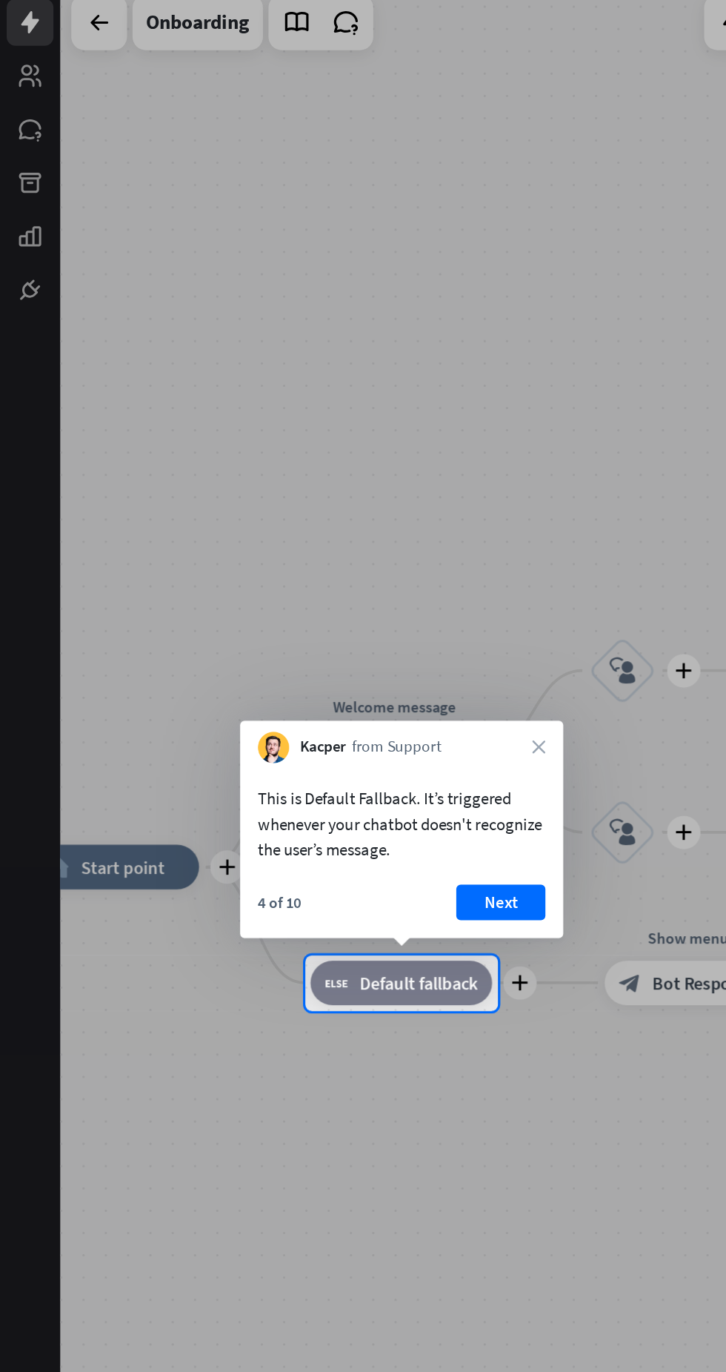
click at [348, 659] on button "Next" at bounding box center [333, 650] width 59 height 24
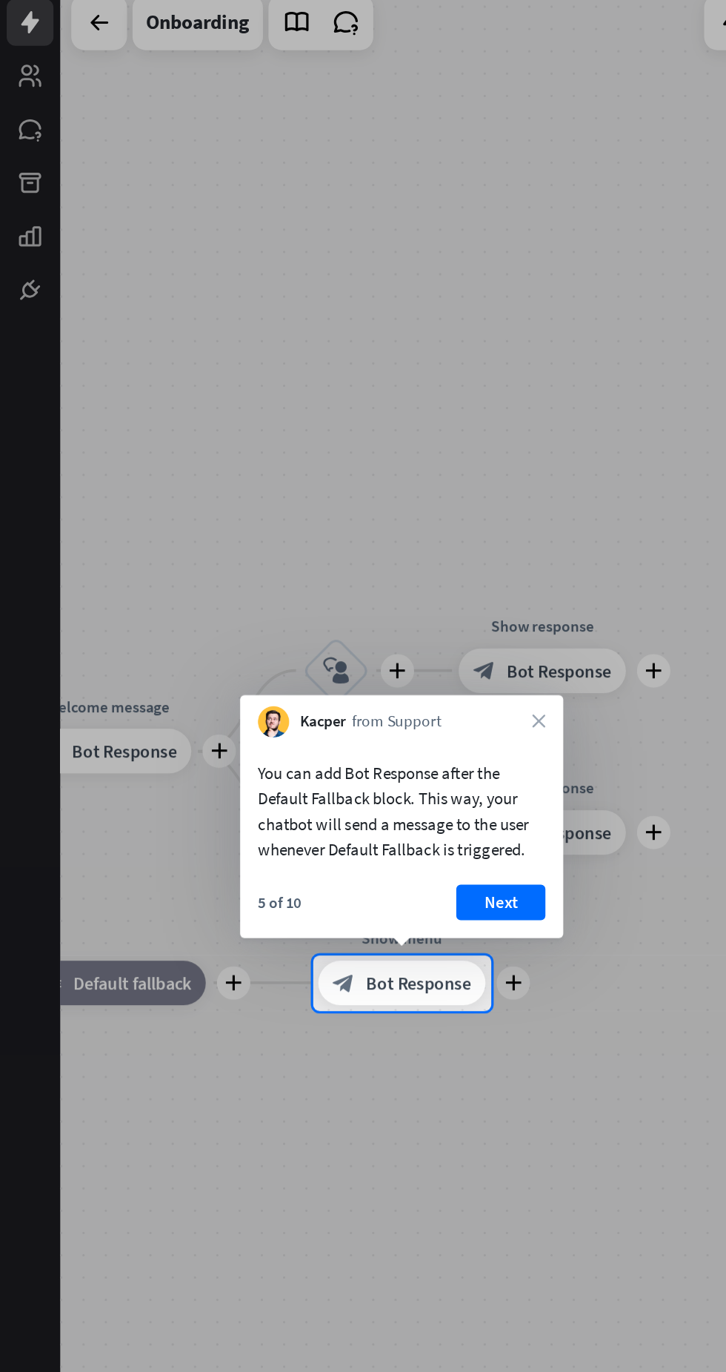
click at [333, 657] on button "Next" at bounding box center [333, 650] width 59 height 24
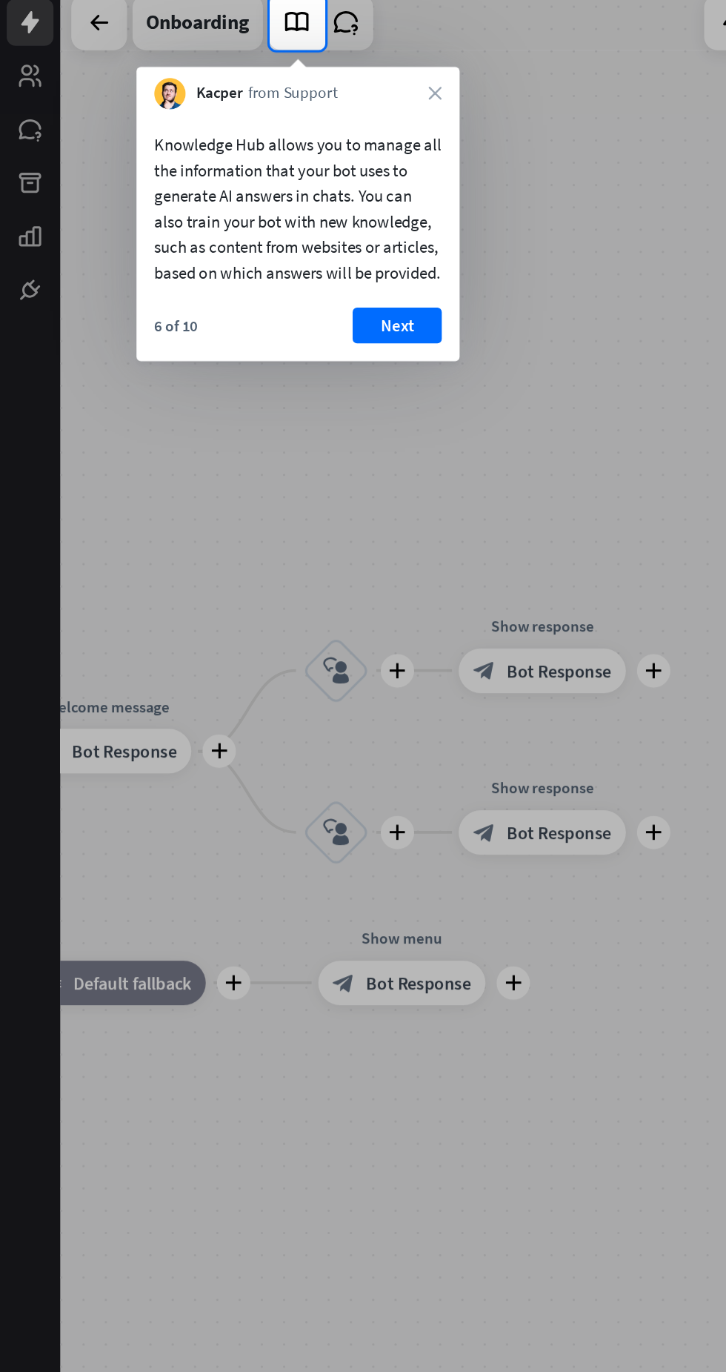
click at [271, 278] on button "Next" at bounding box center [264, 266] width 59 height 24
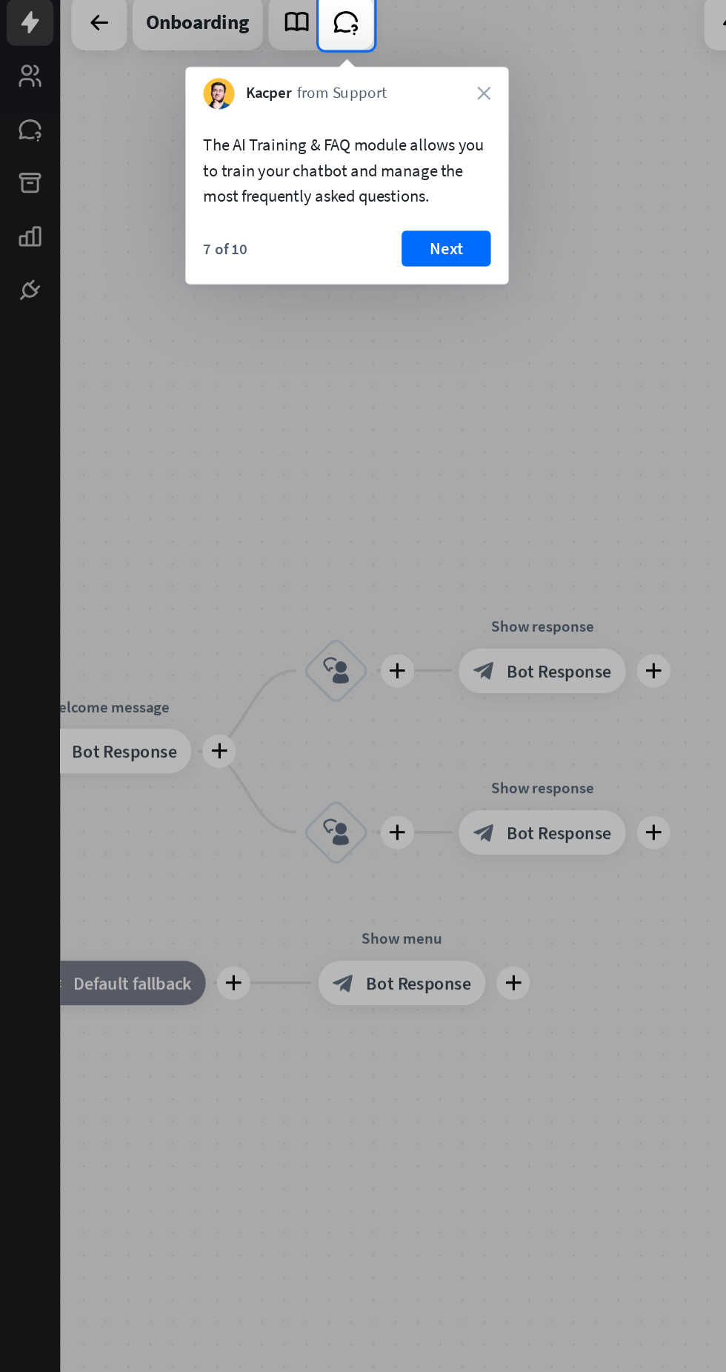
click at [310, 214] on button "Next" at bounding box center [296, 215] width 59 height 24
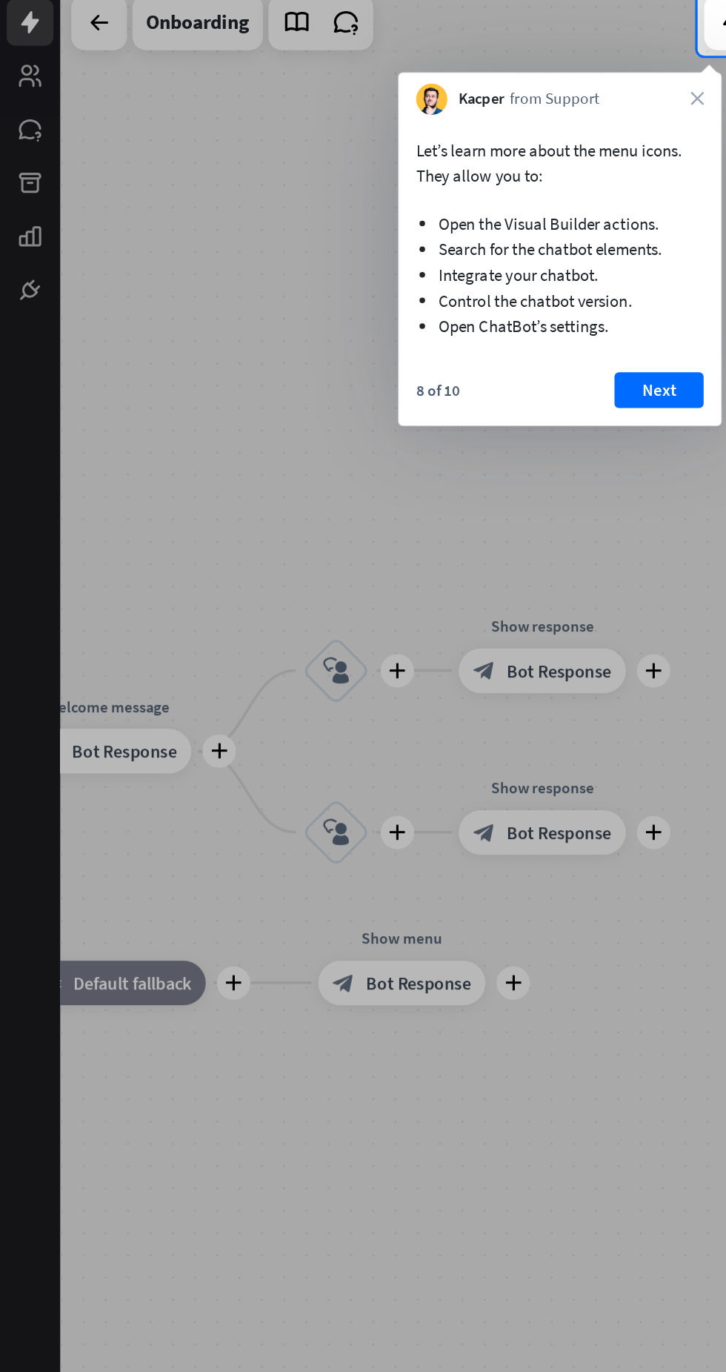
click at [439, 312] on button "Next" at bounding box center [438, 309] width 59 height 24
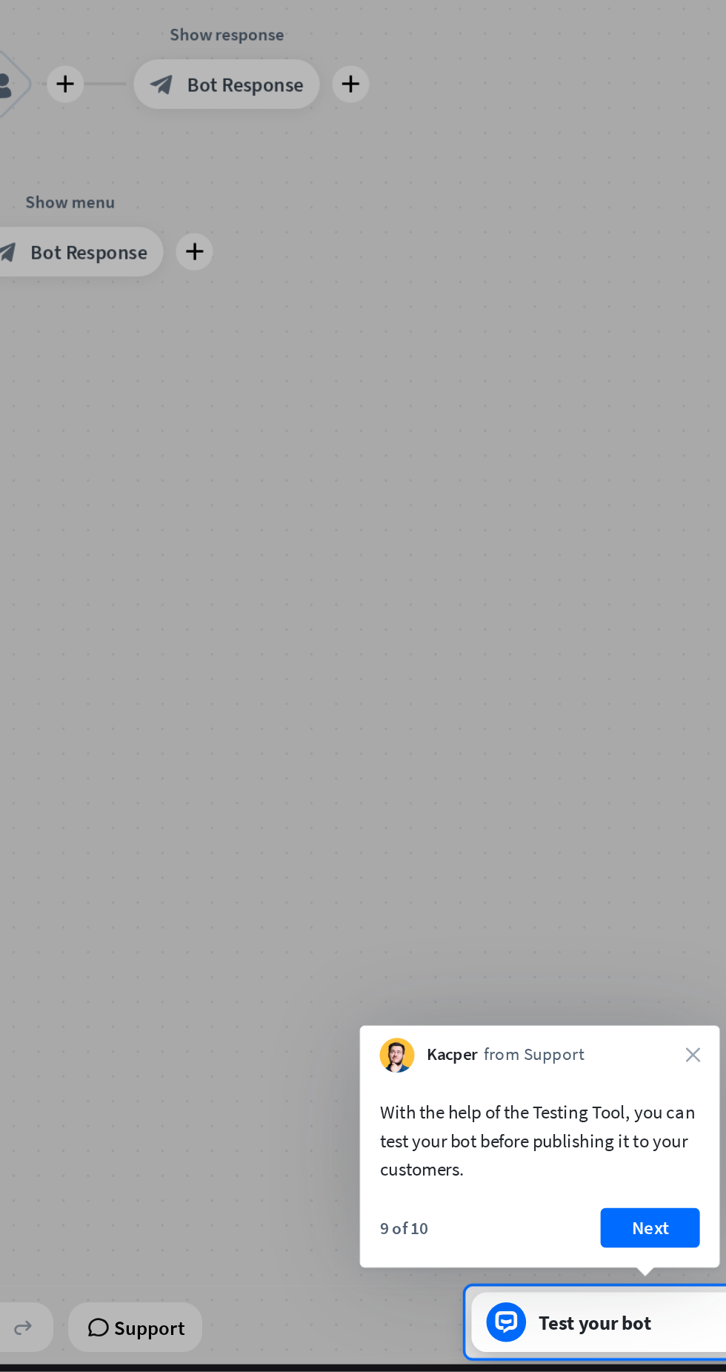
click at [619, 1279] on button "Next" at bounding box center [613, 1286] width 59 height 24
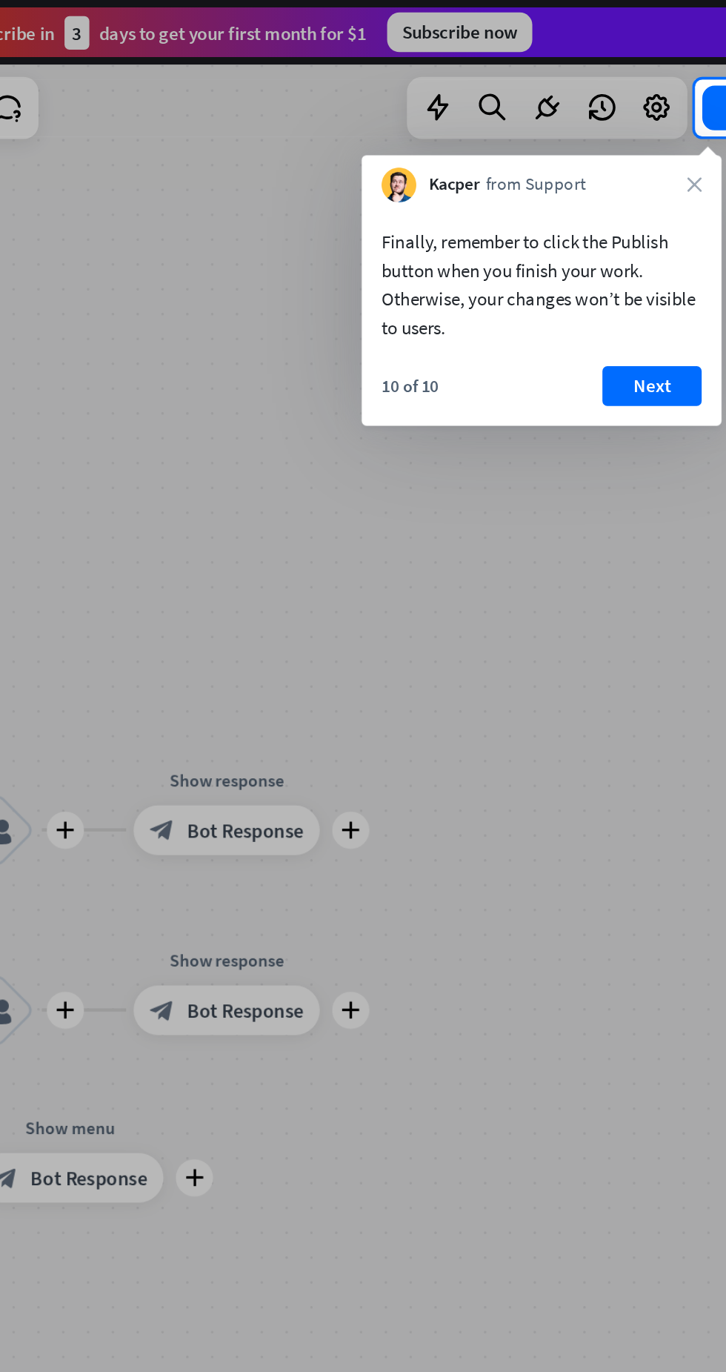
click at [493, 469] on div at bounding box center [363, 727] width 726 height 1290
click at [611, 239] on button "Next" at bounding box center [614, 231] width 59 height 24
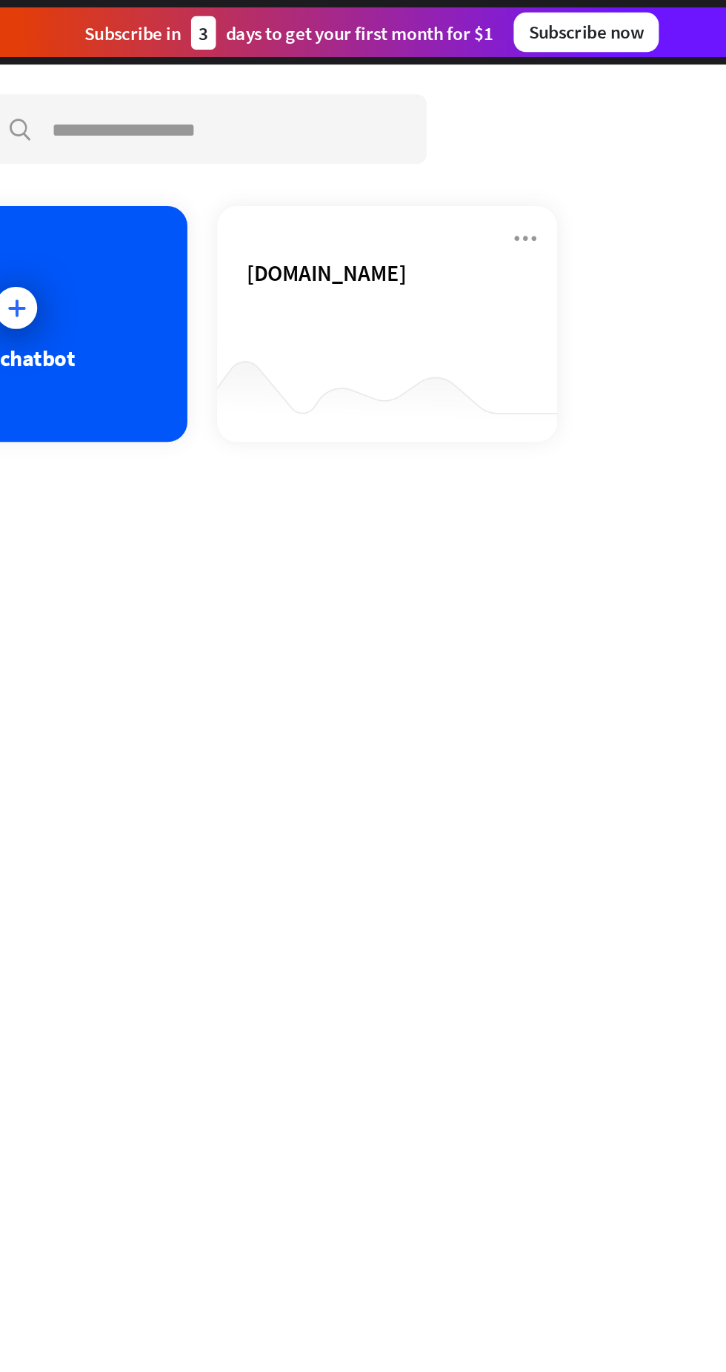
click at [451, 210] on div at bounding box center [381, 234] width 204 height 57
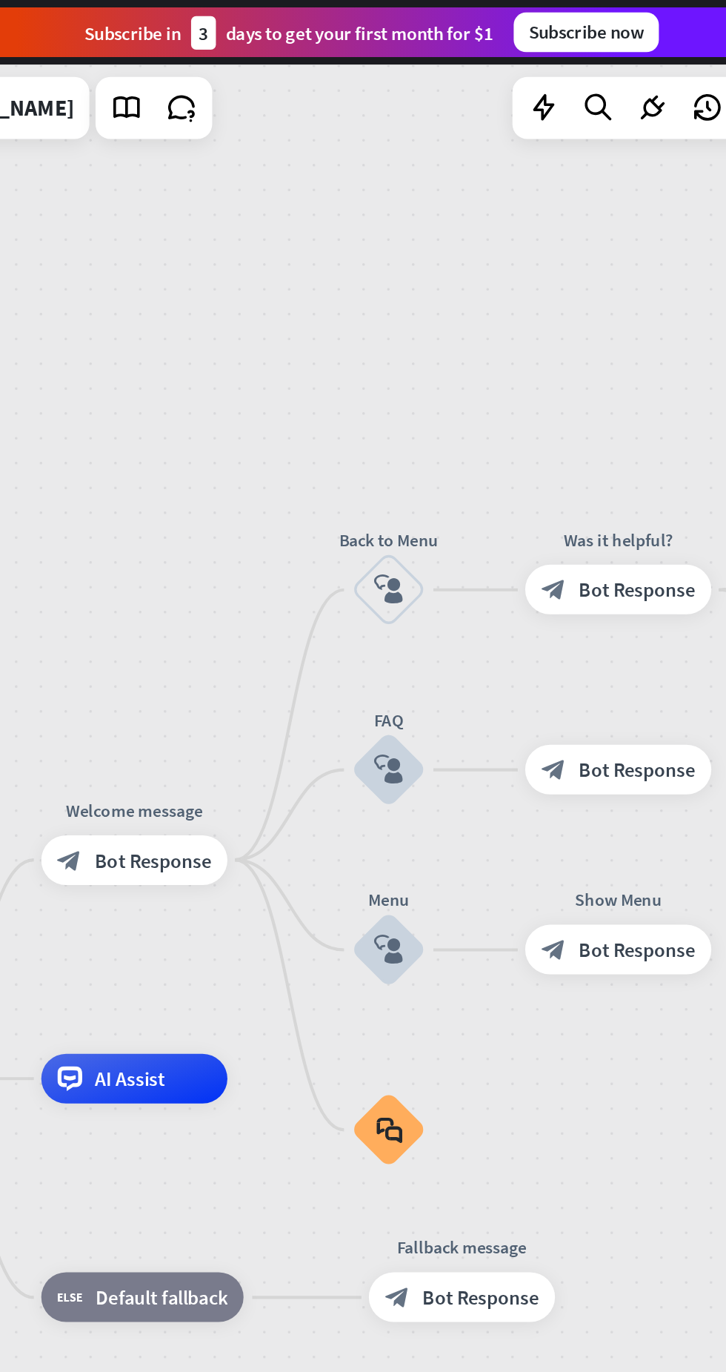
click at [388, 466] on icon "block_user_input" at bounding box center [382, 460] width 18 height 18
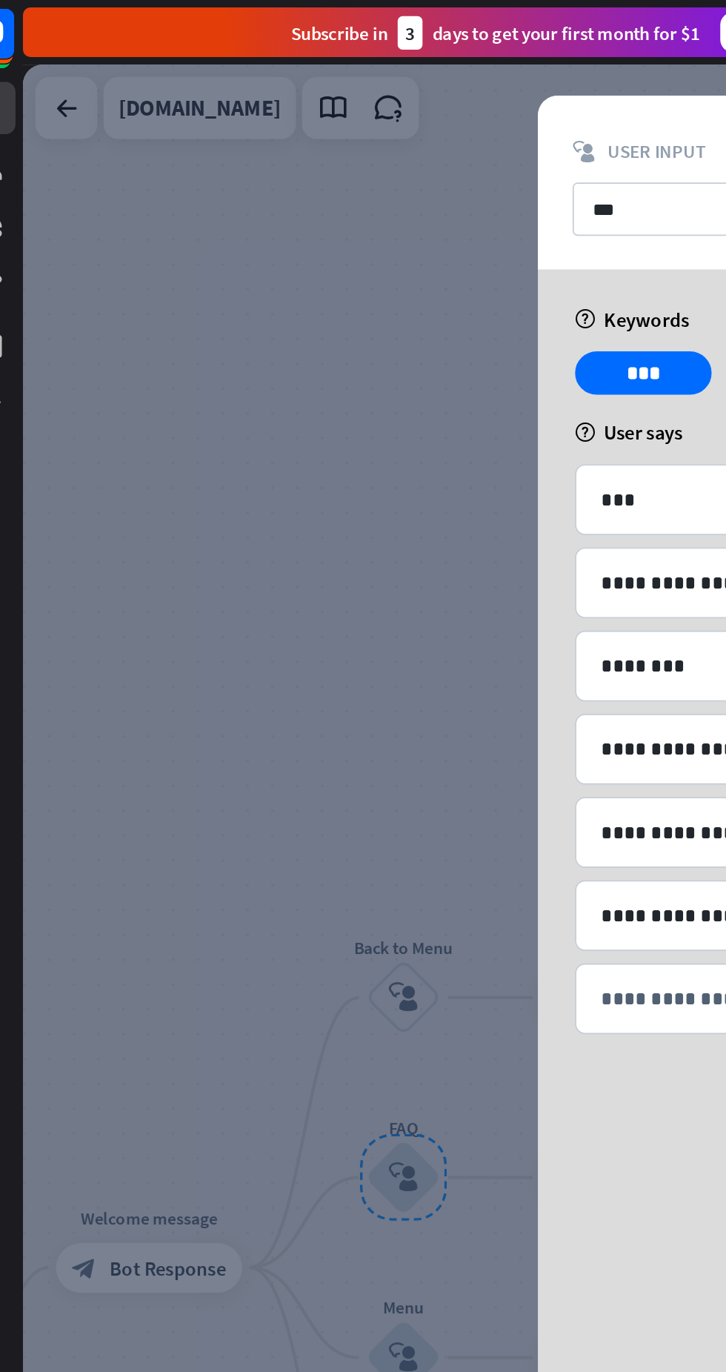
click at [203, 284] on div at bounding box center [381, 703] width 682 height 1329
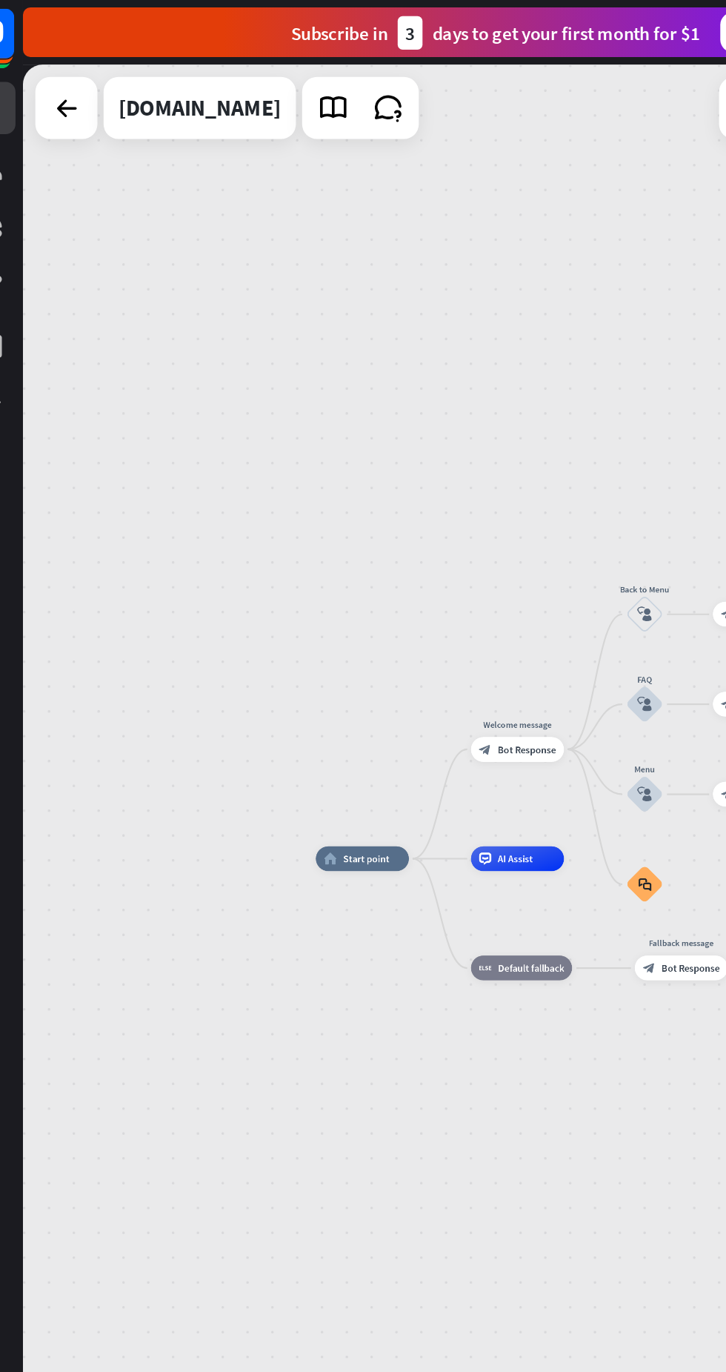
click at [75, 53] on div at bounding box center [66, 65] width 30 height 30
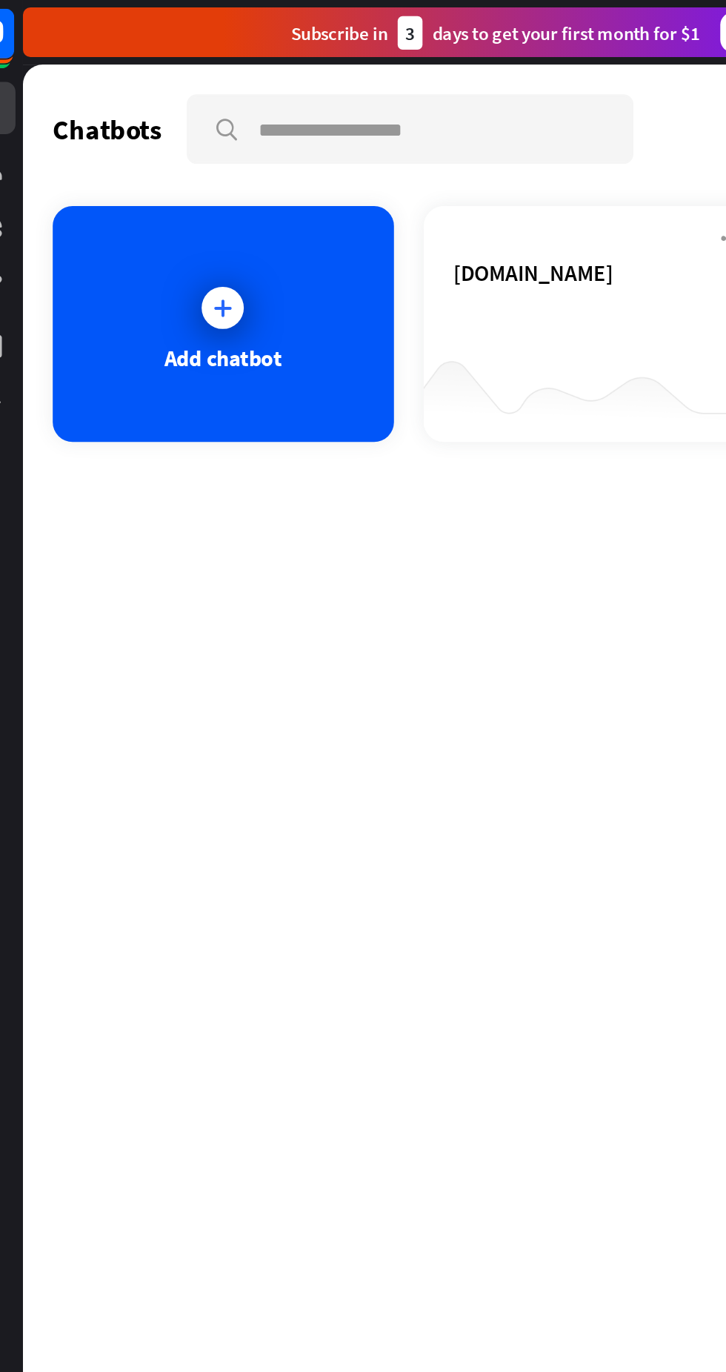
click at [376, 201] on div "[DOMAIN_NAME]" at bounding box center [381, 180] width 168 height 52
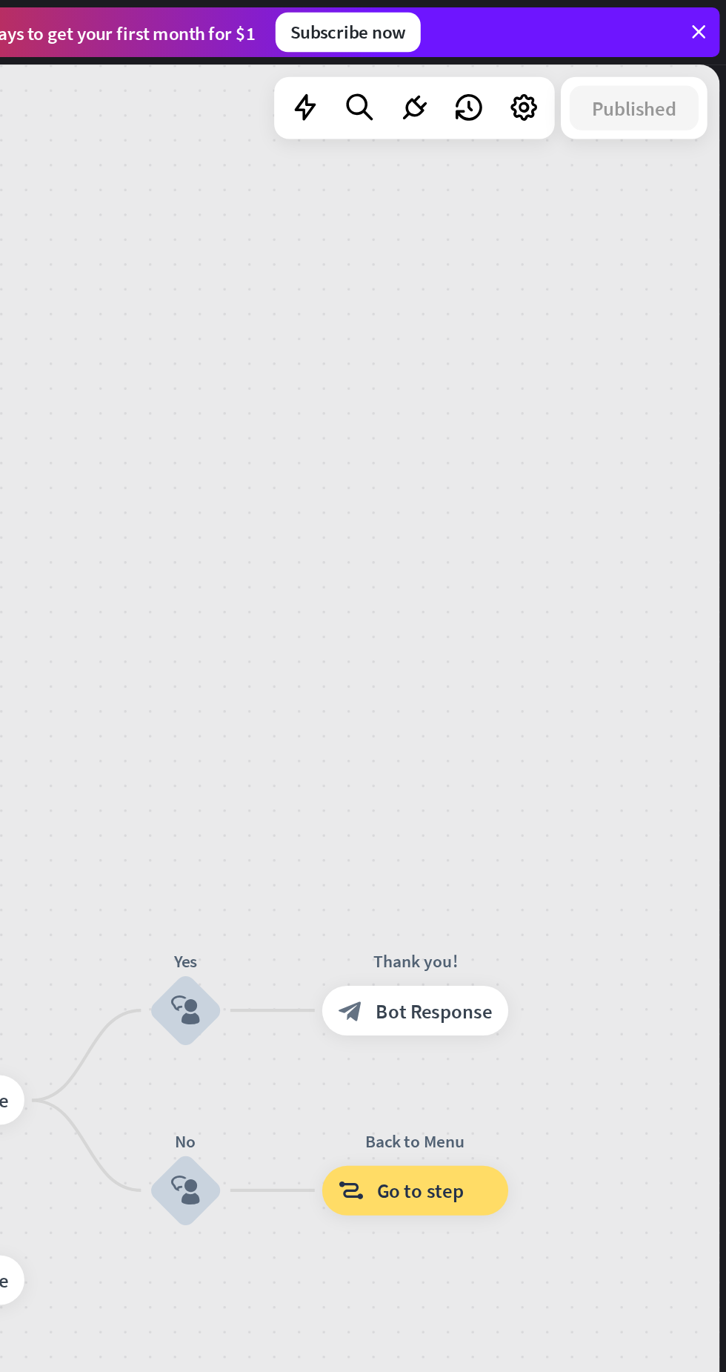
click at [607, 70] on icon at bounding box center [604, 64] width 19 height 19
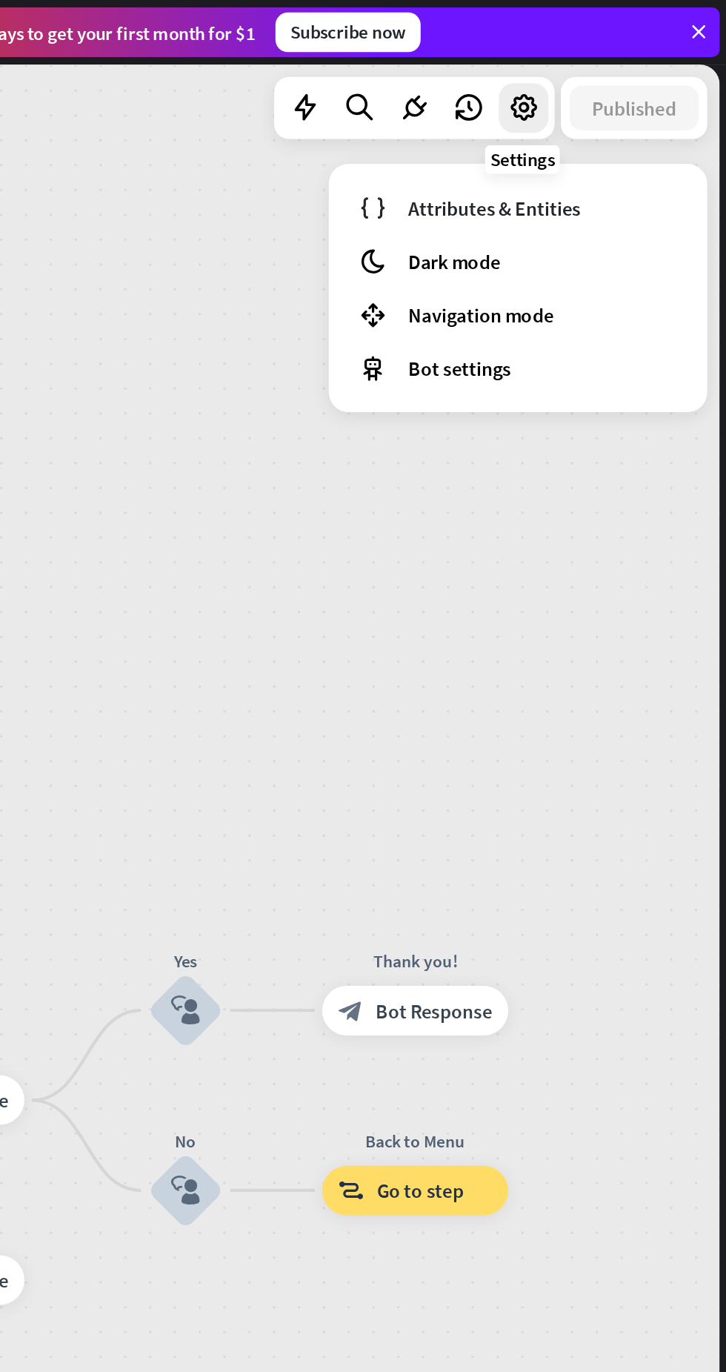
click at [560, 354] on div "home_2 Start point Welcome message block_bot_response Bot Response Back to Menu…" at bounding box center [381, 703] width 682 height 1329
